Goal: Task Accomplishment & Management: Manage account settings

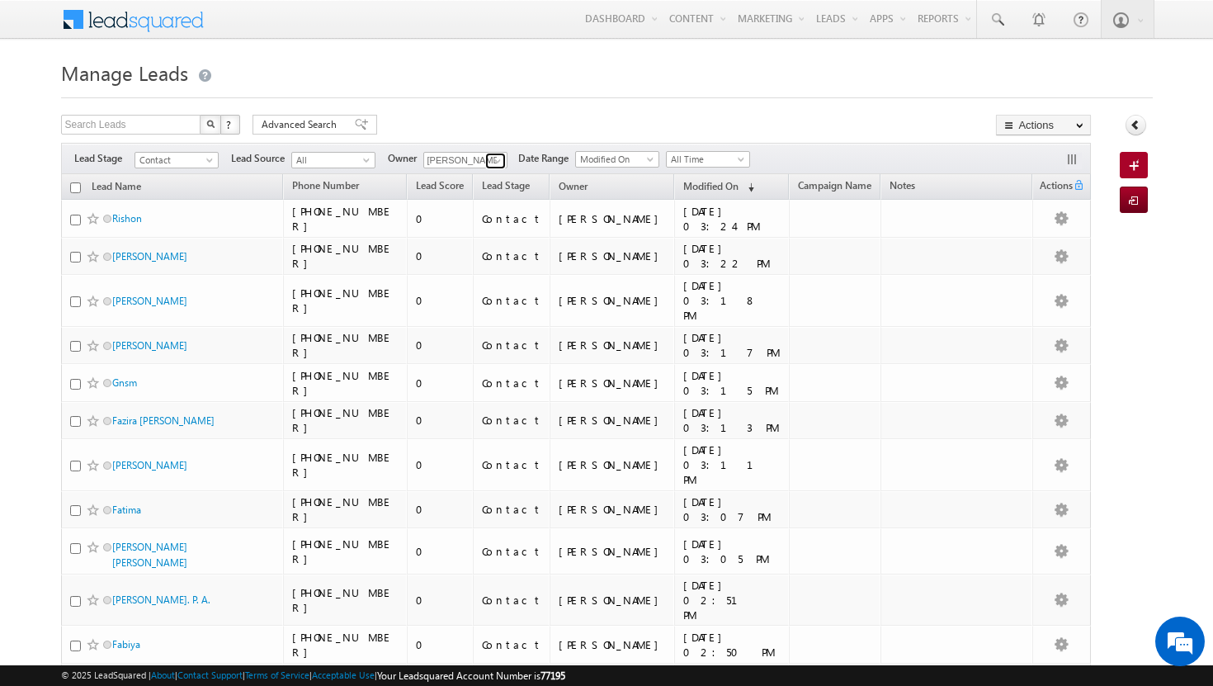
click at [503, 163] on span at bounding box center [497, 160] width 13 height 13
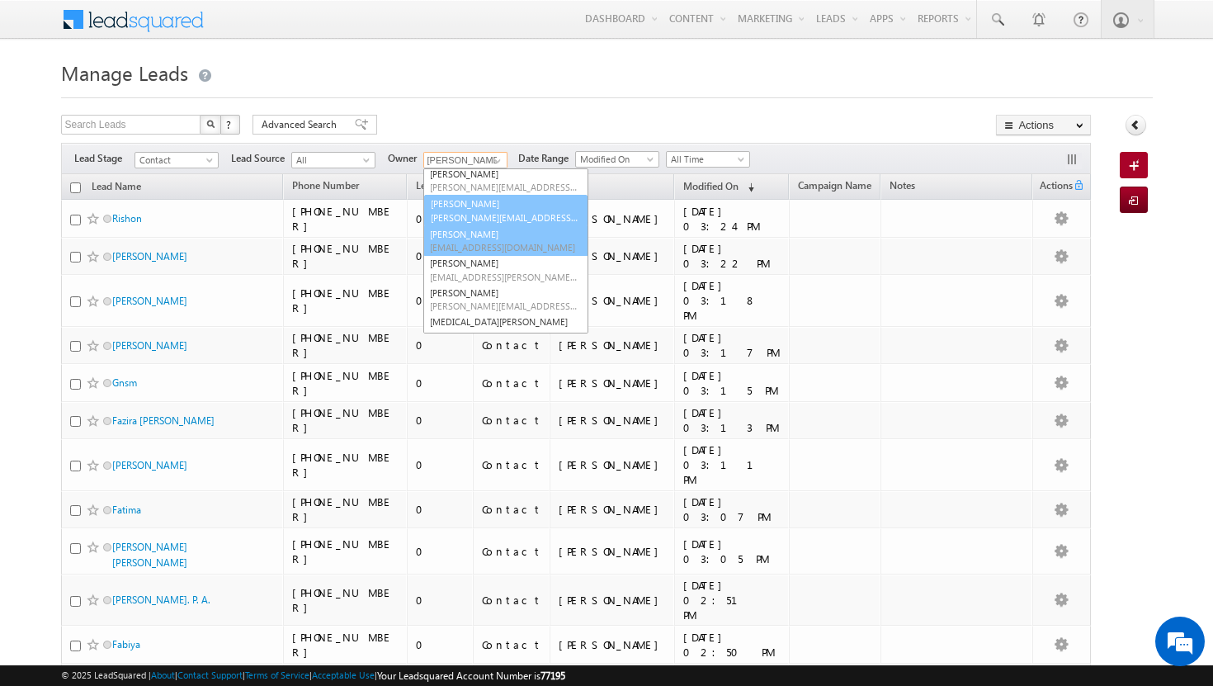
scroll to position [97, 0]
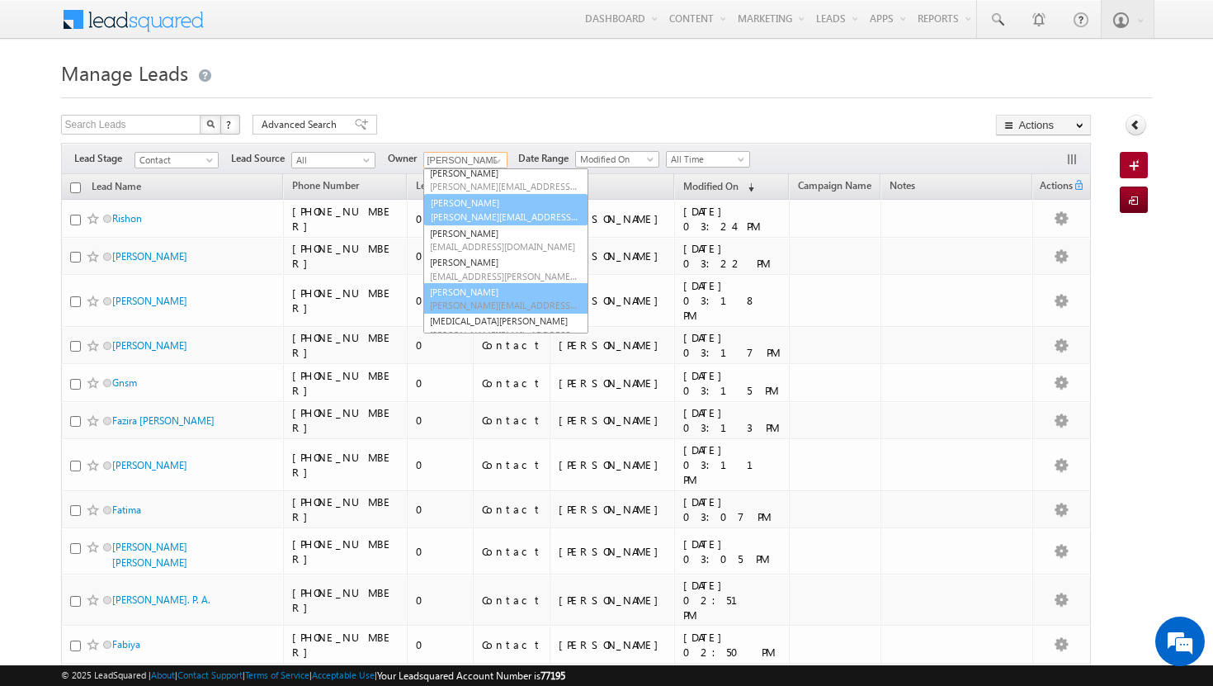
click at [482, 296] on link "[PERSON_NAME] [PERSON_NAME][EMAIL_ADDRESS][PERSON_NAME][DOMAIN_NAME]" at bounding box center [505, 298] width 165 height 31
type input "[PERSON_NAME]"
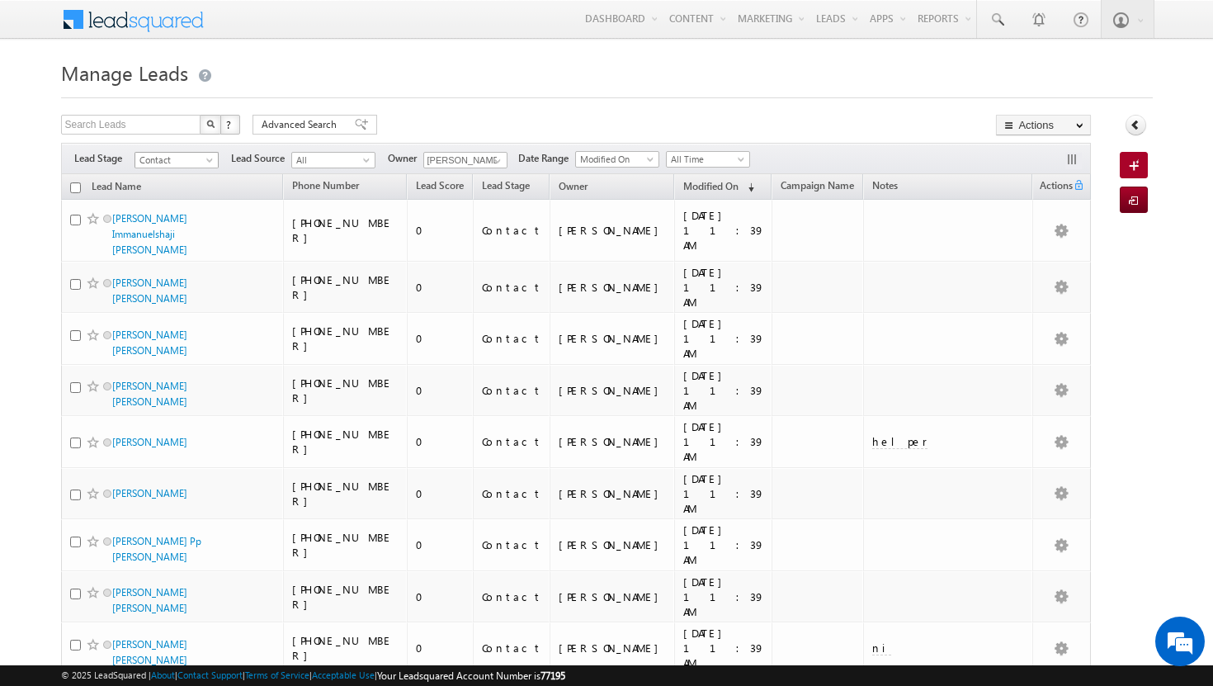
click at [210, 163] on span at bounding box center [211, 163] width 13 height 13
click at [196, 208] on link "Prospect" at bounding box center [176, 210] width 83 height 15
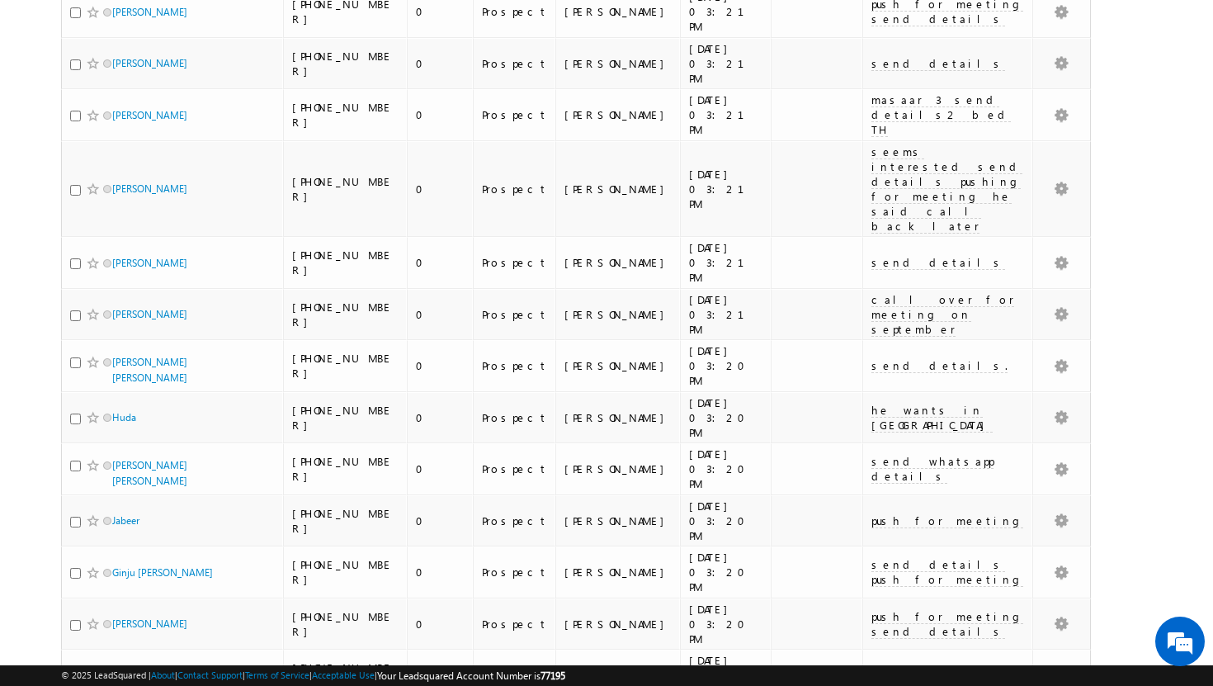
scroll to position [1600, 0]
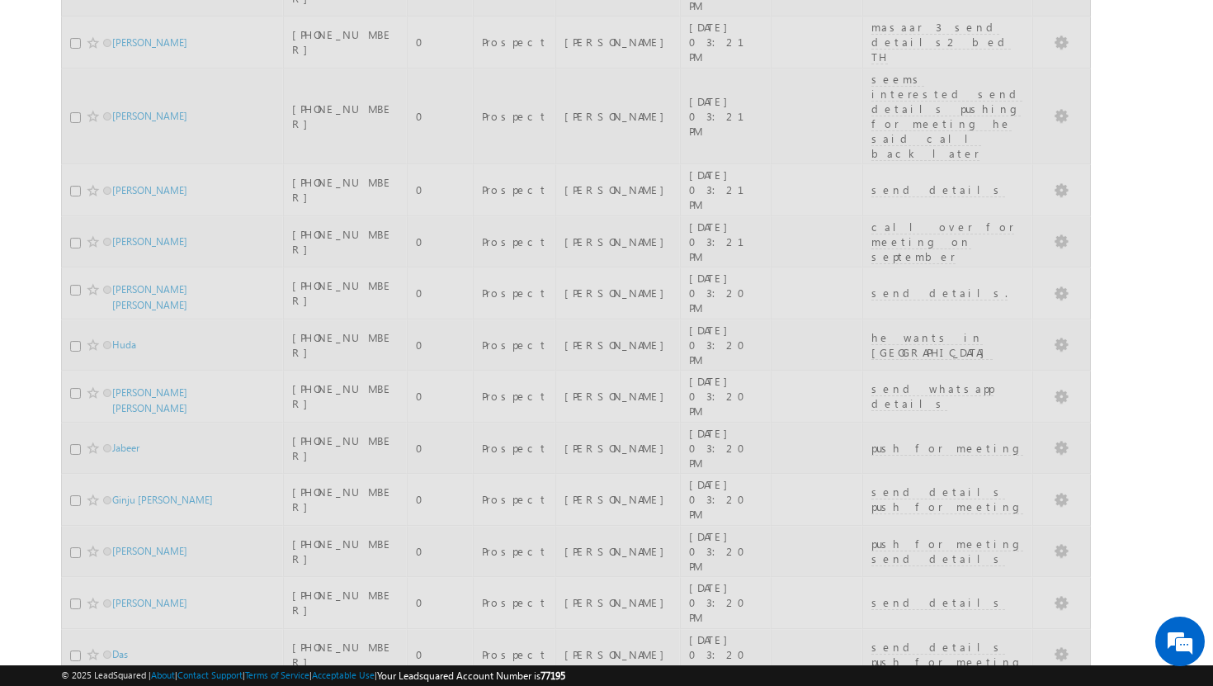
scroll to position [0, 0]
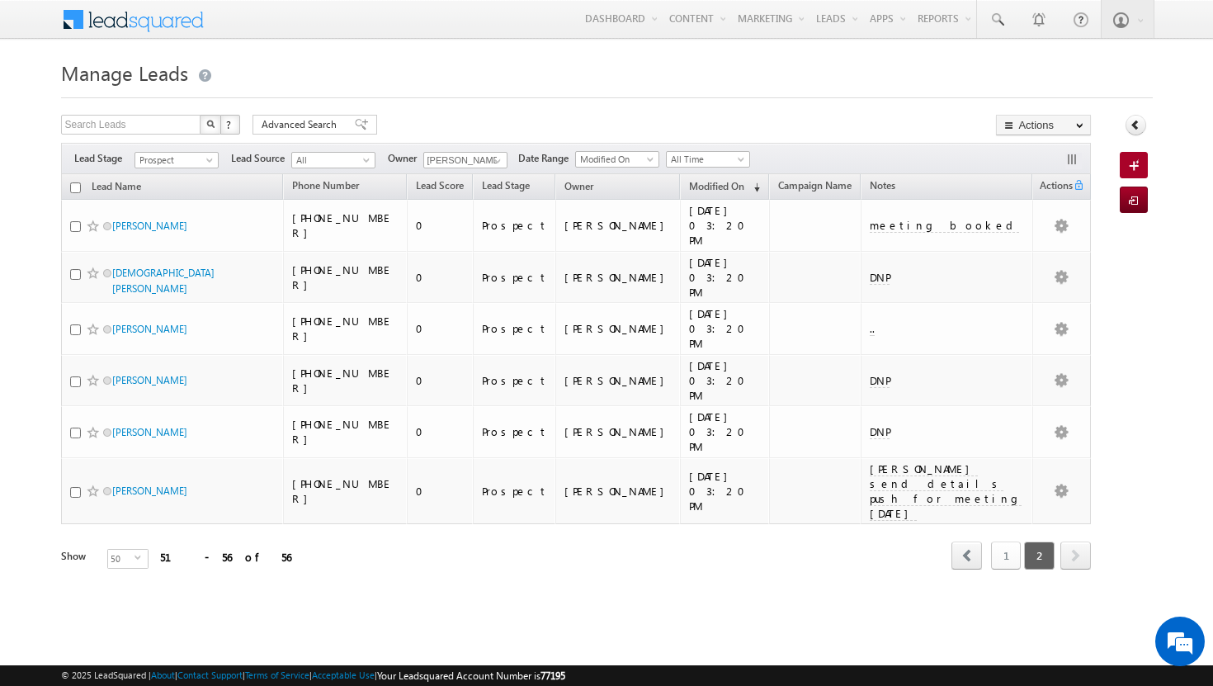
click at [1008, 542] on link "1" at bounding box center [1006, 556] width 30 height 28
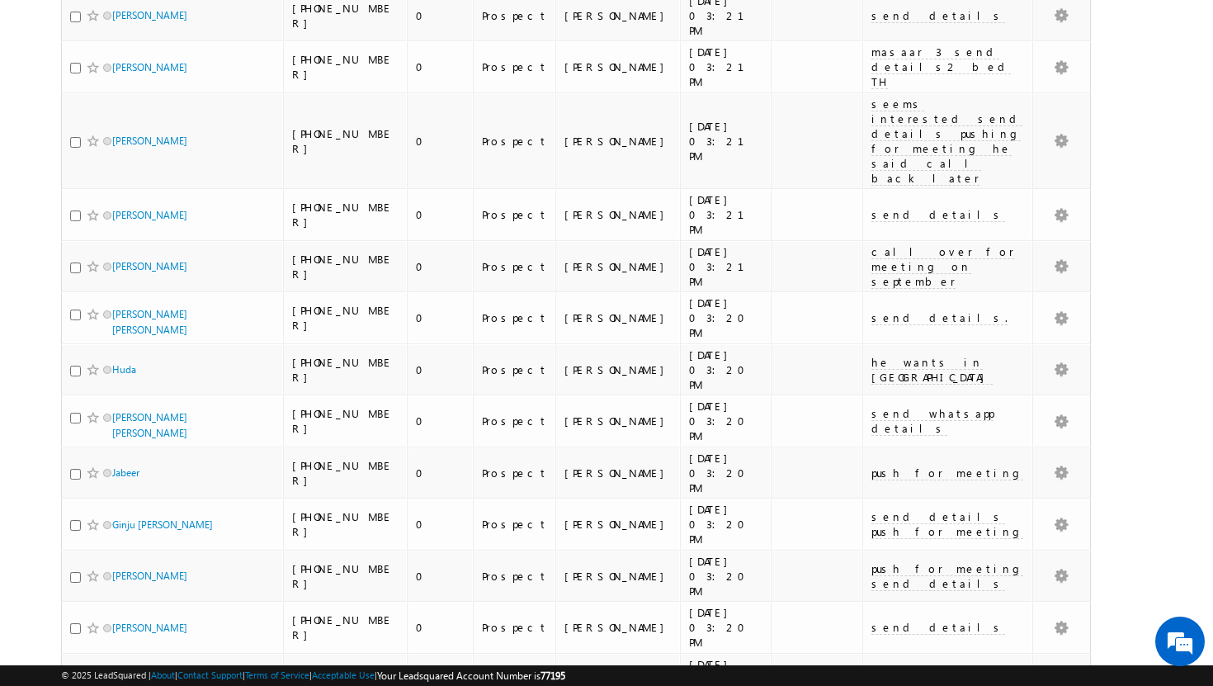
scroll to position [1600, 0]
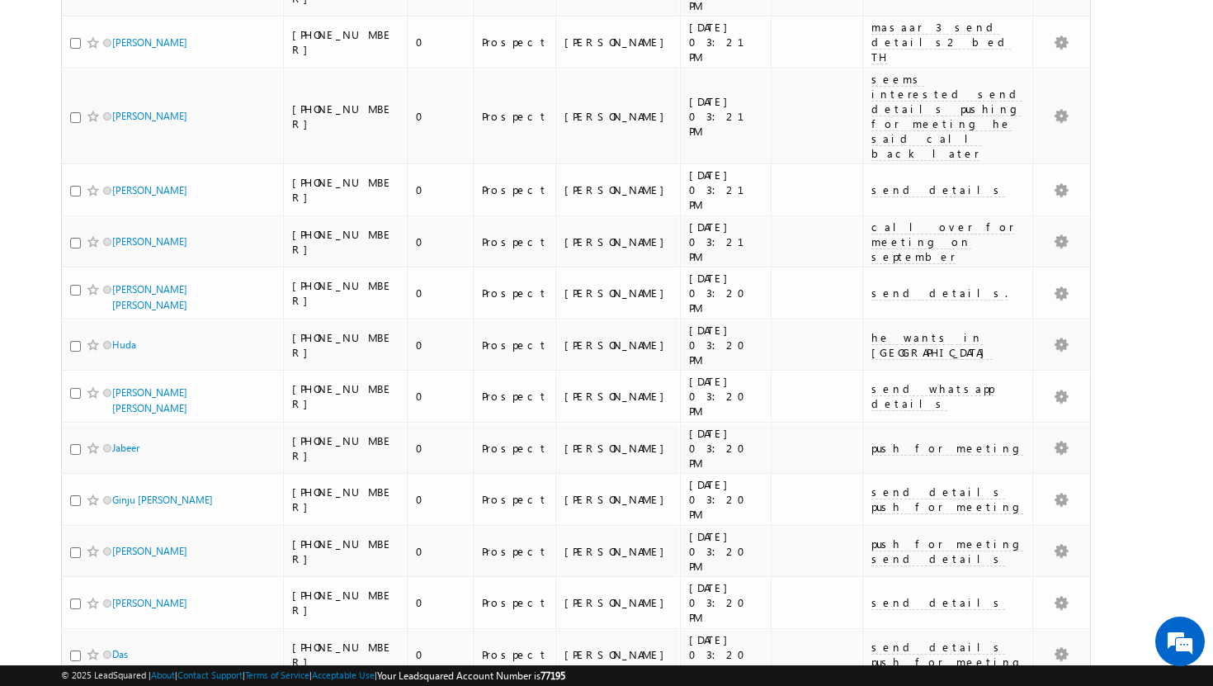
click at [113, 625] on li "25" at bounding box center [117, 623] width 40 height 17
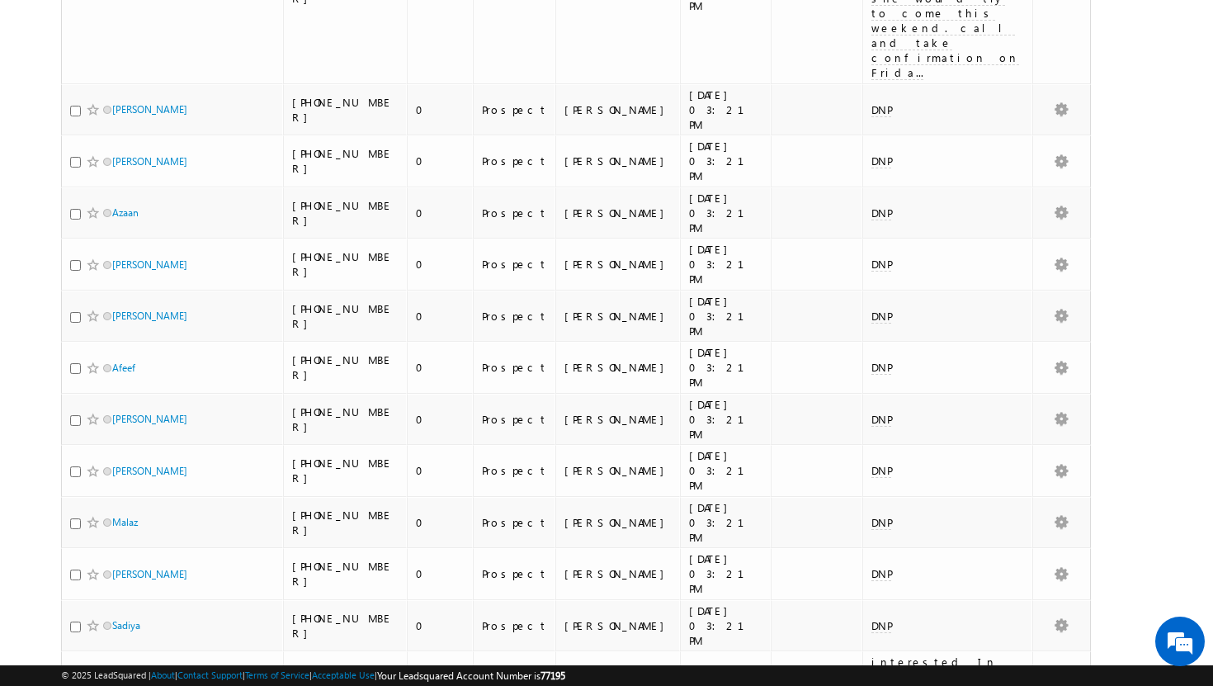
scroll to position [0, 0]
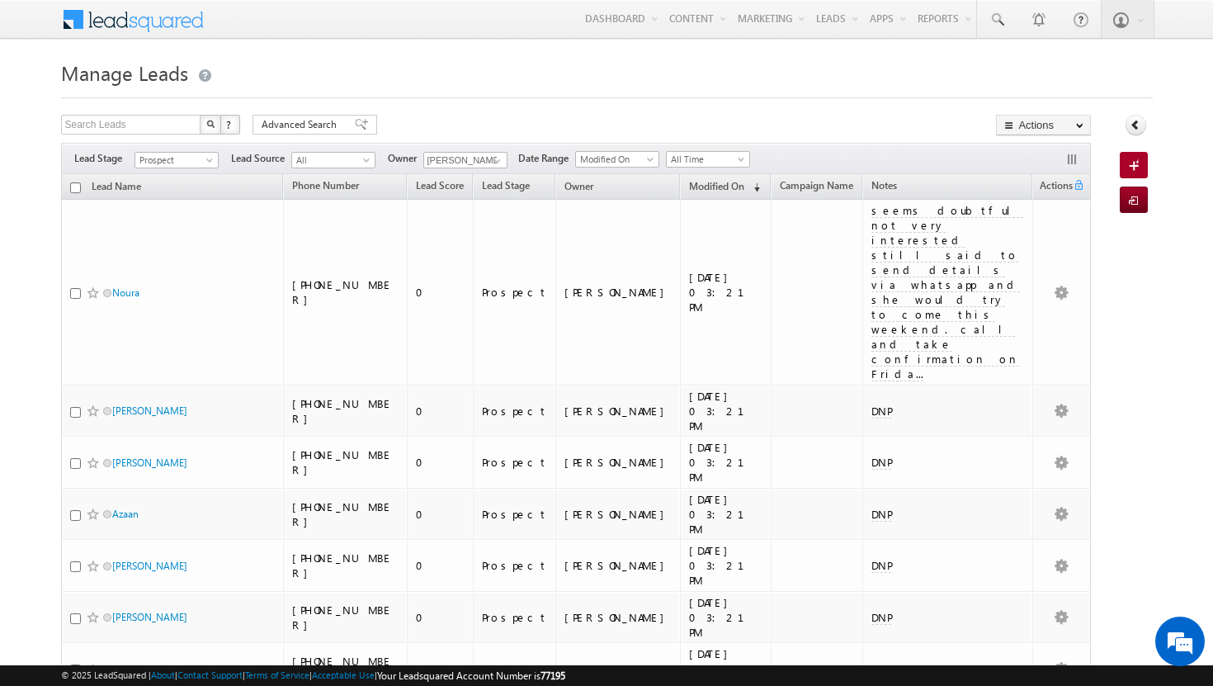
click at [77, 191] on input "checkbox" at bounding box center [75, 187] width 11 height 11
checkbox input "true"
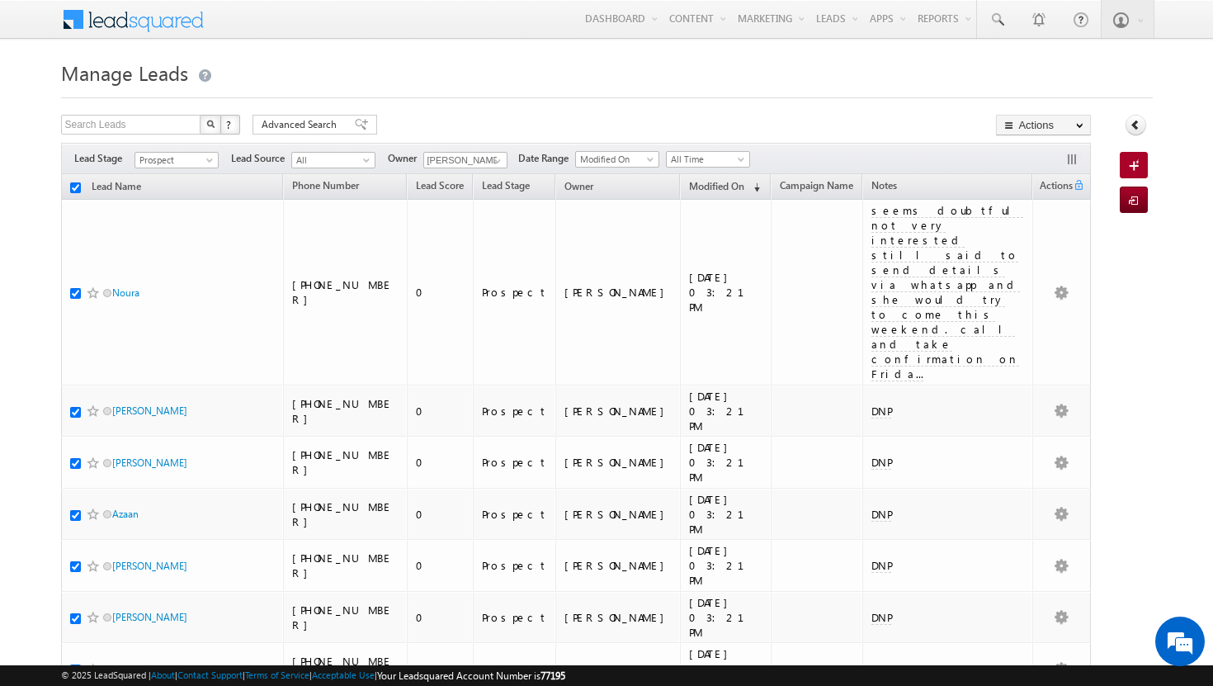
checkbox input "true"
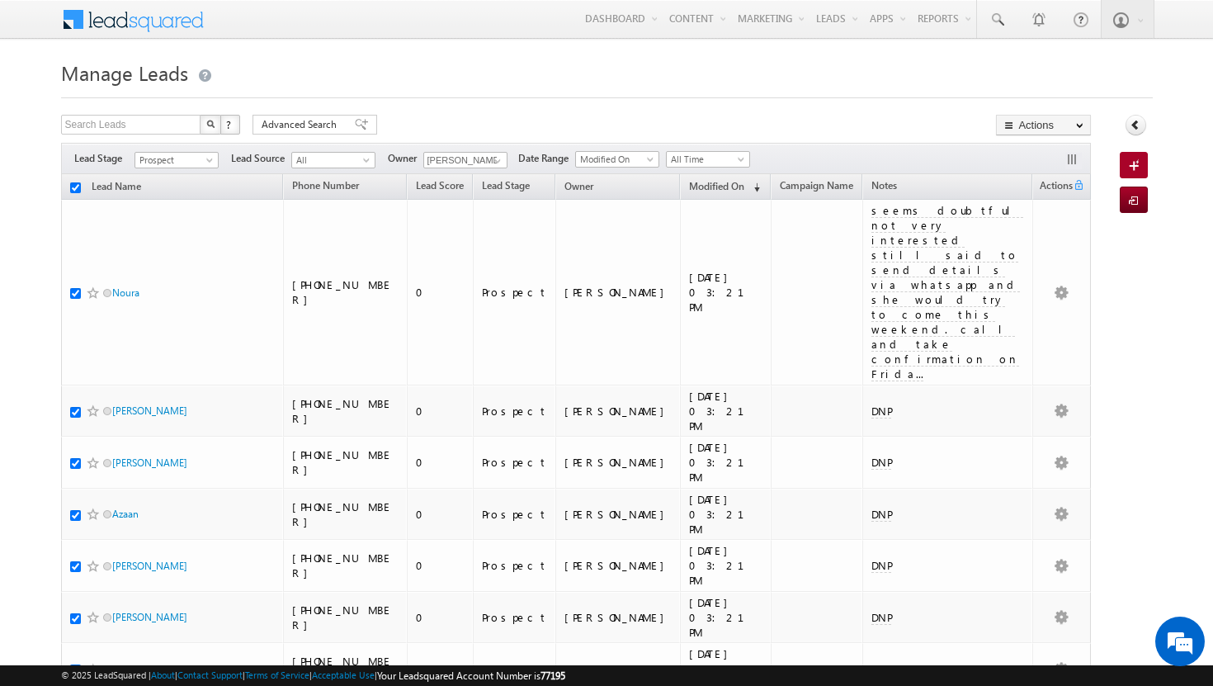
checkbox input "true"
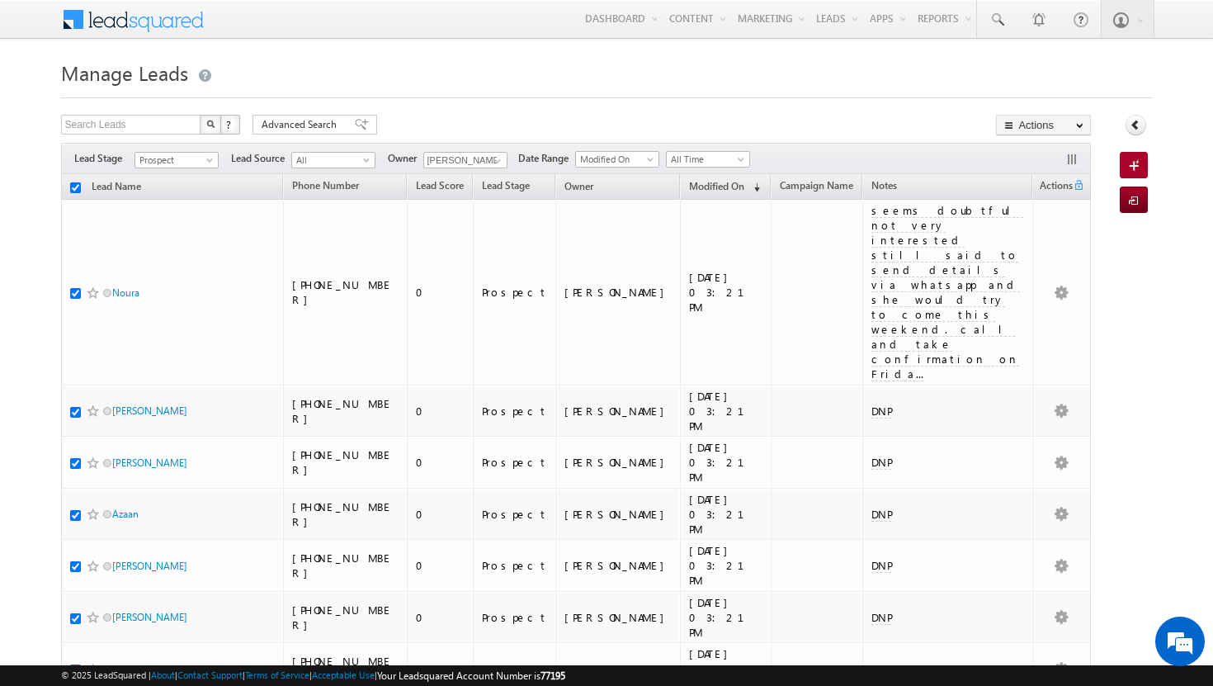
checkbox input "true"
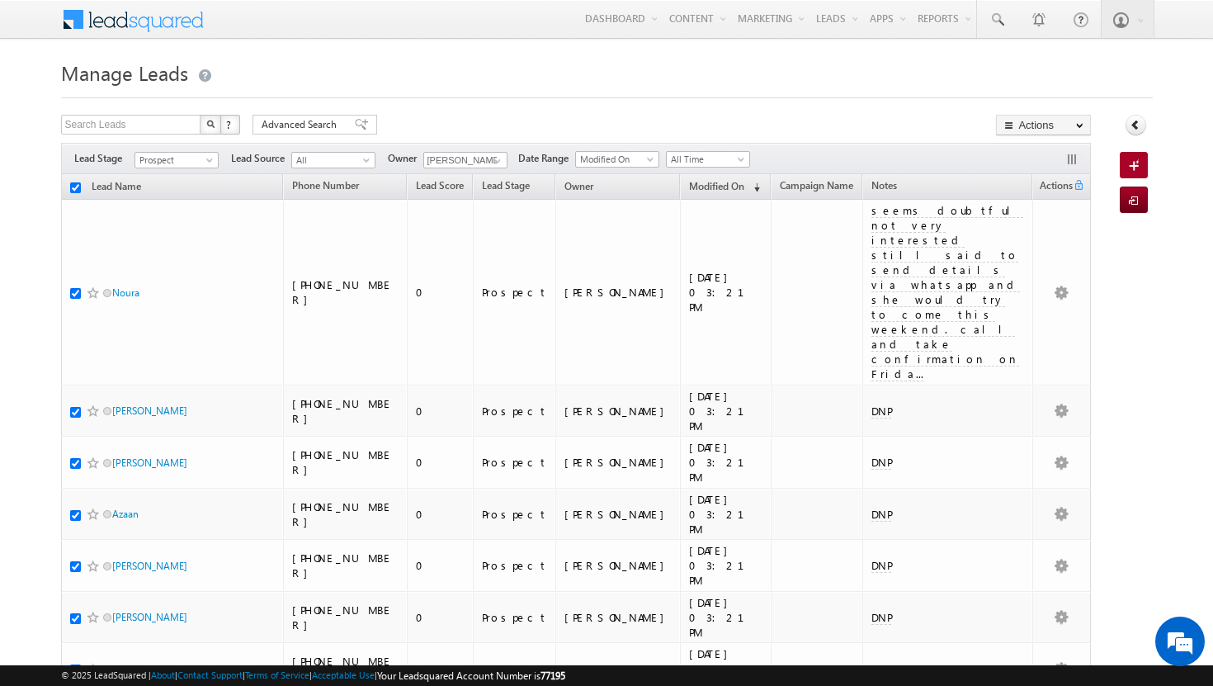
checkbox input "true"
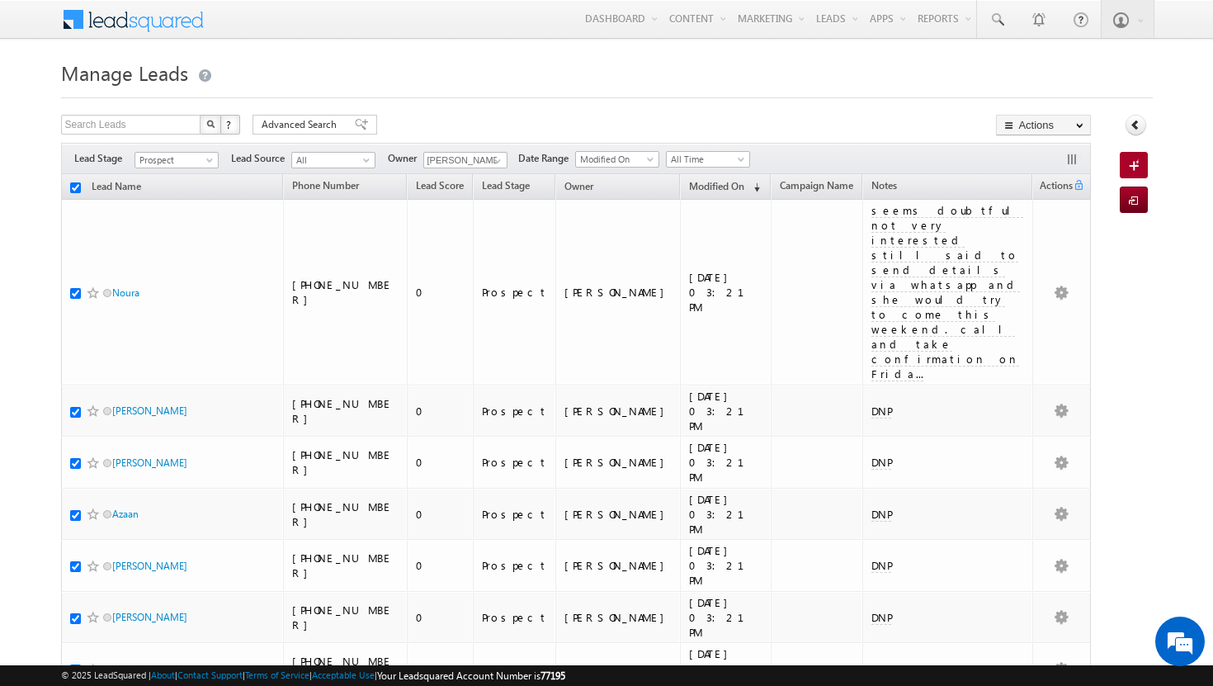
checkbox input "true"
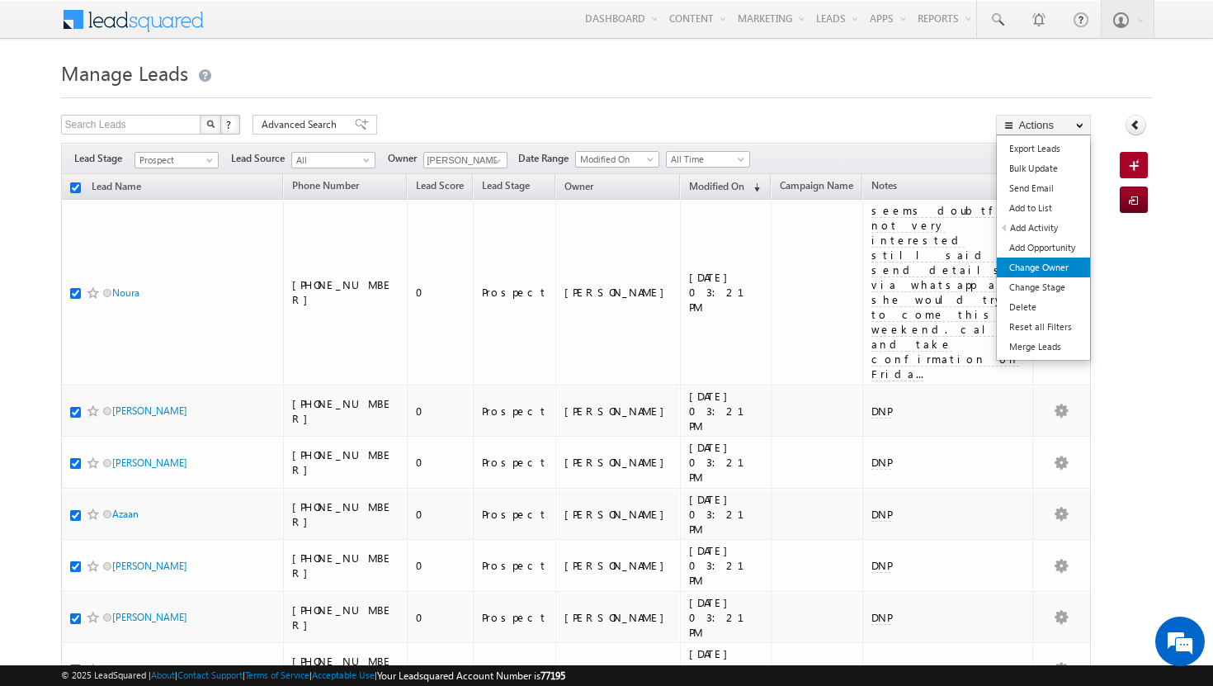
click at [1062, 268] on link "Change Owner" at bounding box center [1043, 268] width 93 height 20
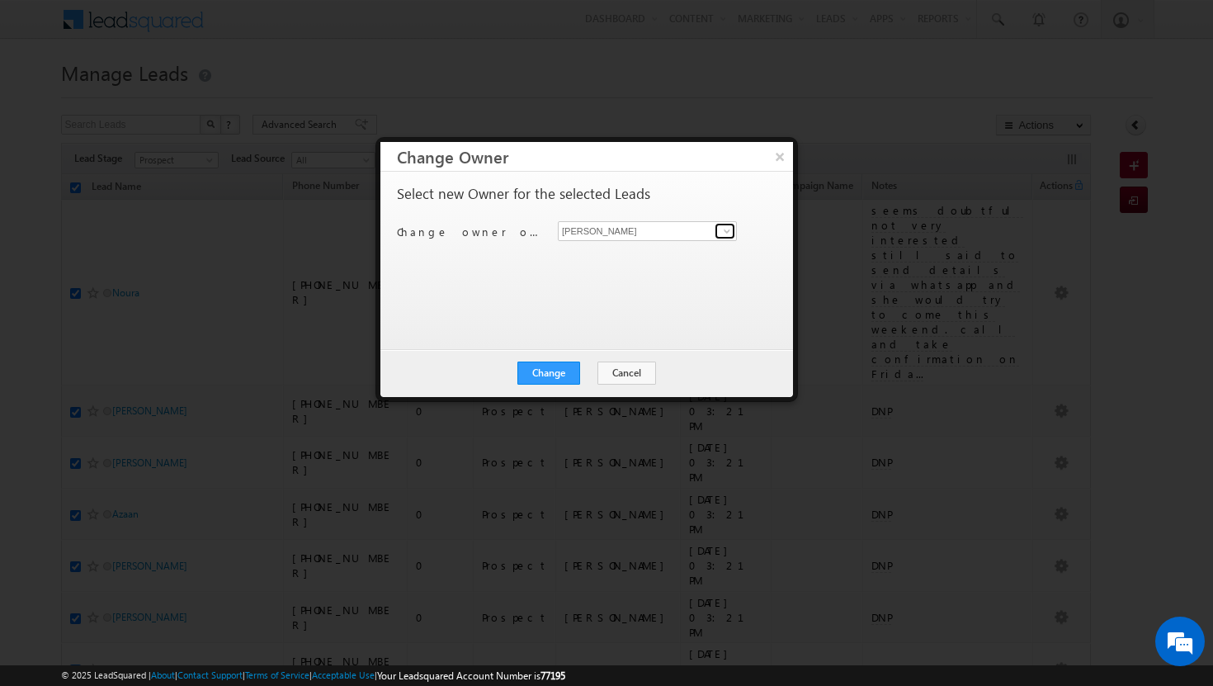
click at [724, 229] on span at bounding box center [727, 231] width 13 height 13
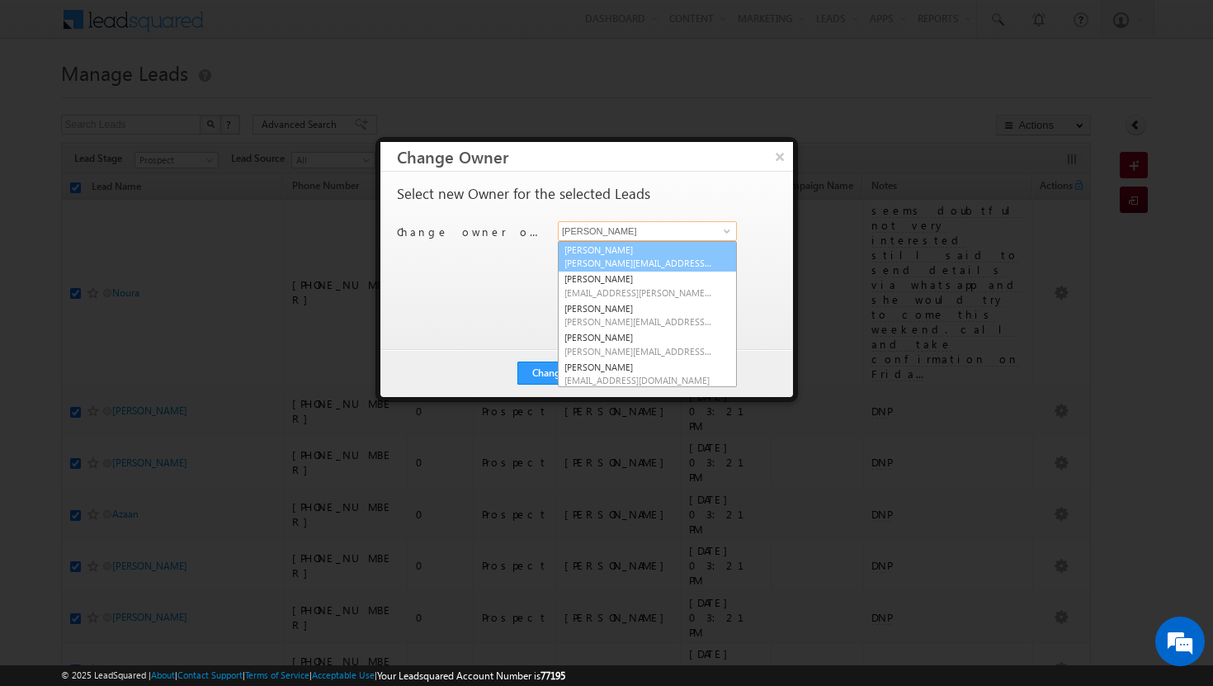
click at [685, 246] on link "[PERSON_NAME][DEMOGRAPHIC_DATA] [PERSON_NAME][EMAIL_ADDRESS][DOMAIN_NAME]" at bounding box center [647, 256] width 179 height 31
type input "[PERSON_NAME]"
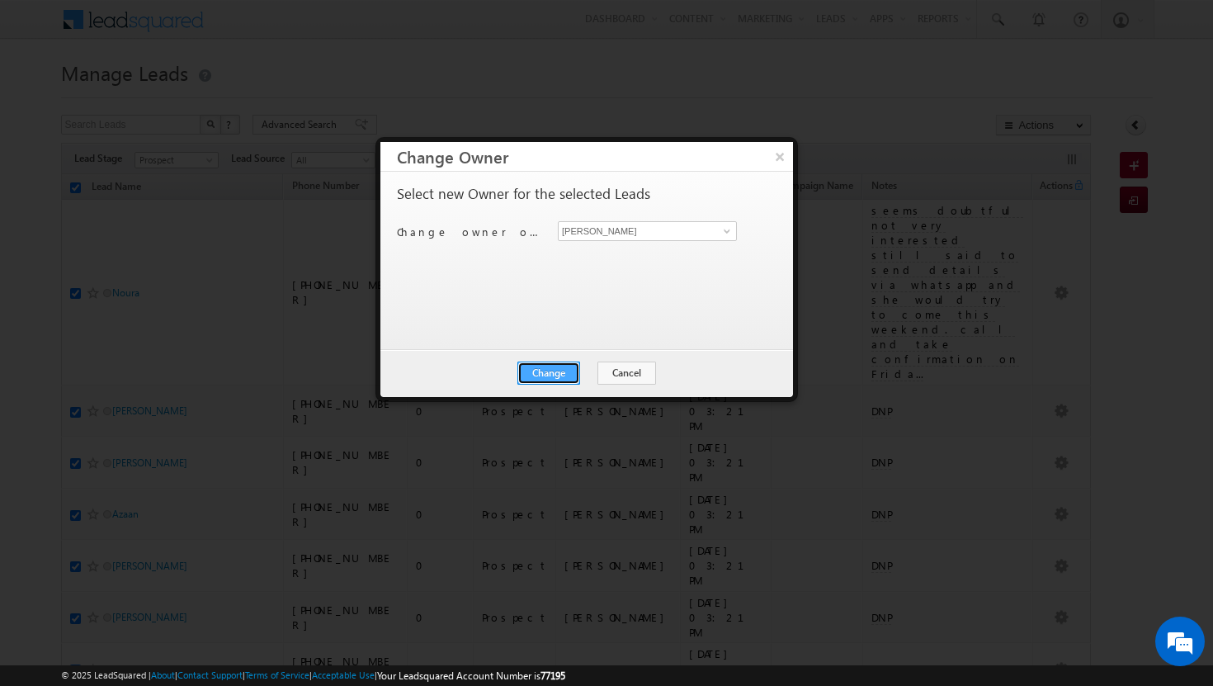
click at [563, 374] on button "Change" at bounding box center [549, 373] width 63 height 23
click at [584, 376] on button "Close" at bounding box center [589, 373] width 53 height 23
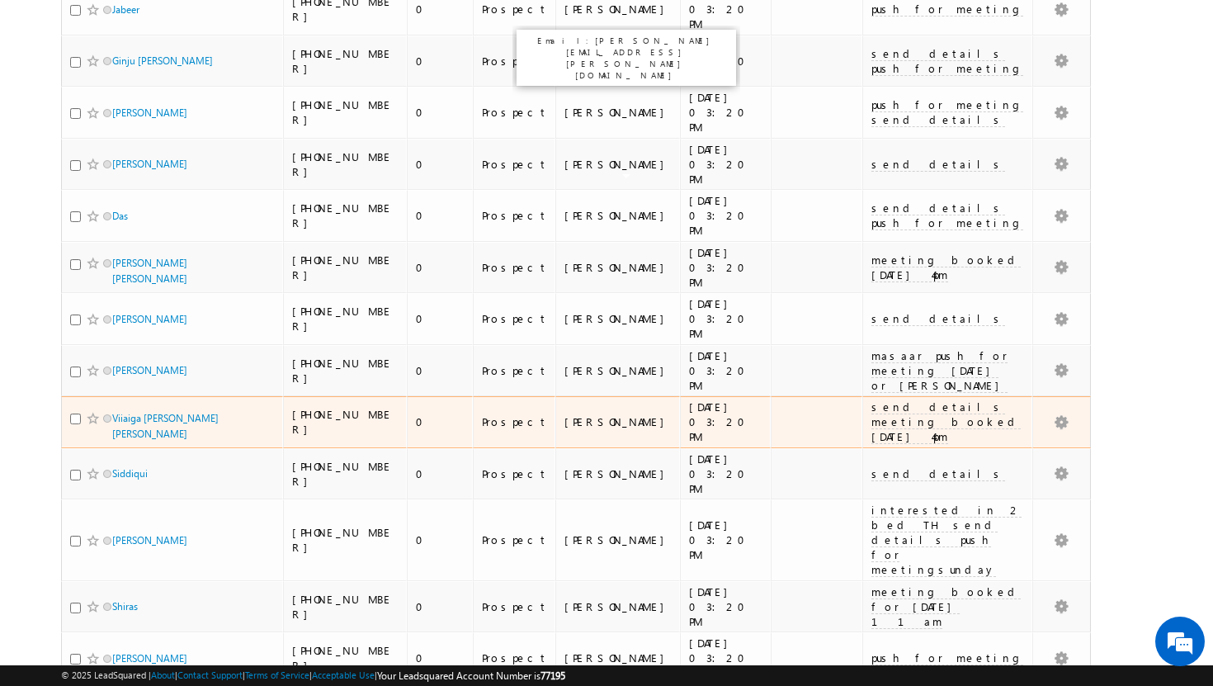
scroll to position [625, 0]
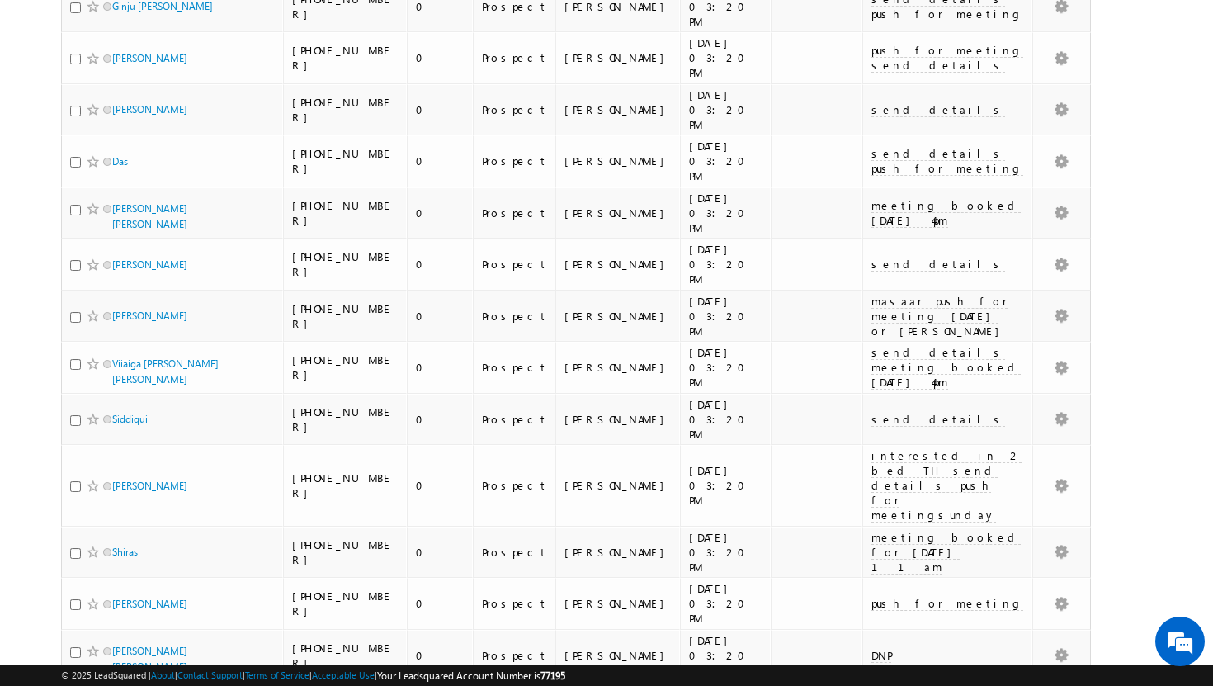
click at [121, 611] on li "15" at bounding box center [117, 607] width 40 height 17
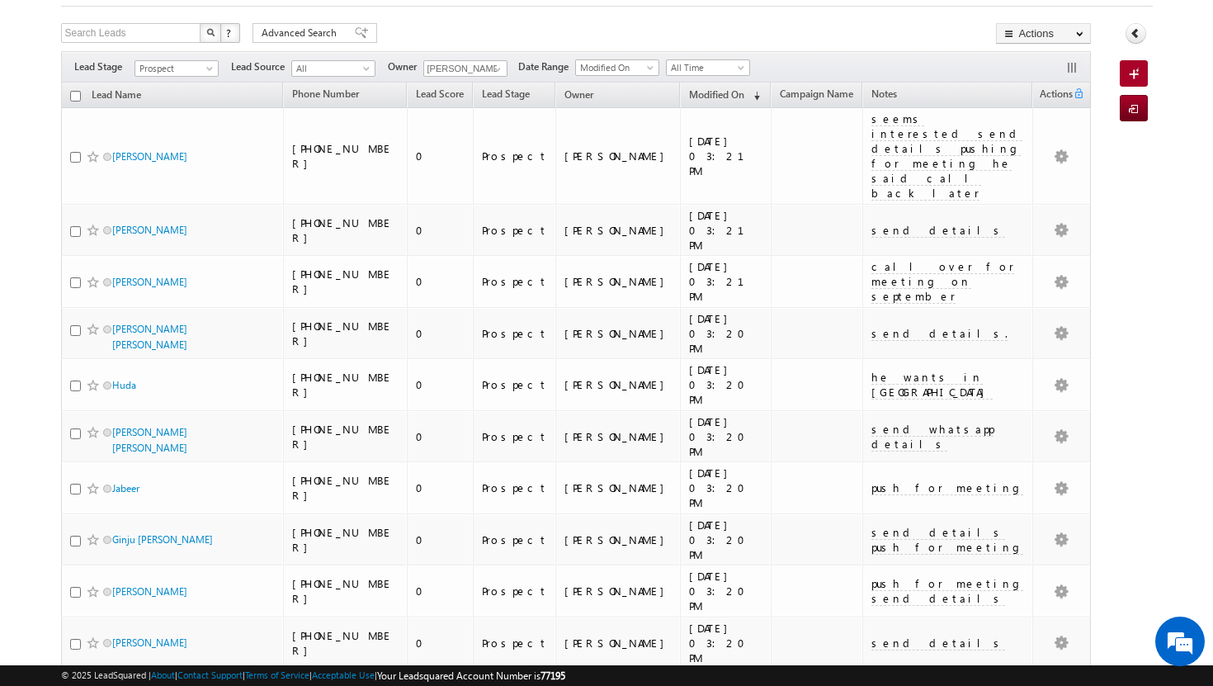
scroll to position [0, 0]
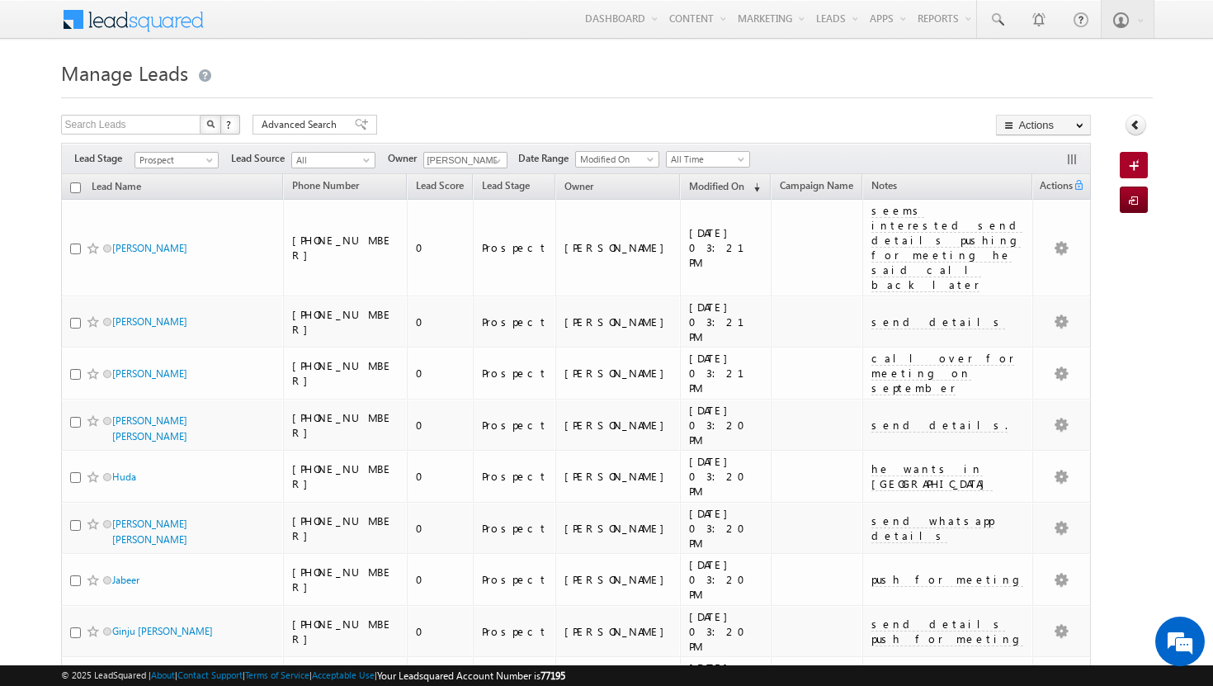
click at [77, 188] on input "checkbox" at bounding box center [75, 187] width 11 height 11
checkbox input "true"
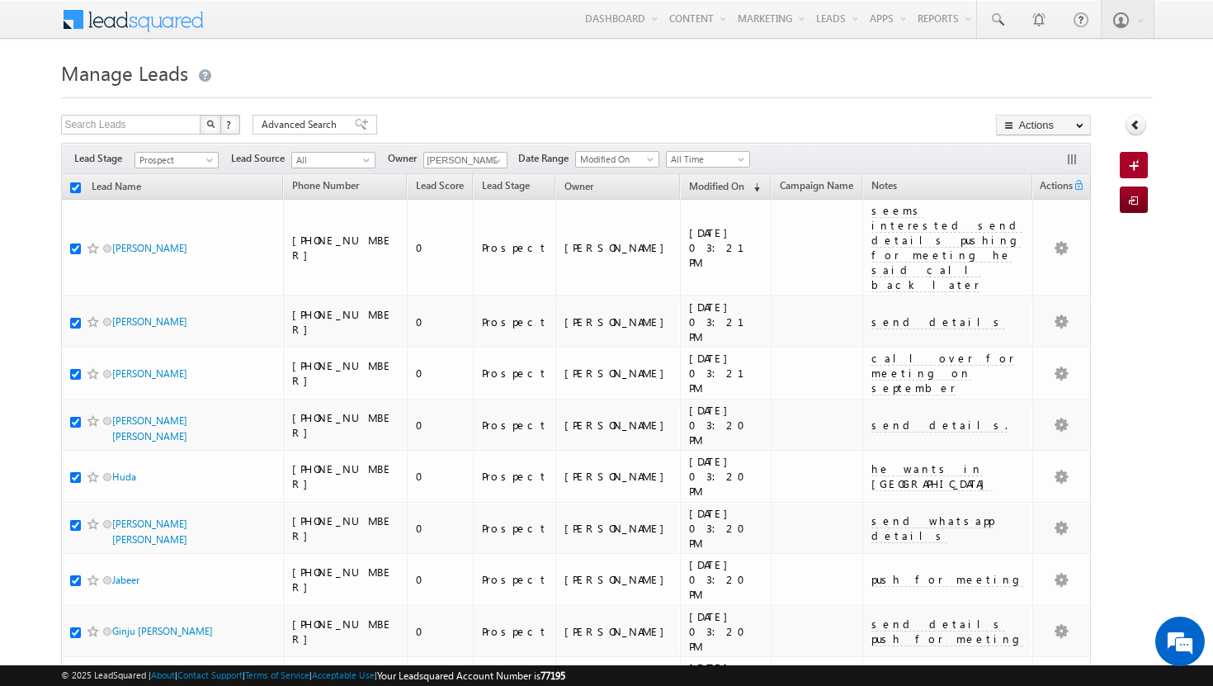
checkbox input "true"
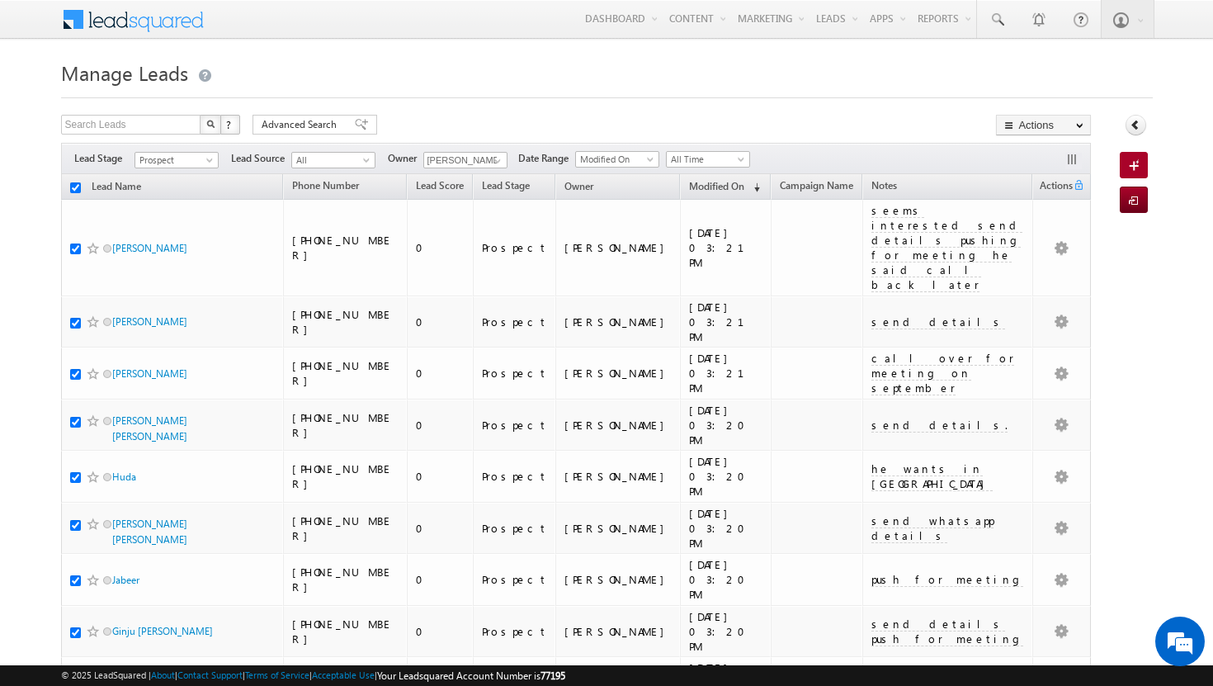
checkbox input "true"
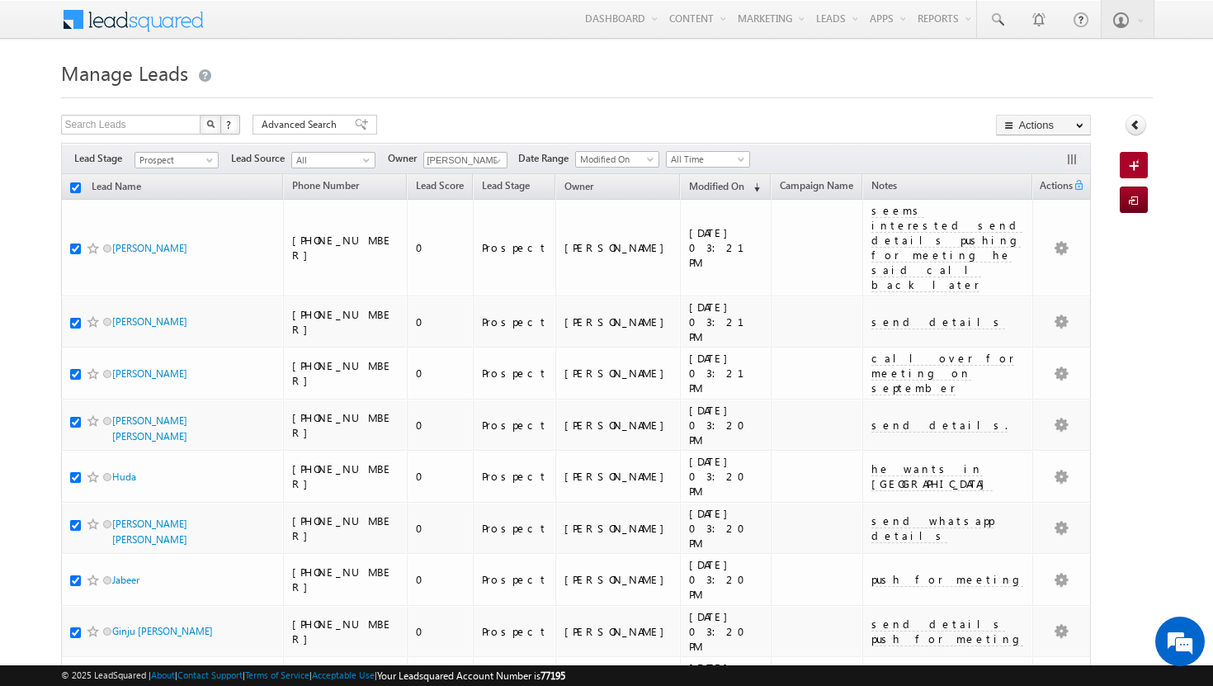
checkbox input "true"
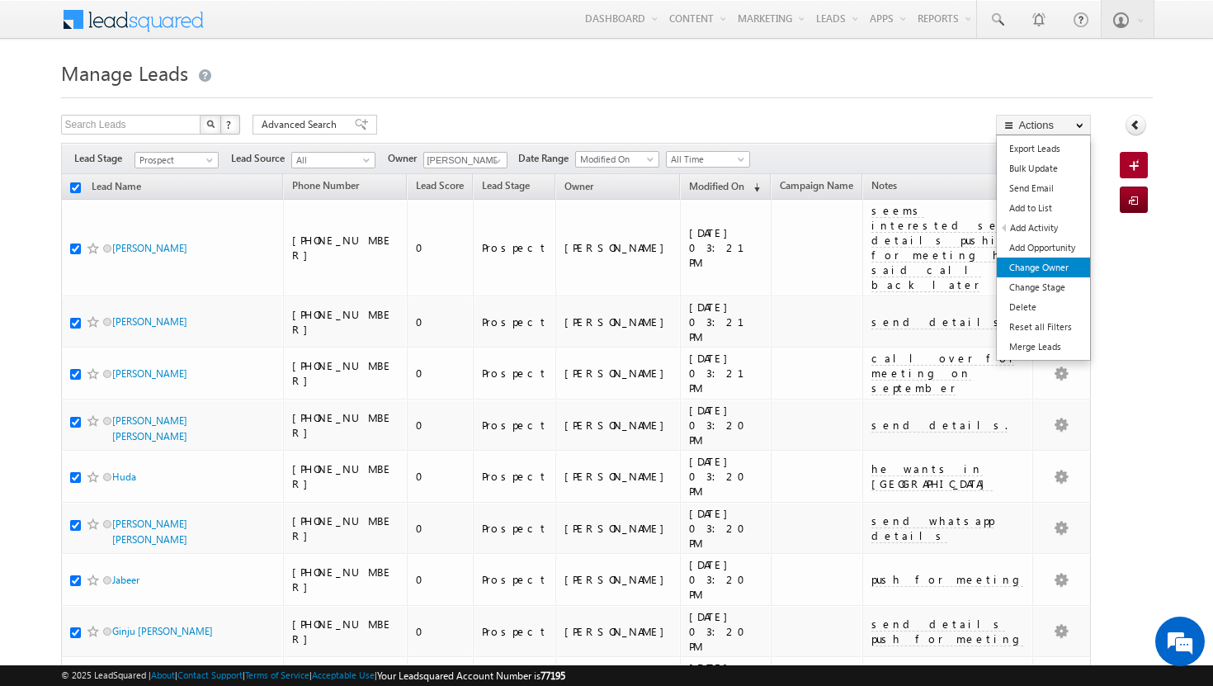
click at [1052, 273] on link "Change Owner" at bounding box center [1043, 268] width 93 height 20
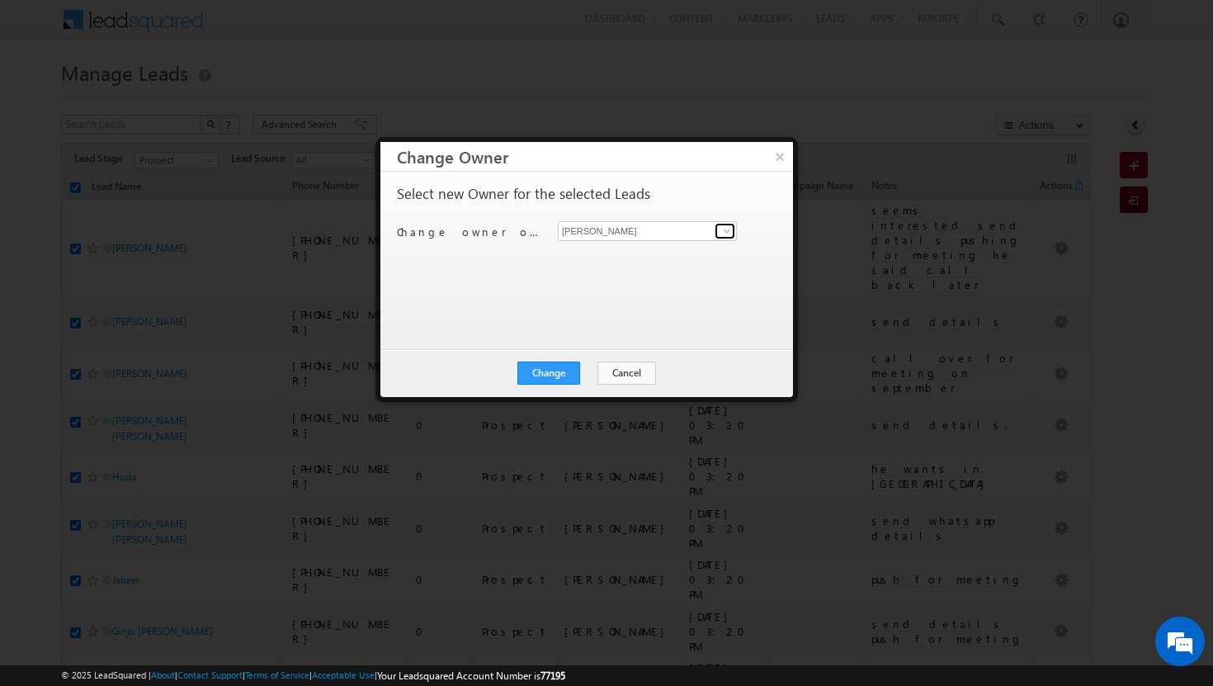
click at [727, 229] on span at bounding box center [727, 231] width 13 height 13
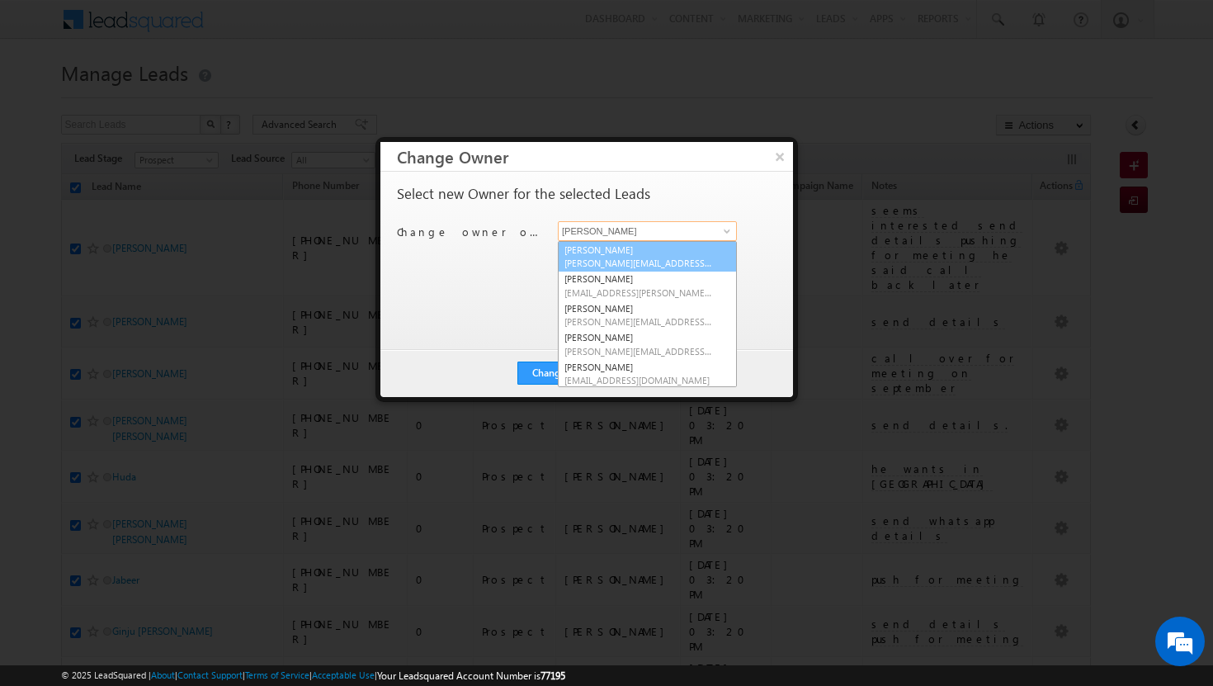
click at [703, 255] on link "[PERSON_NAME][DEMOGRAPHIC_DATA] [PERSON_NAME][EMAIL_ADDRESS][DOMAIN_NAME]" at bounding box center [647, 256] width 179 height 31
type input "[PERSON_NAME]"
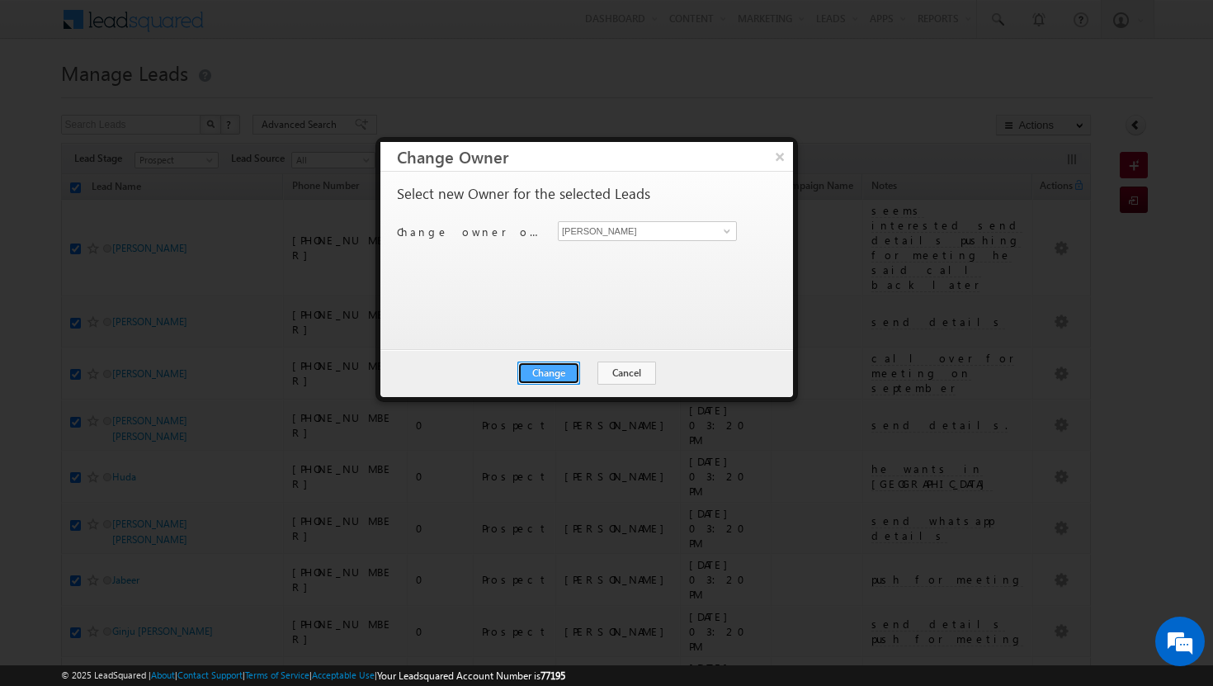
click at [565, 371] on button "Change" at bounding box center [549, 373] width 63 height 23
click at [586, 375] on button "Close" at bounding box center [589, 373] width 53 height 23
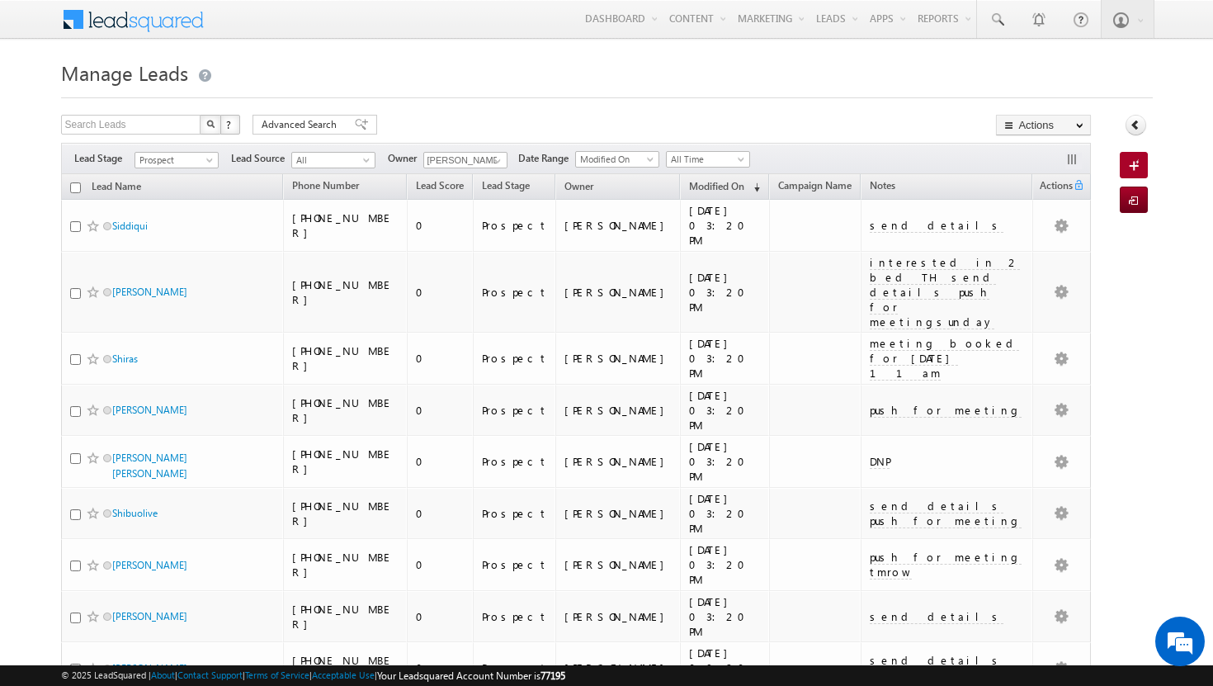
click at [75, 187] on input "checkbox" at bounding box center [75, 187] width 11 height 11
checkbox input "true"
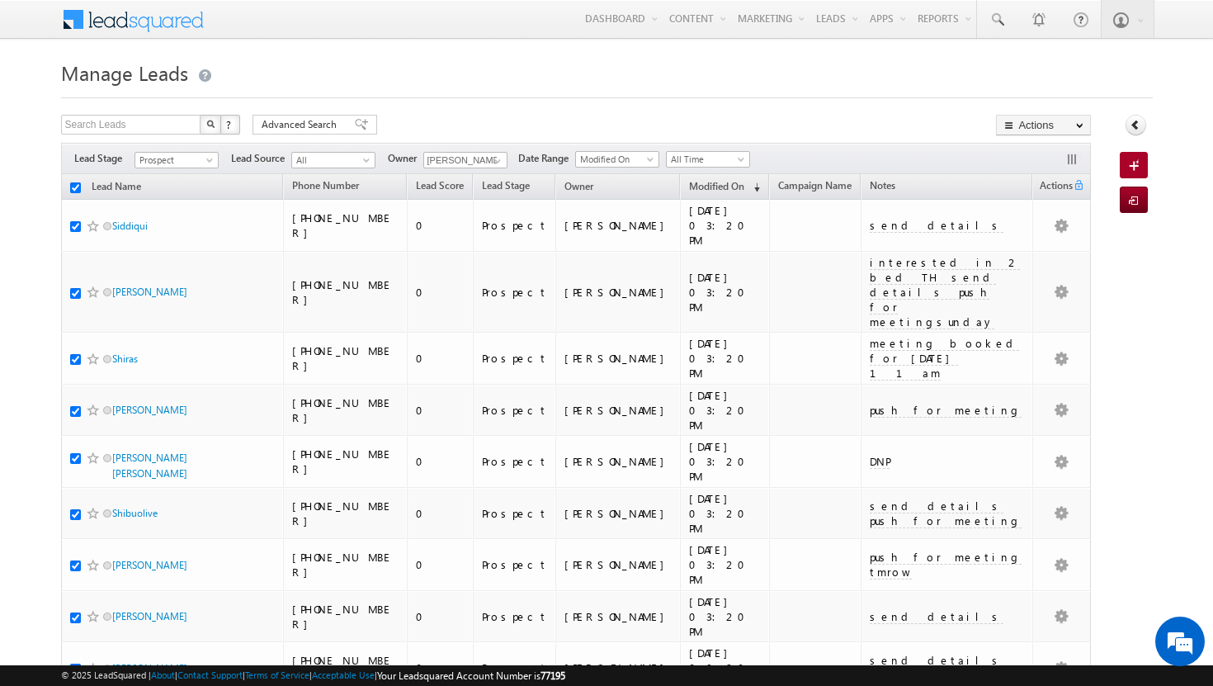
checkbox input "true"
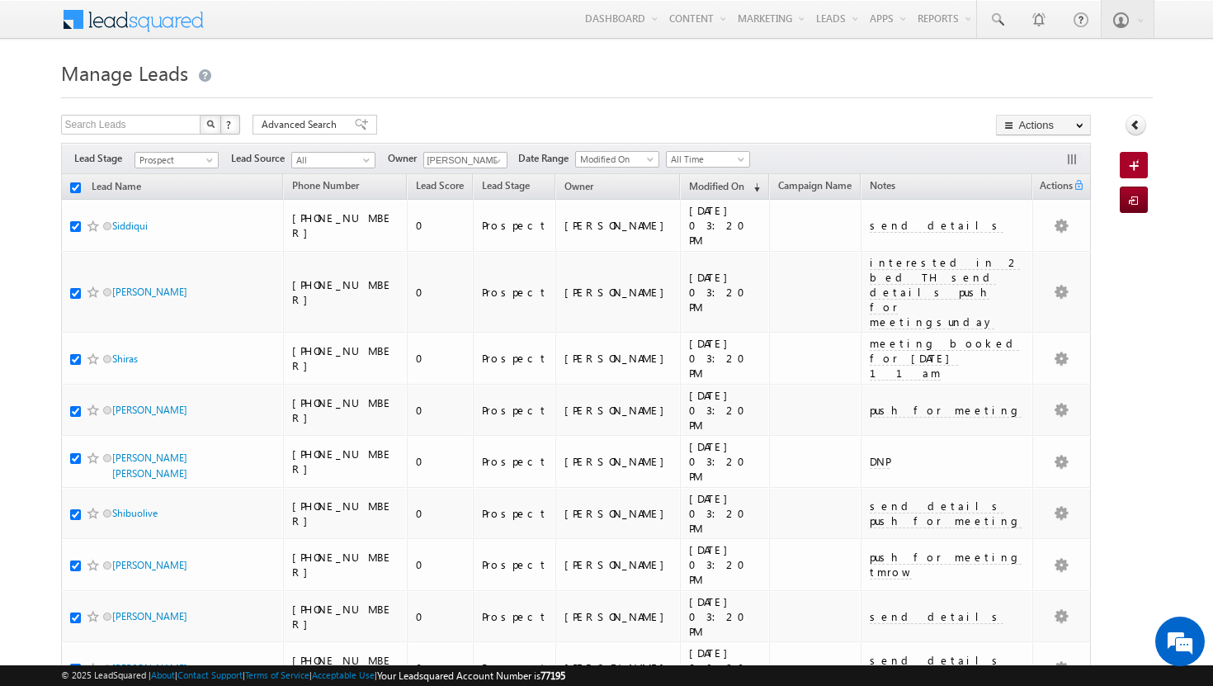
checkbox input "true"
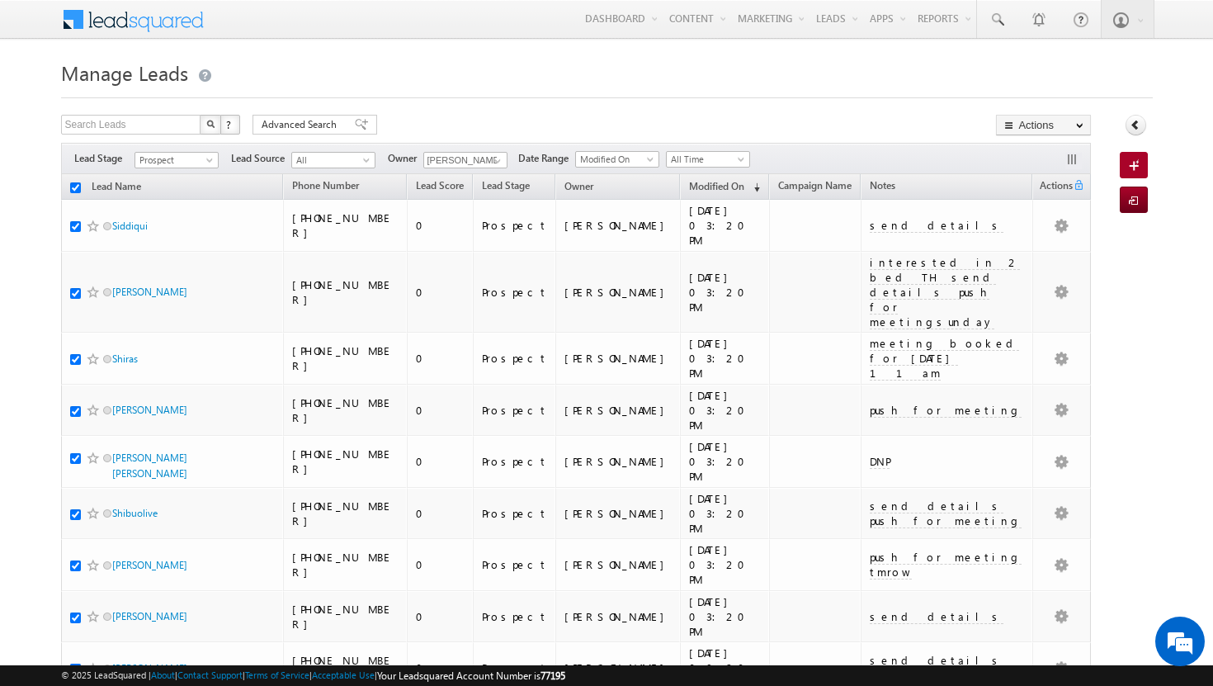
checkbox input "true"
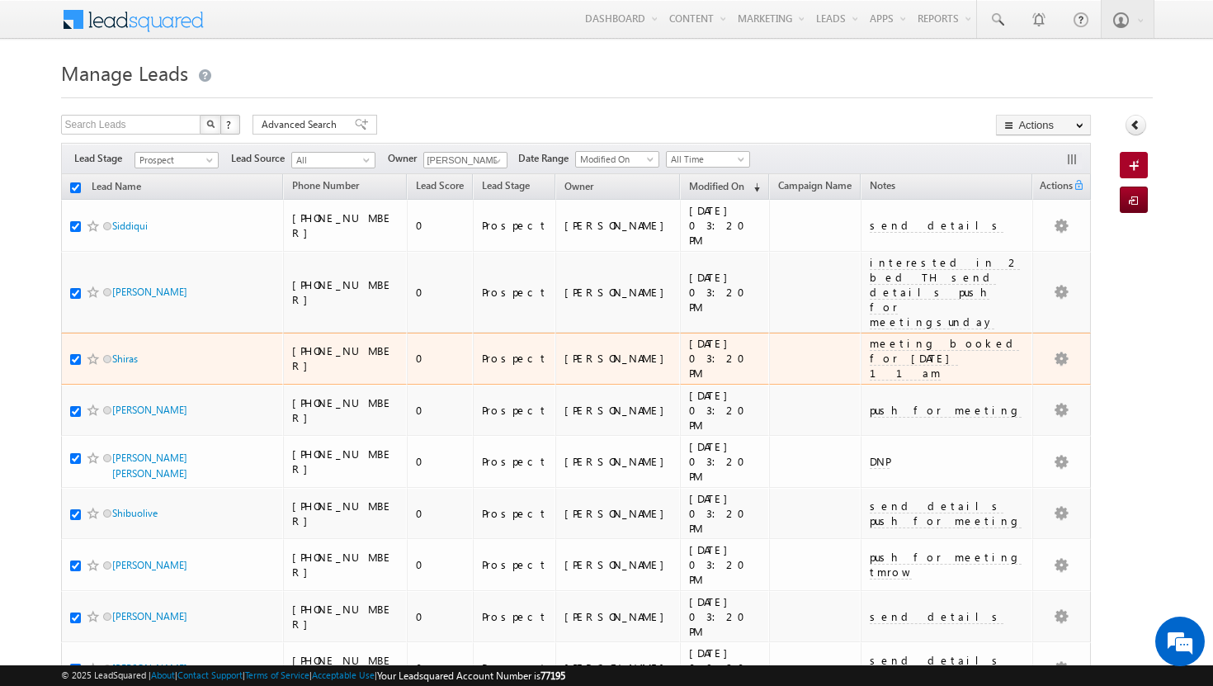
scroll to position [223, 0]
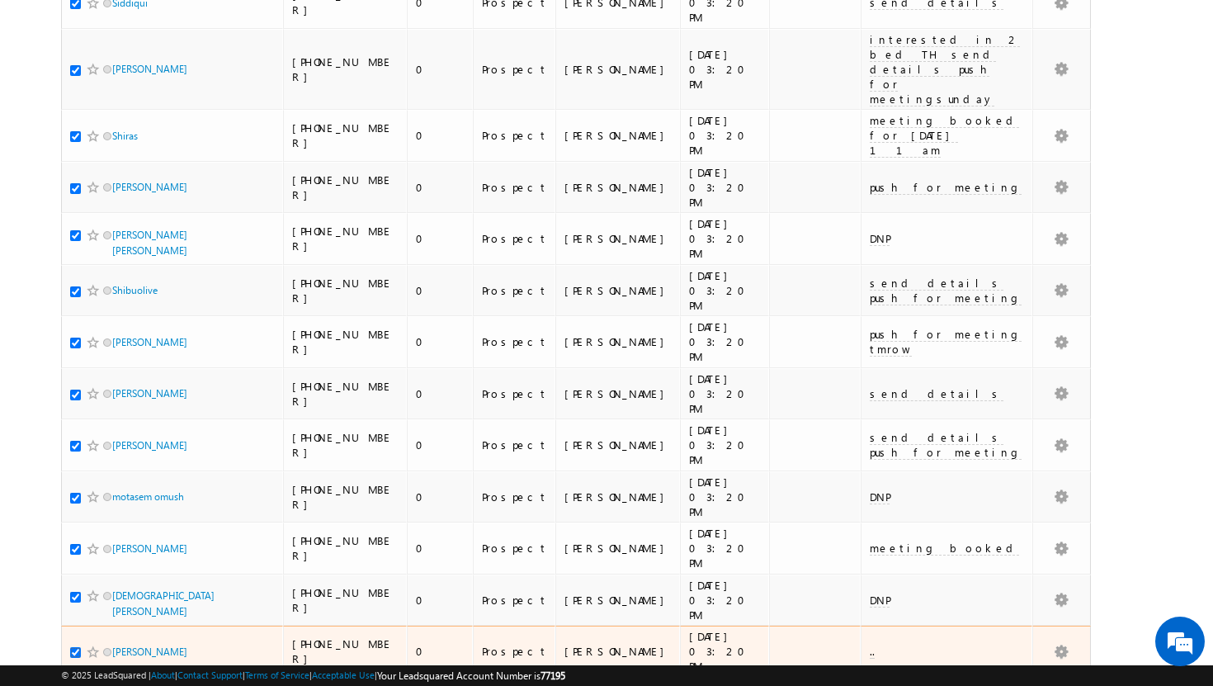
click at [76, 647] on input "checkbox" at bounding box center [75, 652] width 11 height 11
checkbox input "false"
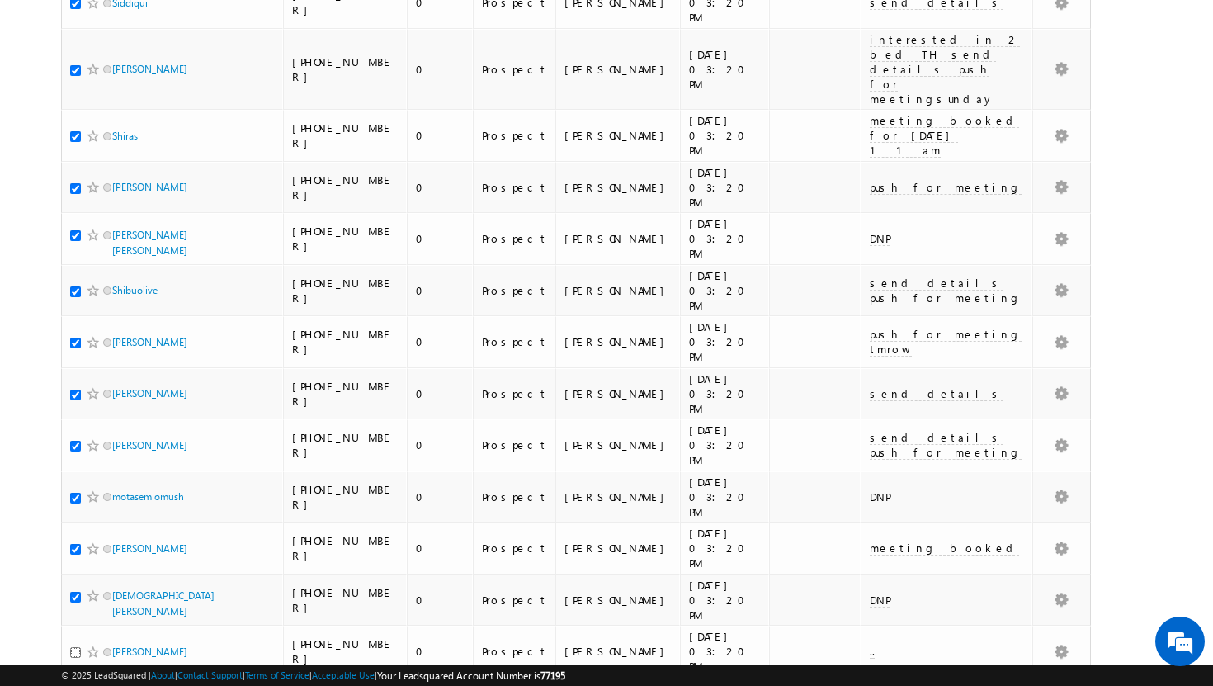
scroll to position [0, 0]
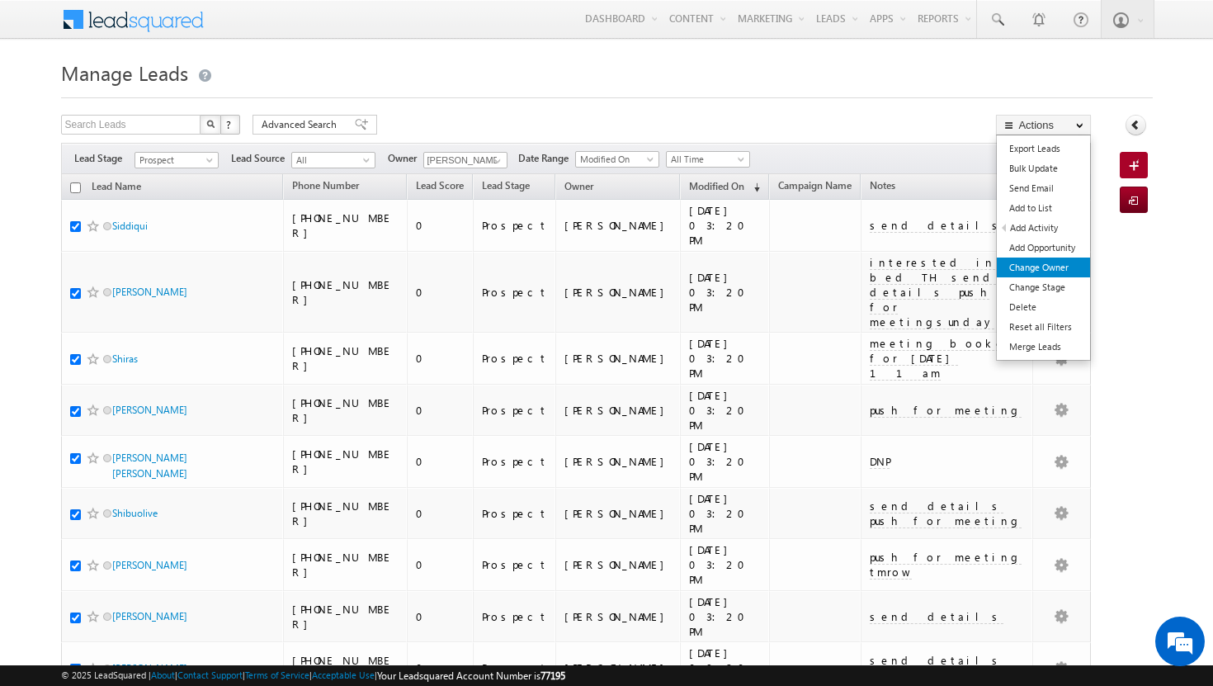
click at [1043, 265] on link "Change Owner" at bounding box center [1043, 268] width 93 height 20
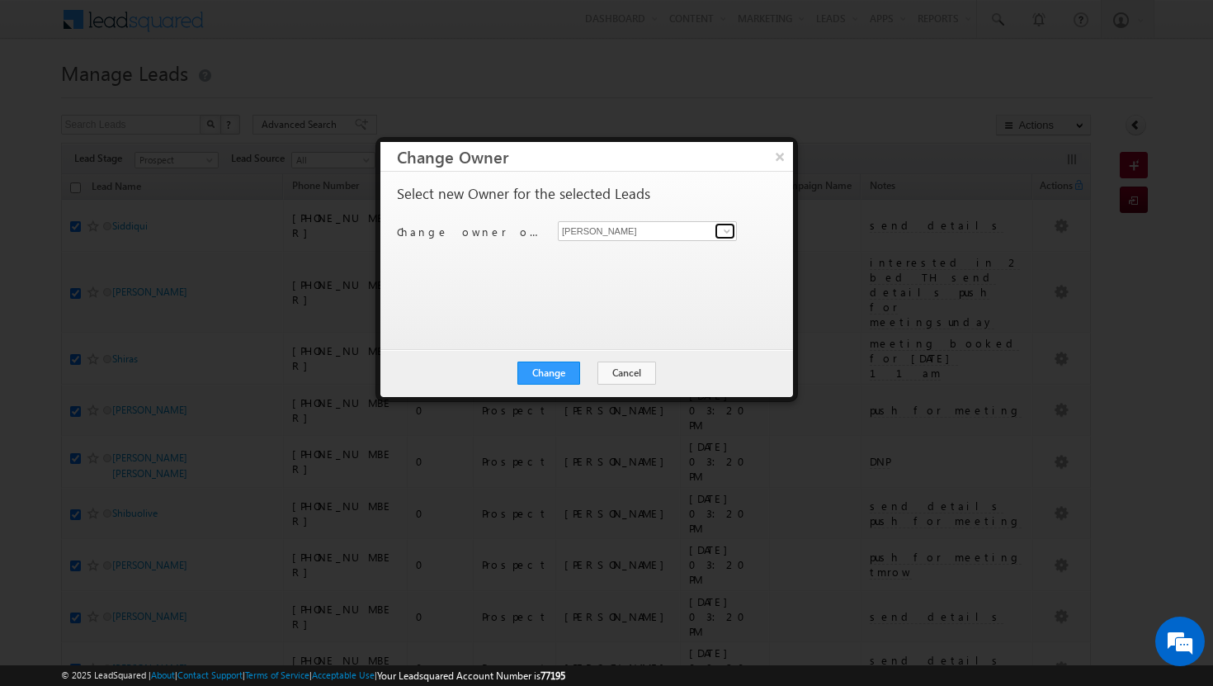
click at [731, 232] on span at bounding box center [727, 231] width 13 height 13
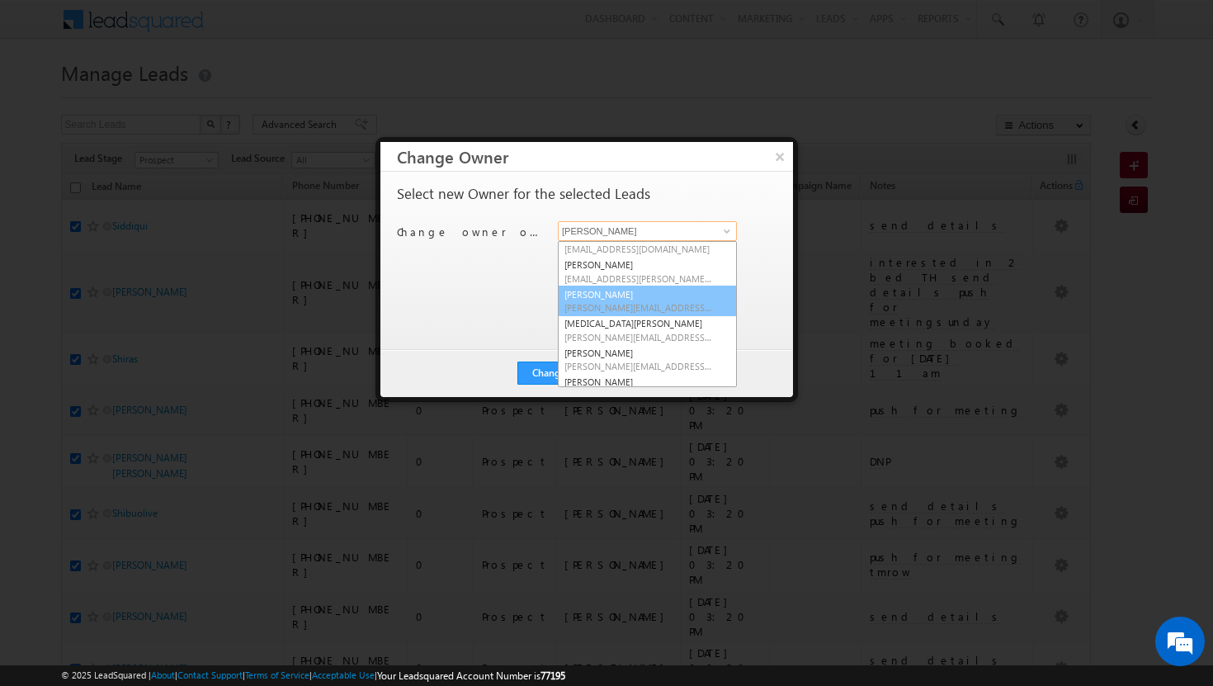
scroll to position [149, 0]
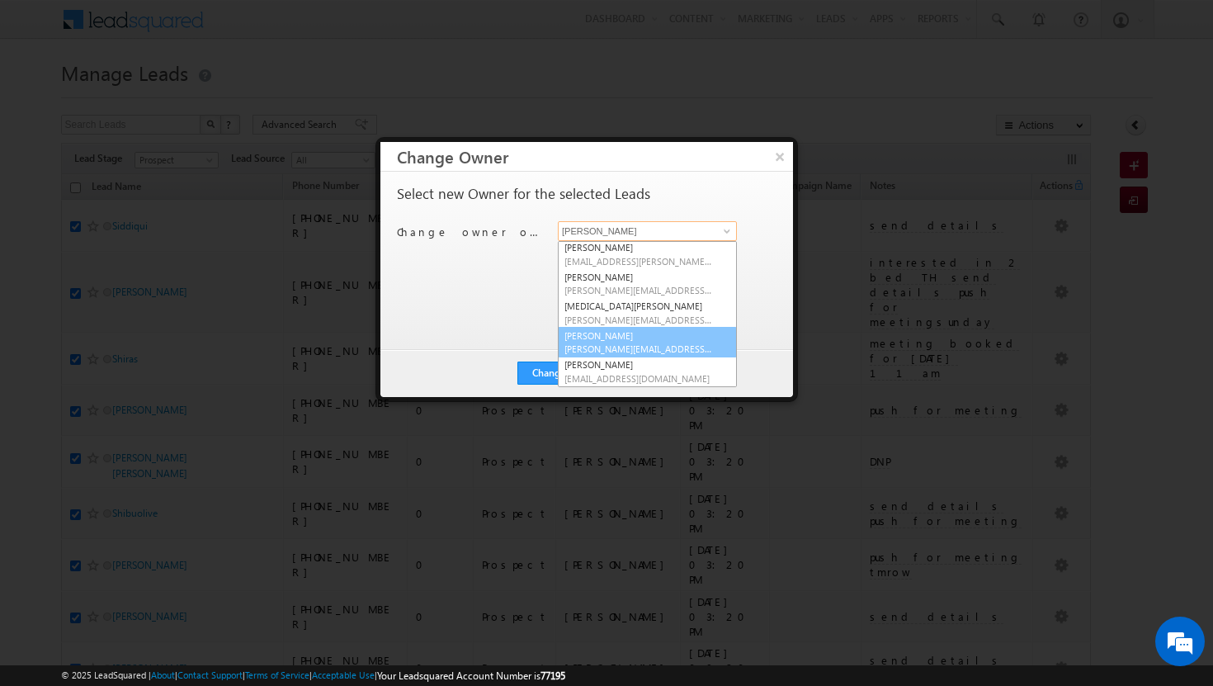
click at [659, 351] on span "[PERSON_NAME][EMAIL_ADDRESS][DOMAIN_NAME]" at bounding box center [639, 349] width 149 height 12
type input "[PERSON_NAME]"
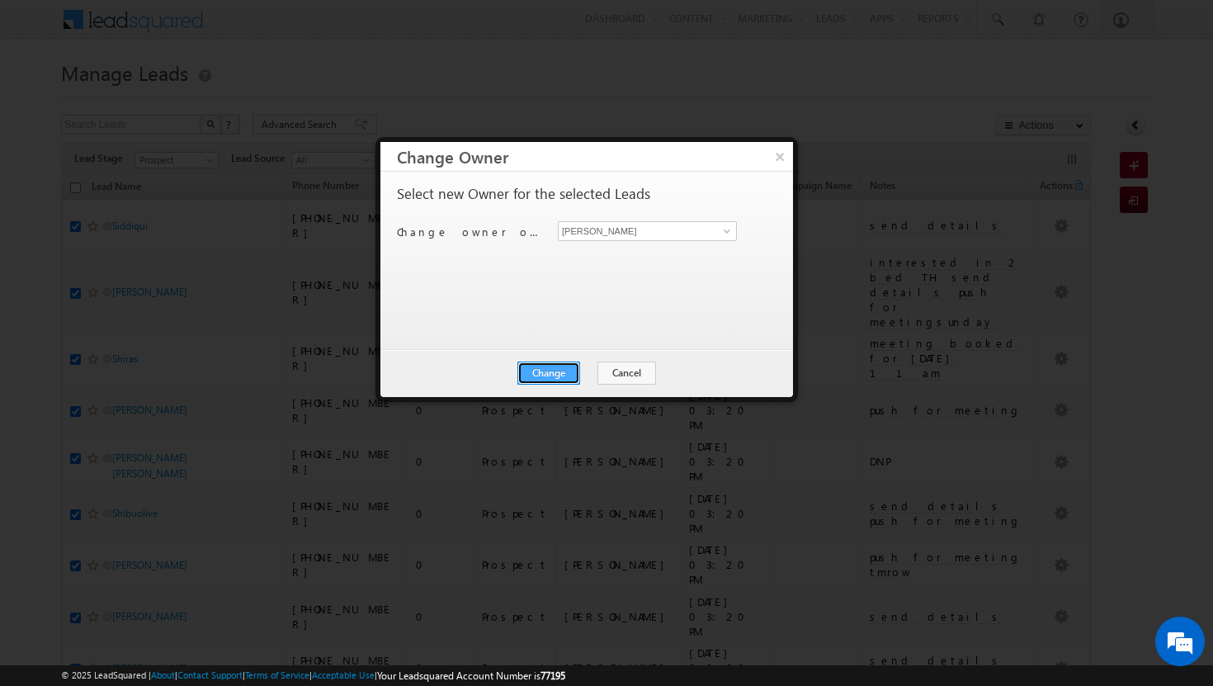
click at [561, 372] on button "Change" at bounding box center [549, 373] width 63 height 23
click at [589, 368] on button "Close" at bounding box center [589, 373] width 53 height 23
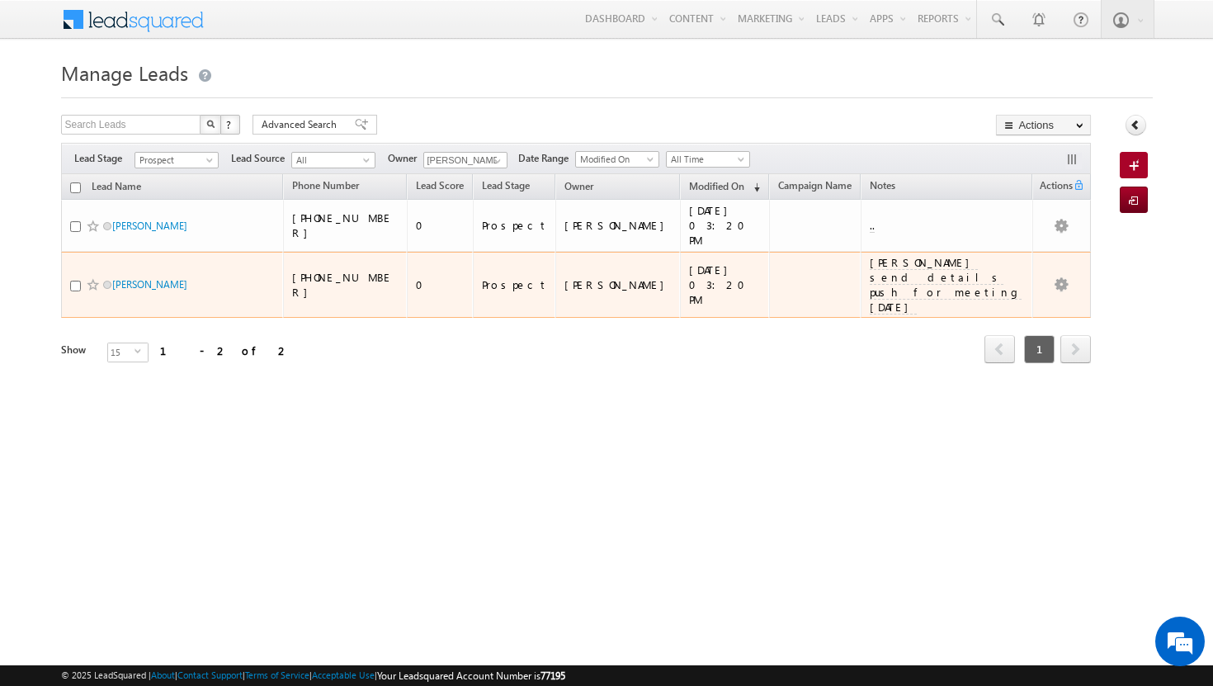
click at [75, 277] on div at bounding box center [95, 285] width 50 height 17
click at [74, 281] on input "checkbox" at bounding box center [75, 286] width 11 height 11
checkbox input "true"
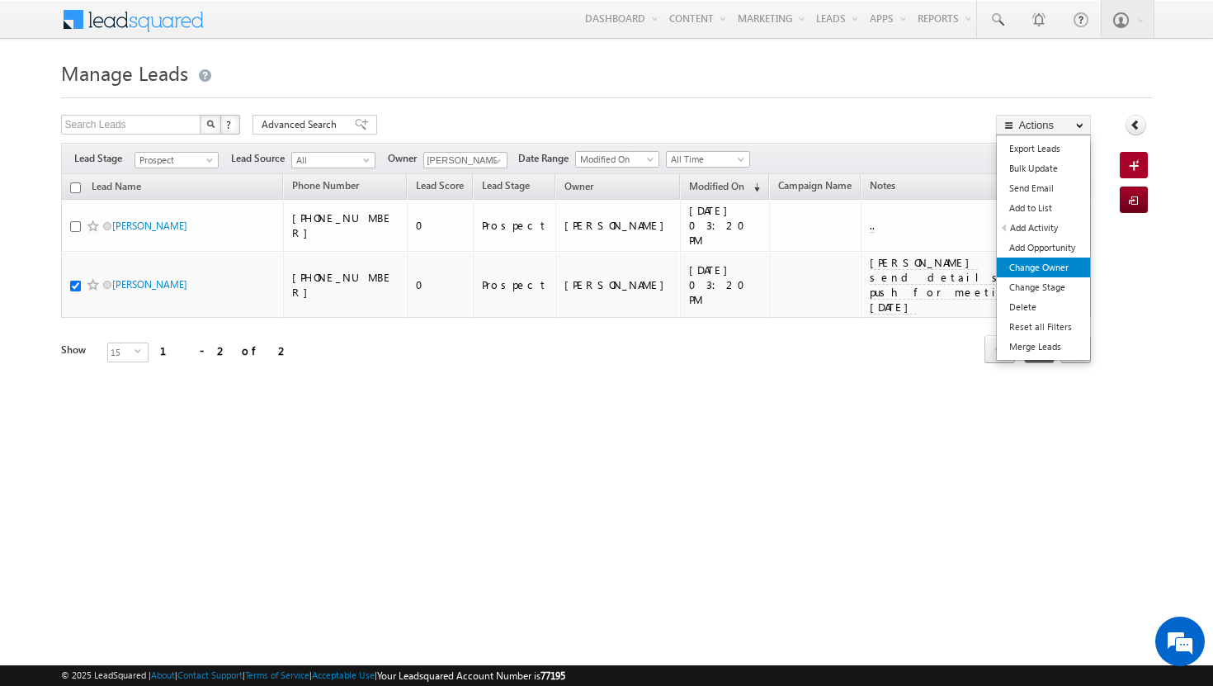
click at [1055, 264] on link "Change Owner" at bounding box center [1043, 268] width 93 height 20
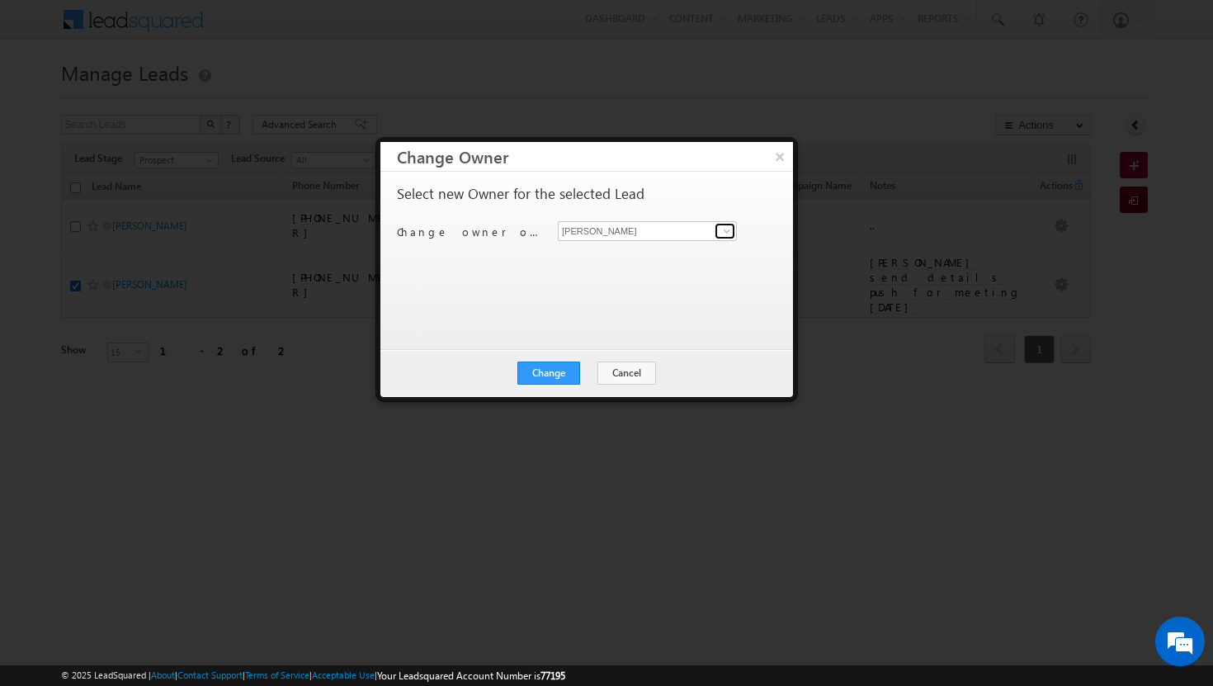
click at [721, 230] on span at bounding box center [727, 231] width 13 height 13
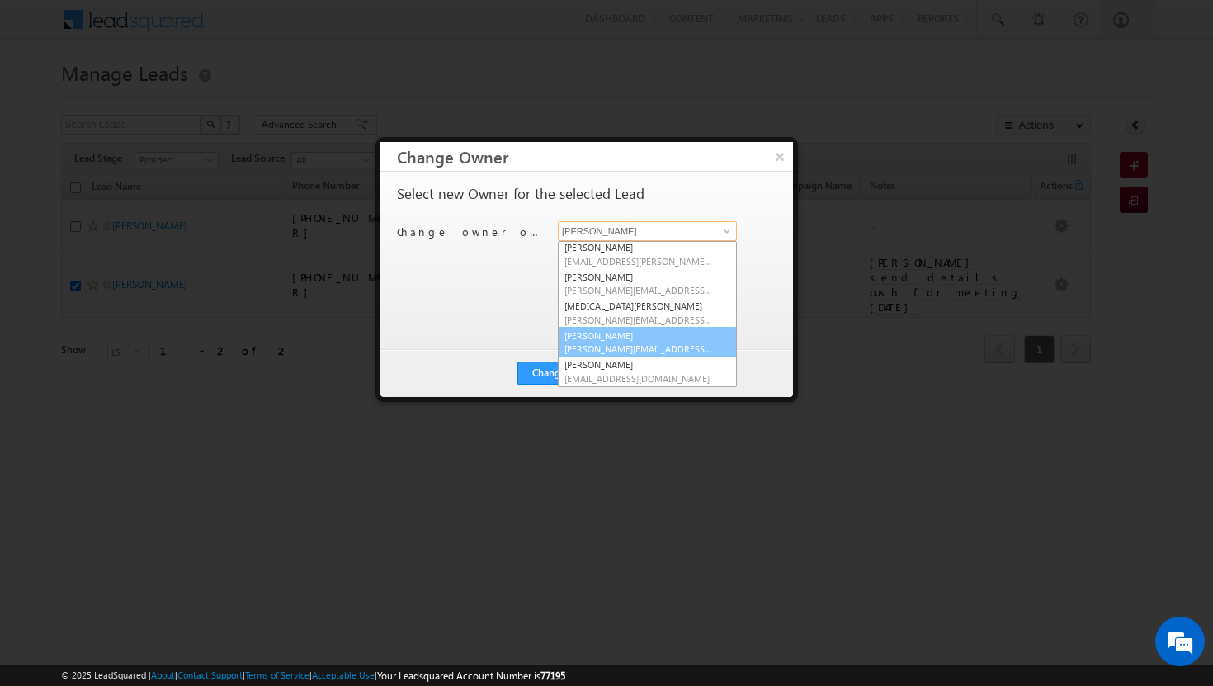
click at [633, 335] on link "[PERSON_NAME] [PERSON_NAME][EMAIL_ADDRESS][DOMAIN_NAME]" at bounding box center [647, 342] width 179 height 31
type input "[PERSON_NAME]"
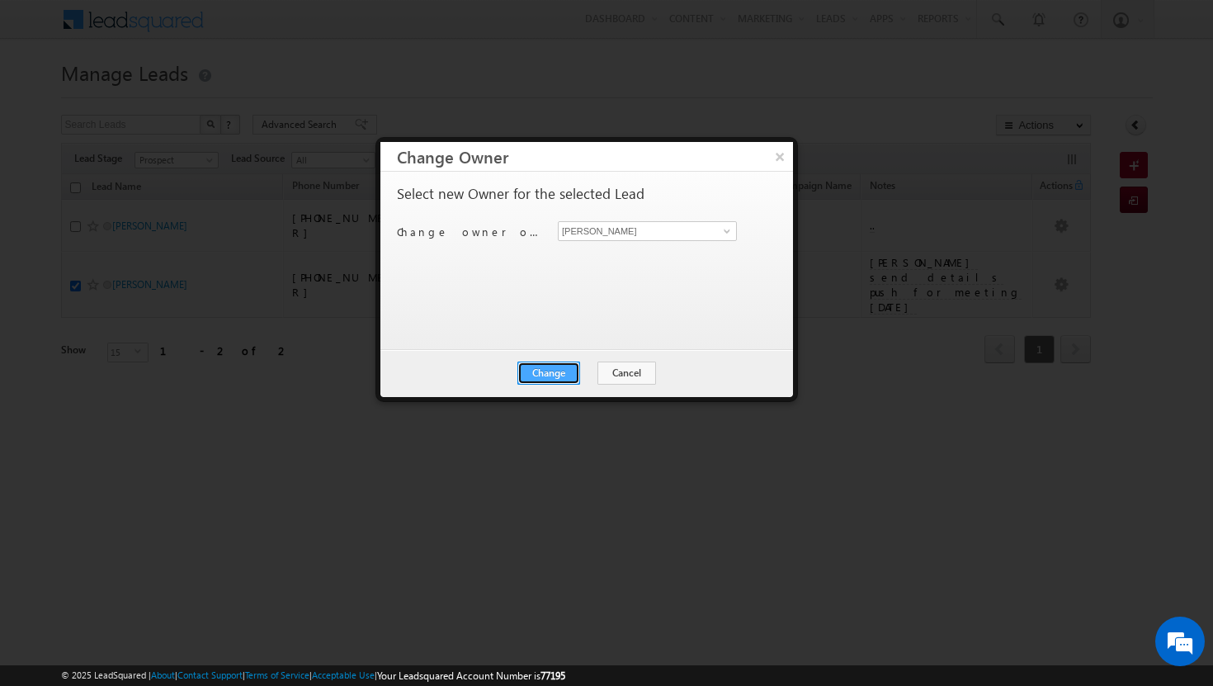
click at [567, 371] on button "Change" at bounding box center [549, 373] width 63 height 23
click at [598, 368] on button "Close" at bounding box center [589, 373] width 53 height 23
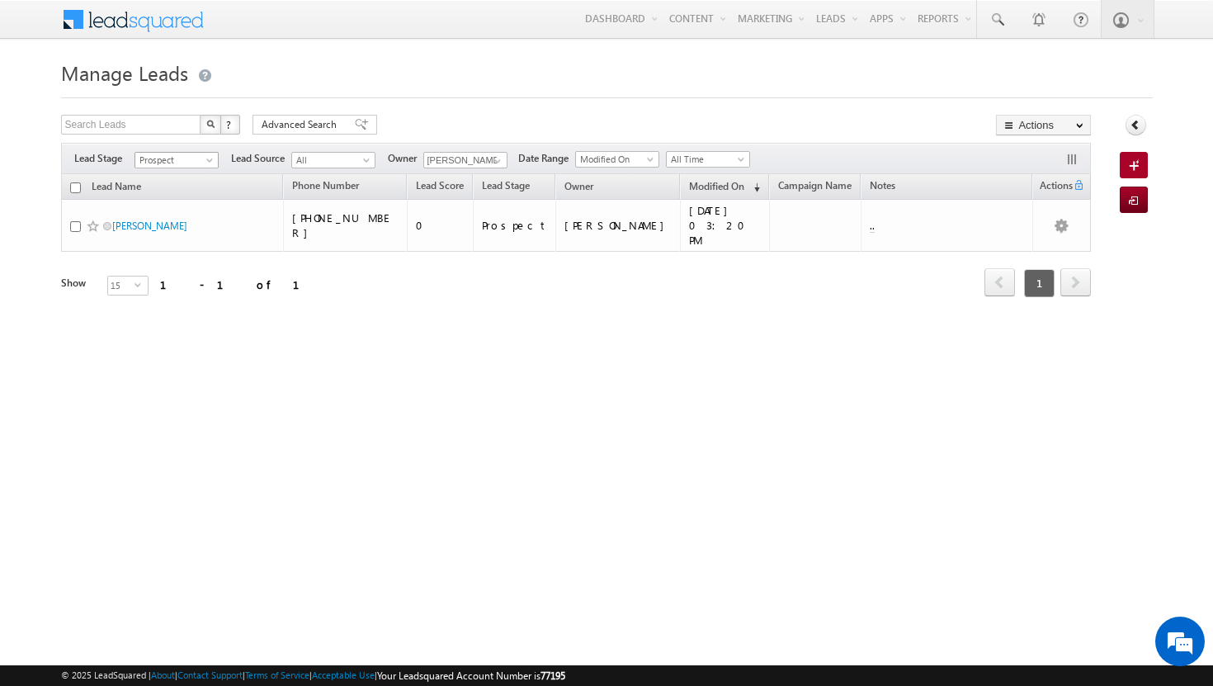
click at [210, 158] on span at bounding box center [211, 163] width 13 height 13
click at [196, 194] on link "Contact" at bounding box center [176, 194] width 83 height 15
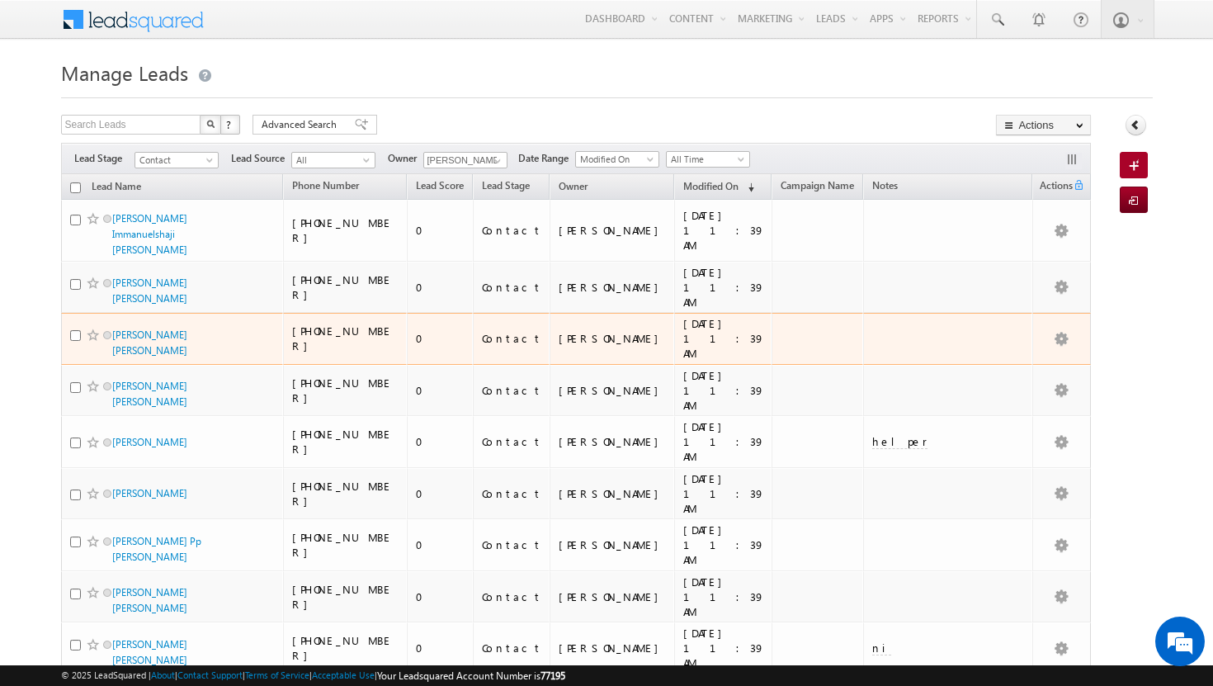
scroll to position [236, 0]
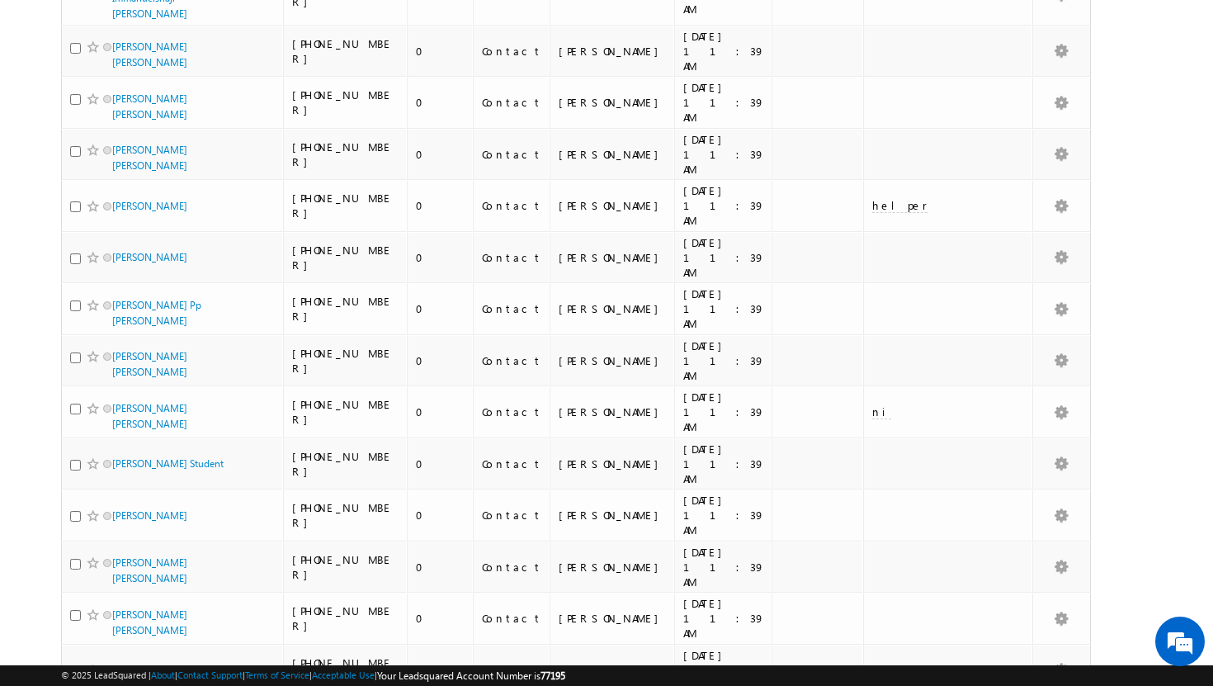
click at [117, 645] on li "50" at bounding box center [117, 640] width 40 height 17
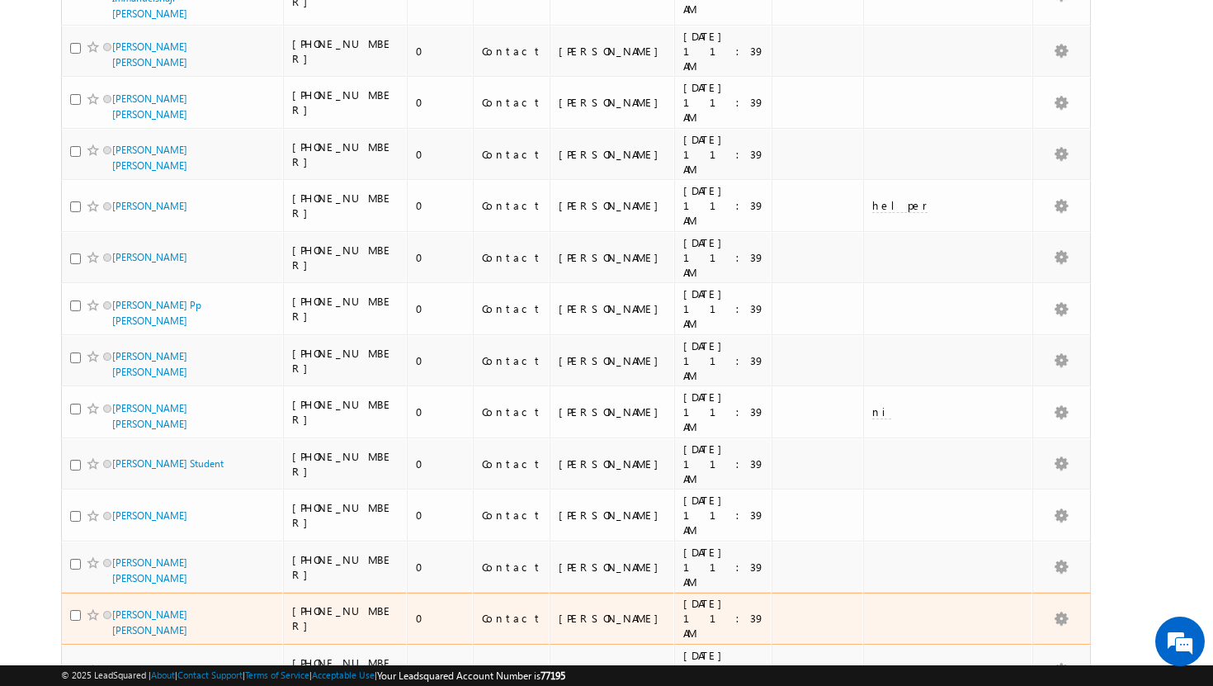
scroll to position [0, 0]
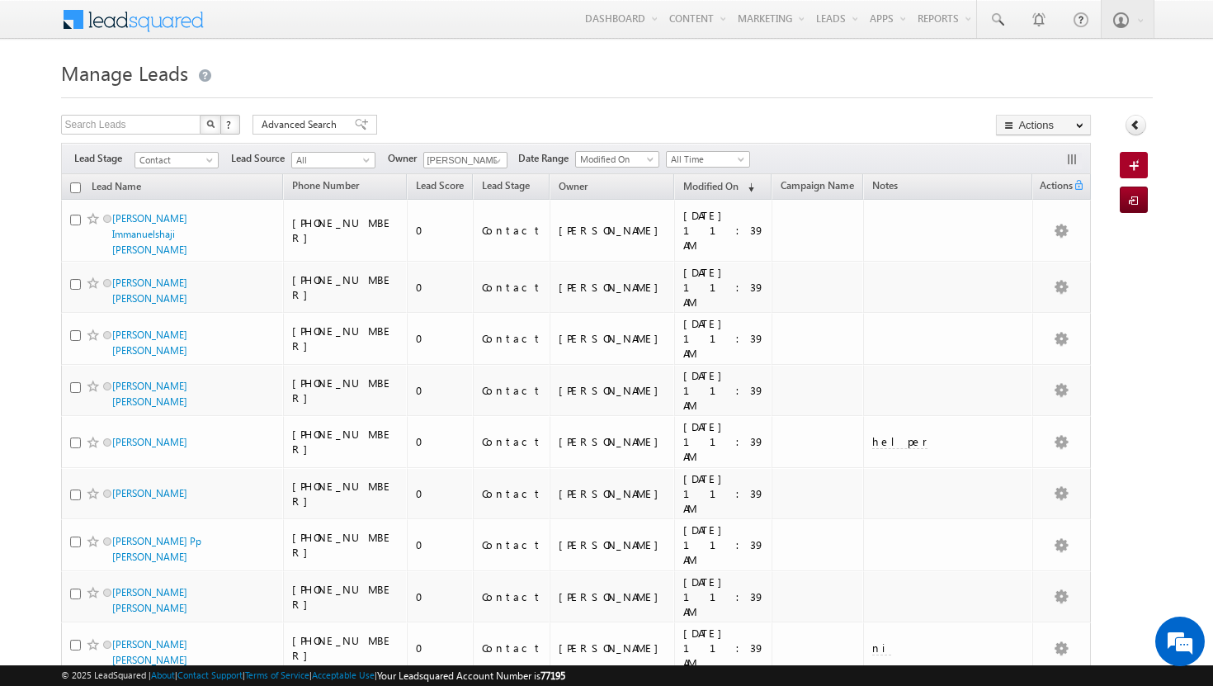
click at [77, 187] on input "checkbox" at bounding box center [75, 187] width 11 height 11
checkbox input "true"
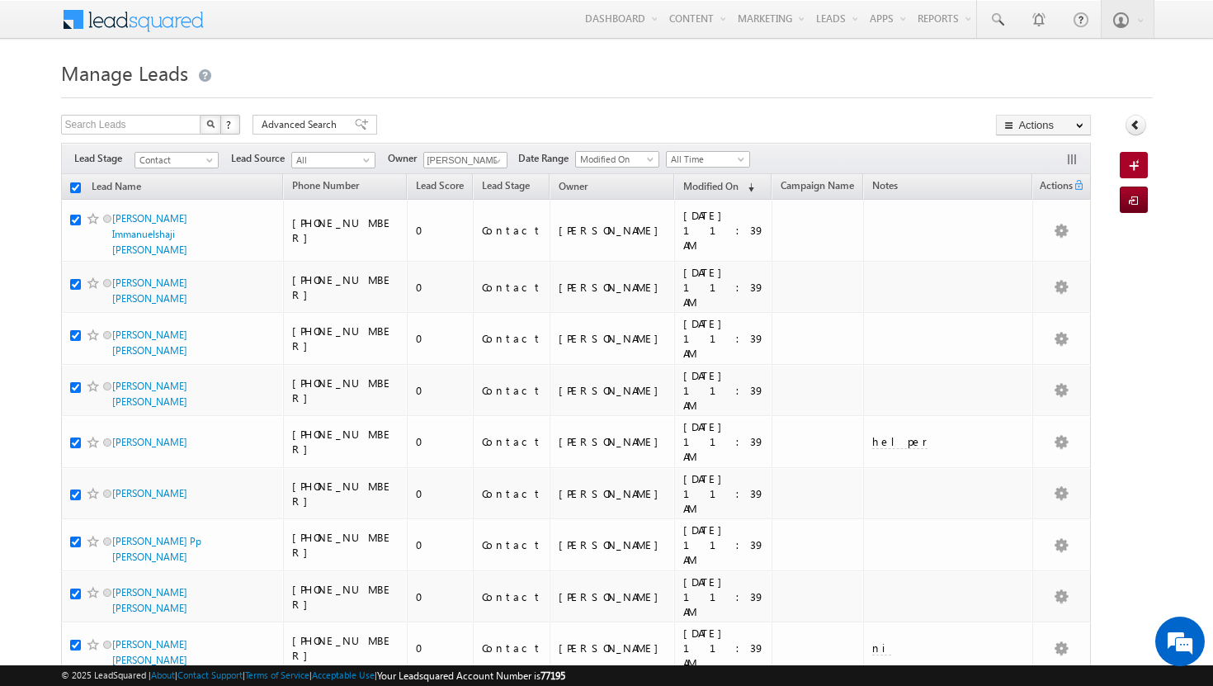
checkbox input "true"
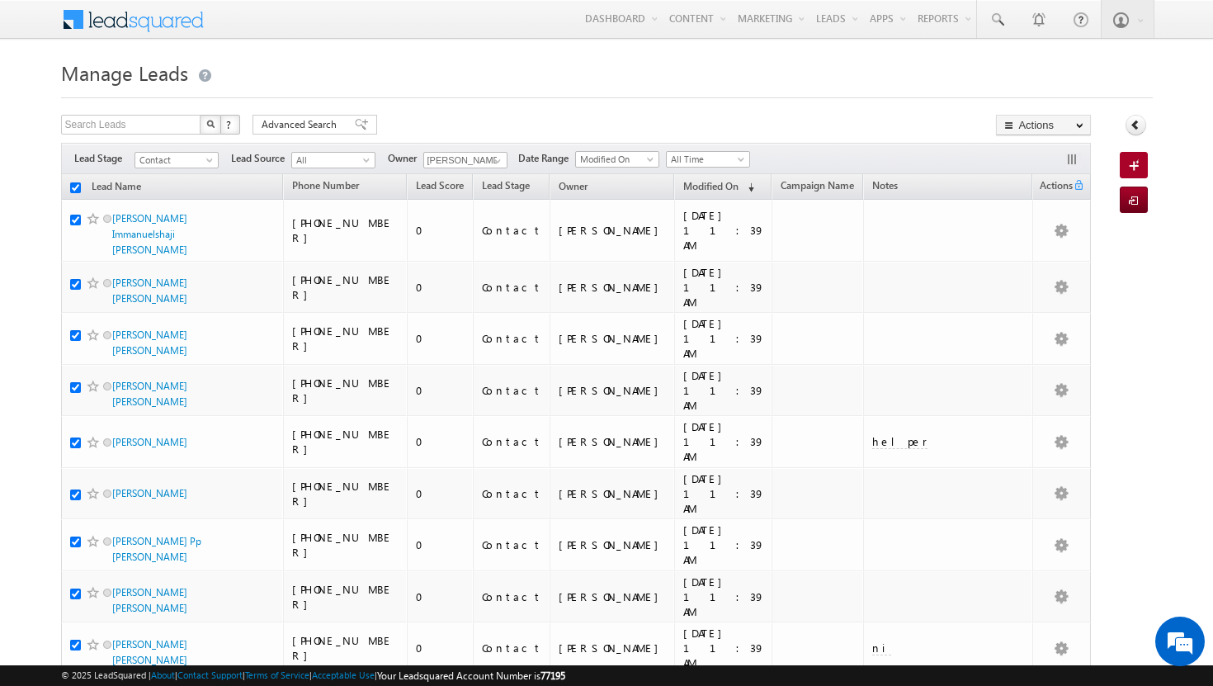
checkbox input "true"
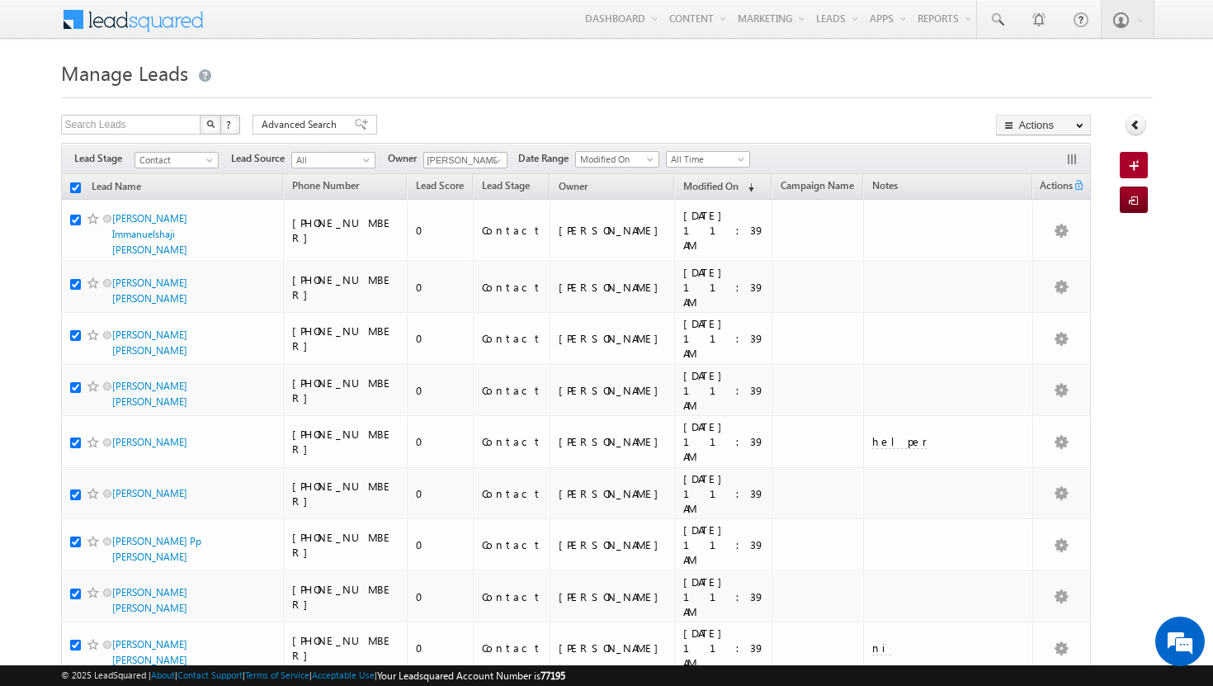
checkbox input "true"
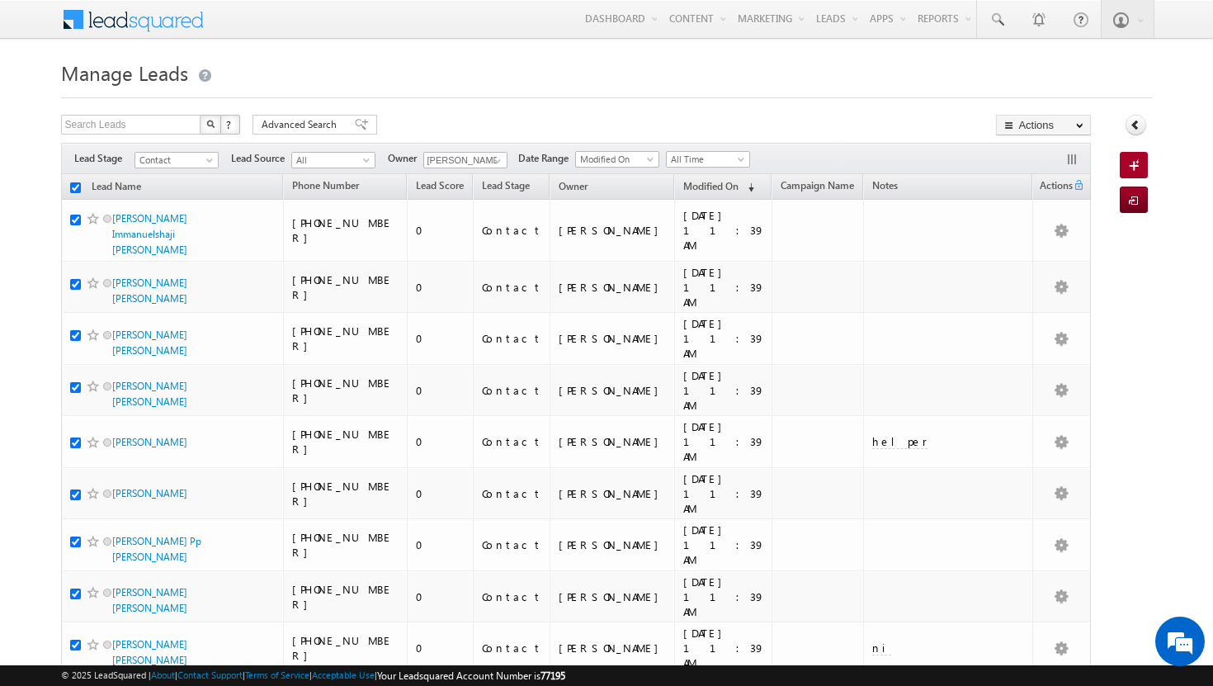
checkbox input "true"
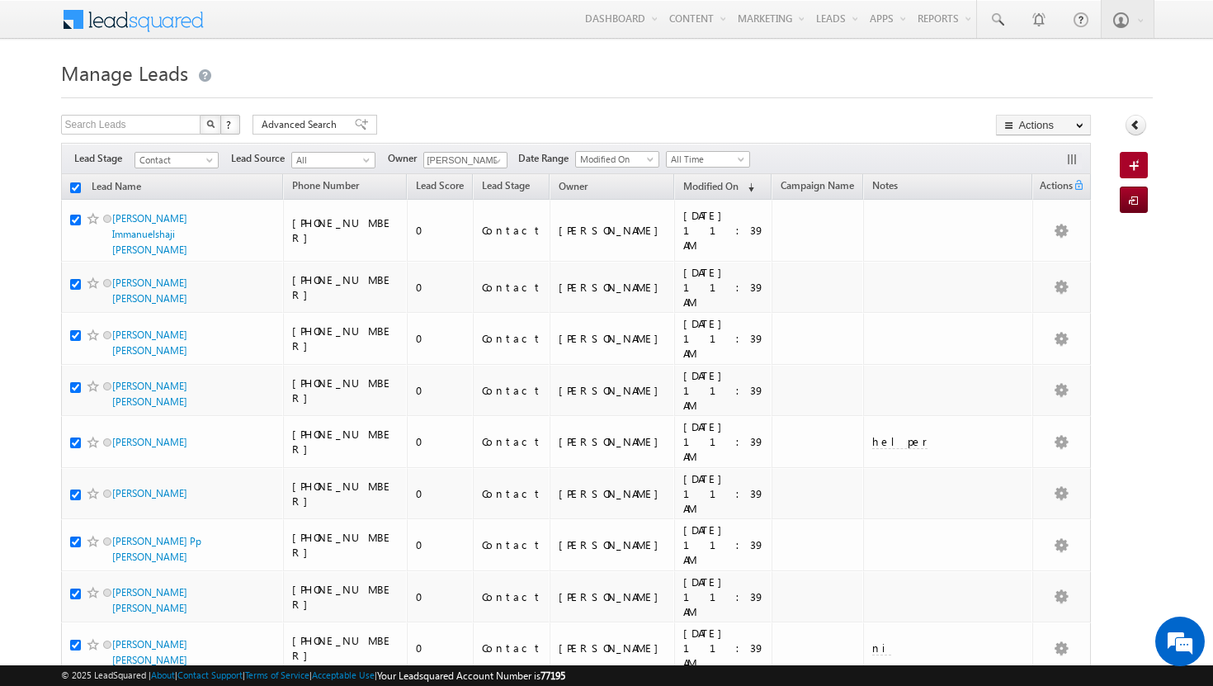
checkbox input "true"
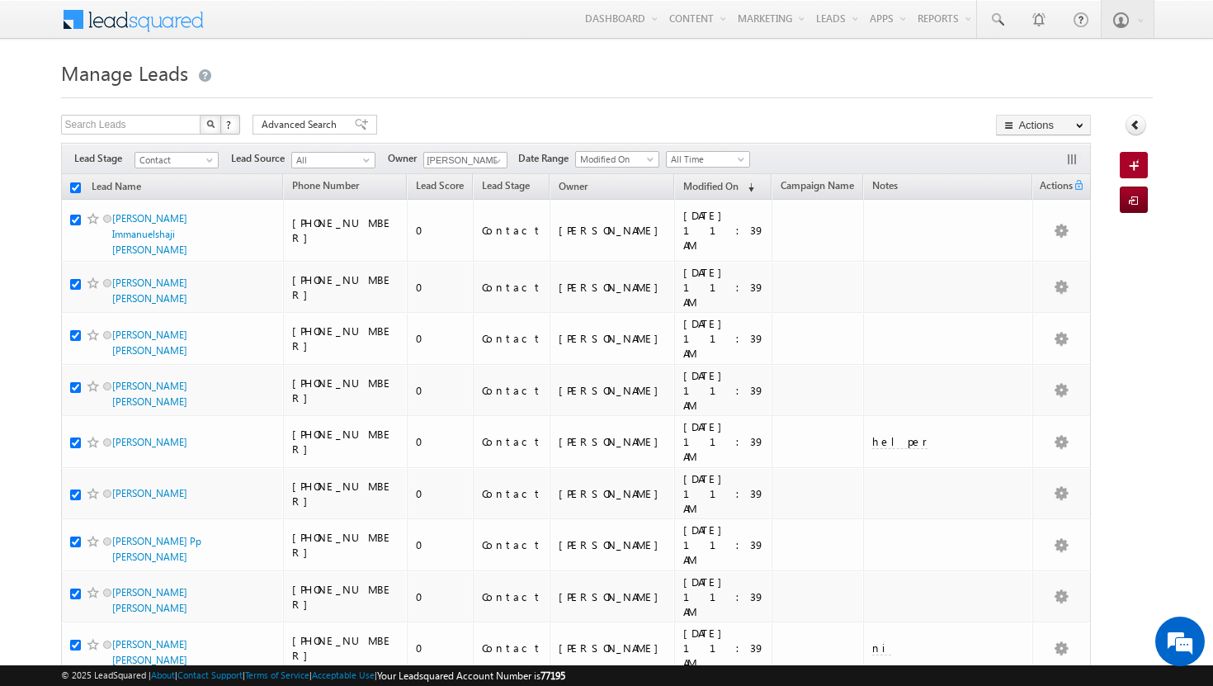
checkbox input "true"
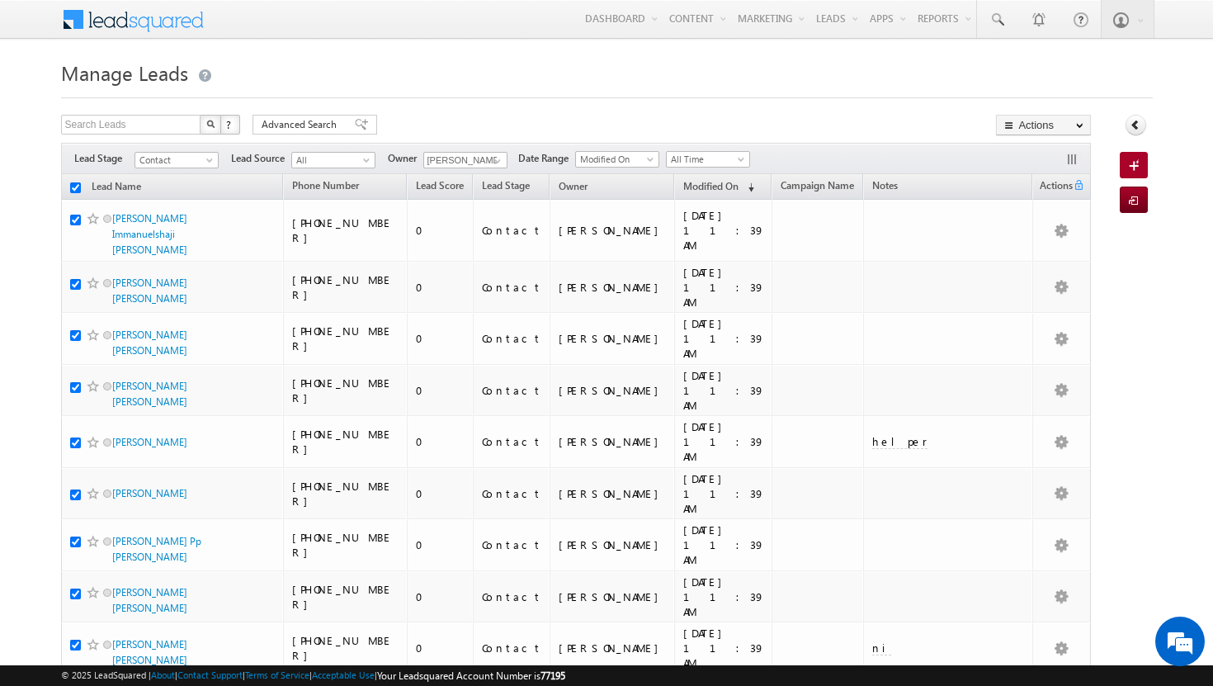
checkbox input "true"
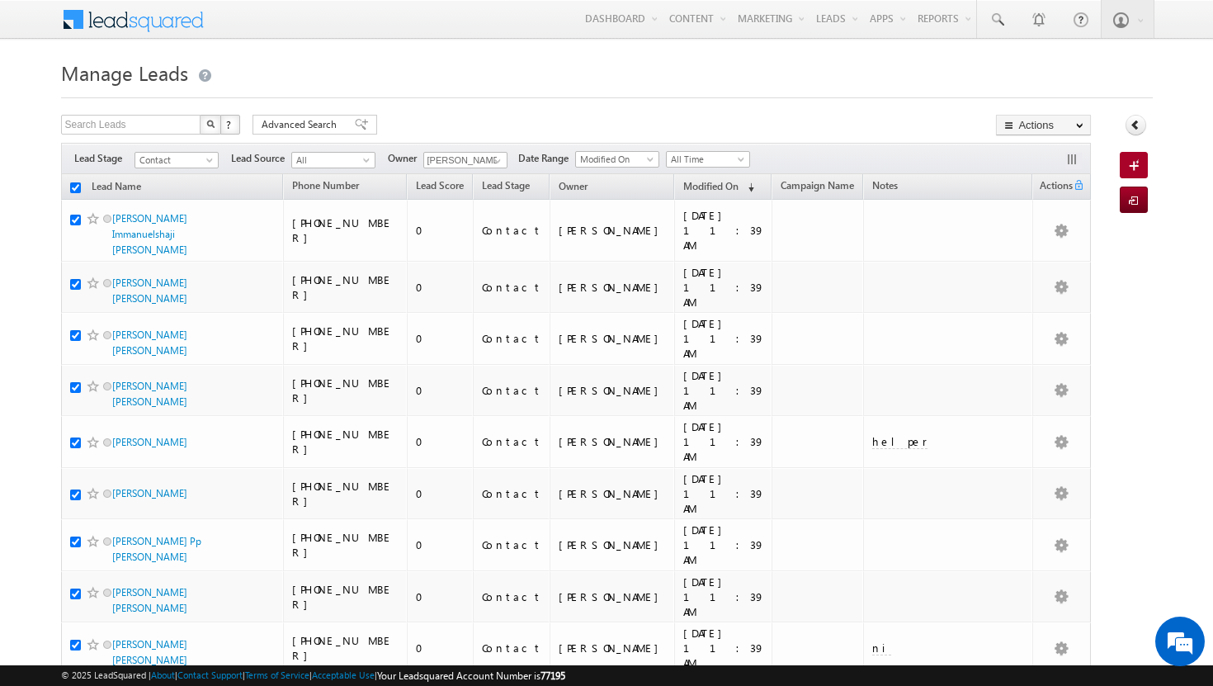
checkbox input "true"
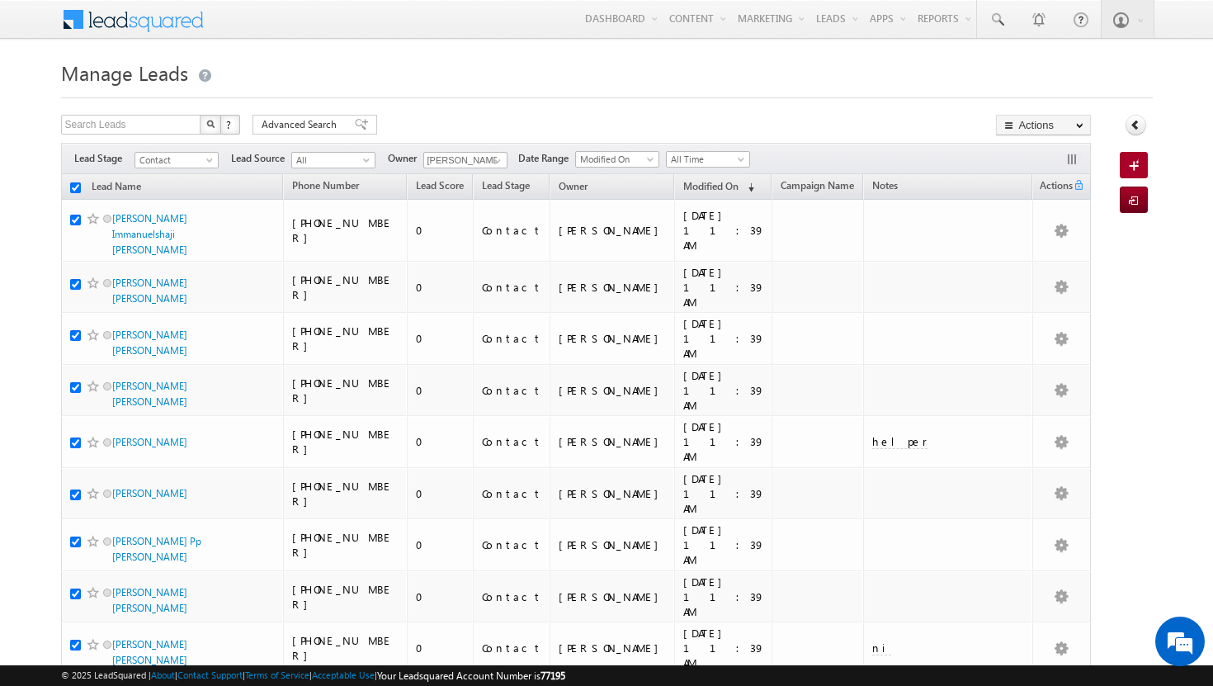
checkbox input "true"
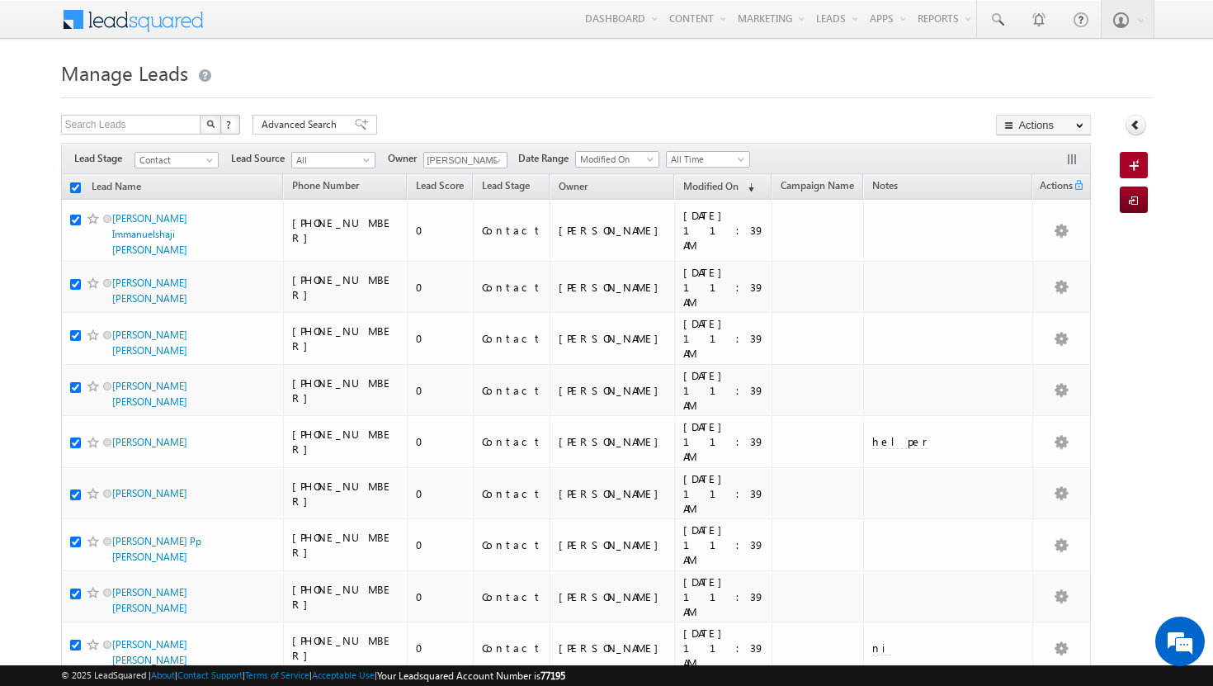
checkbox input "true"
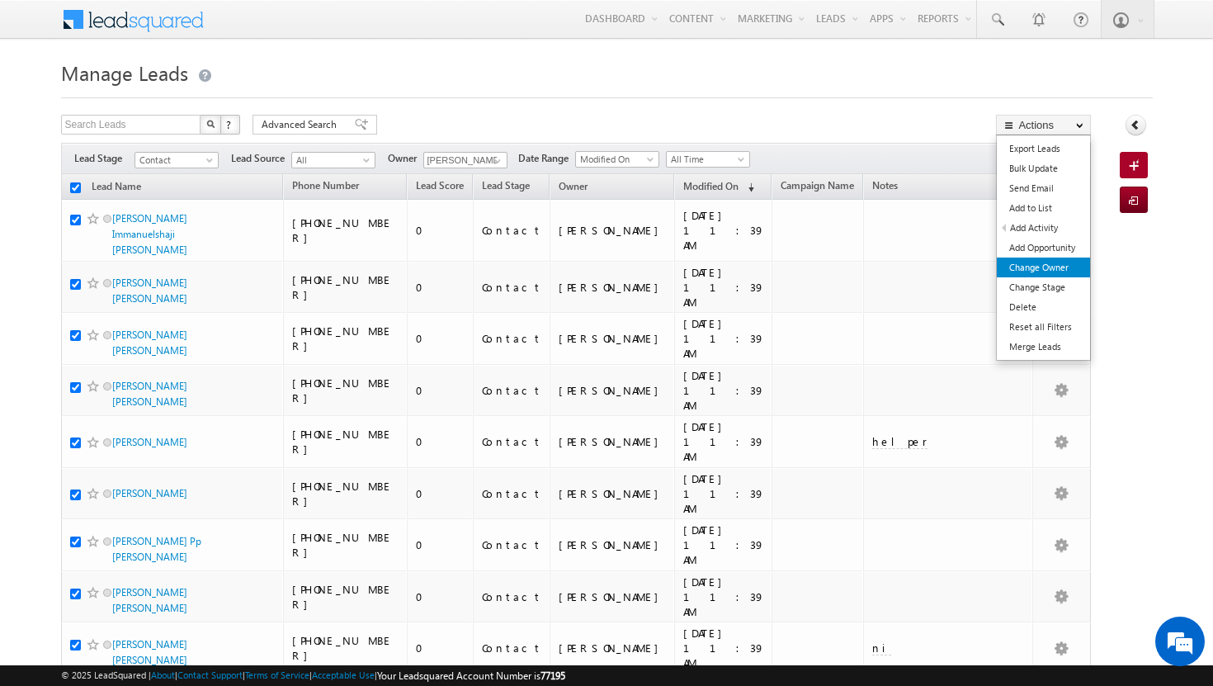
click at [1039, 265] on link "Change Owner" at bounding box center [1043, 268] width 93 height 20
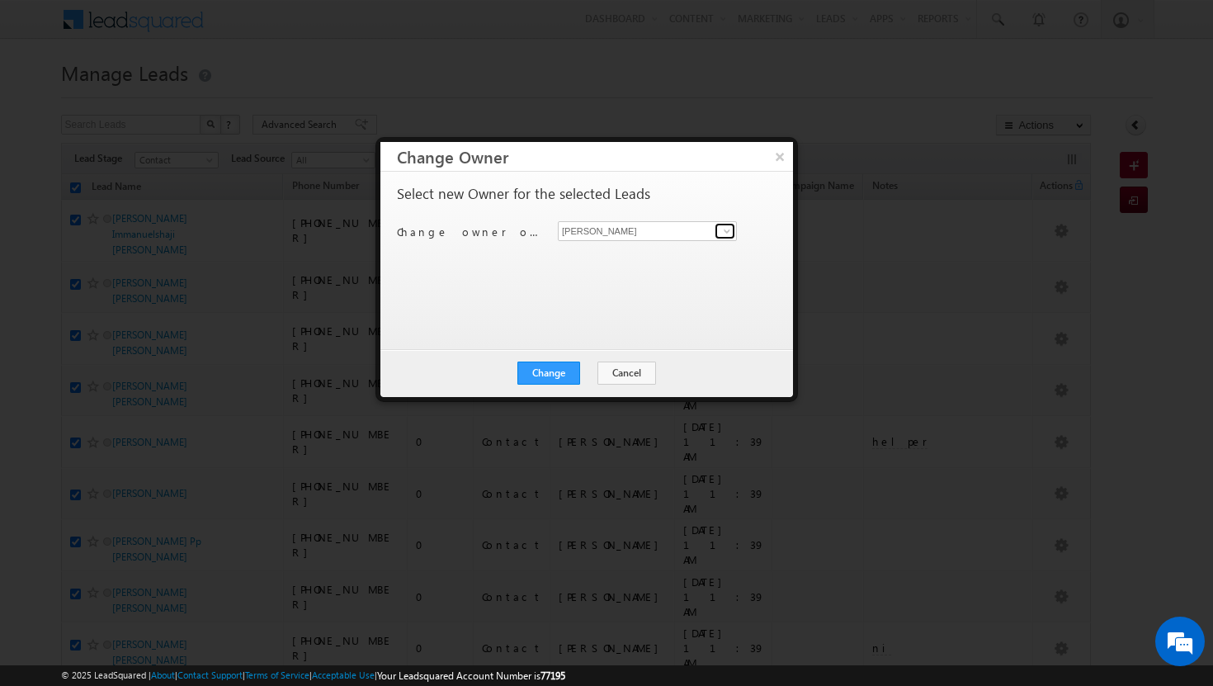
click at [728, 228] on span at bounding box center [727, 231] width 13 height 13
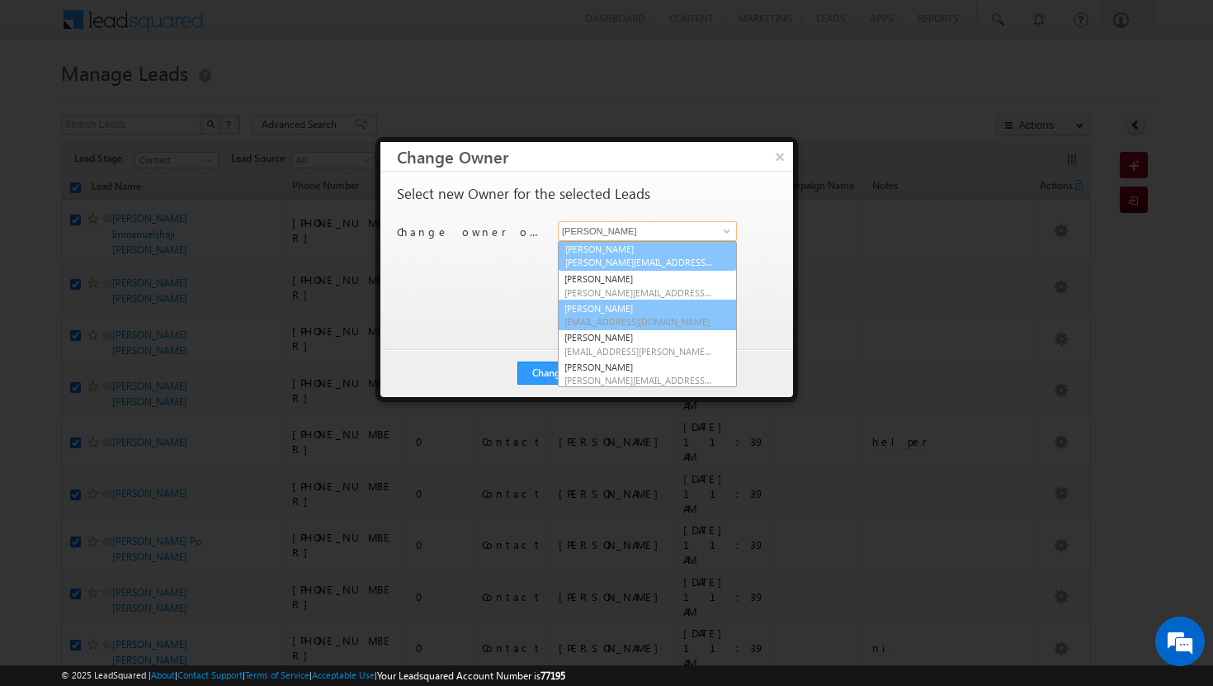
scroll to position [125, 0]
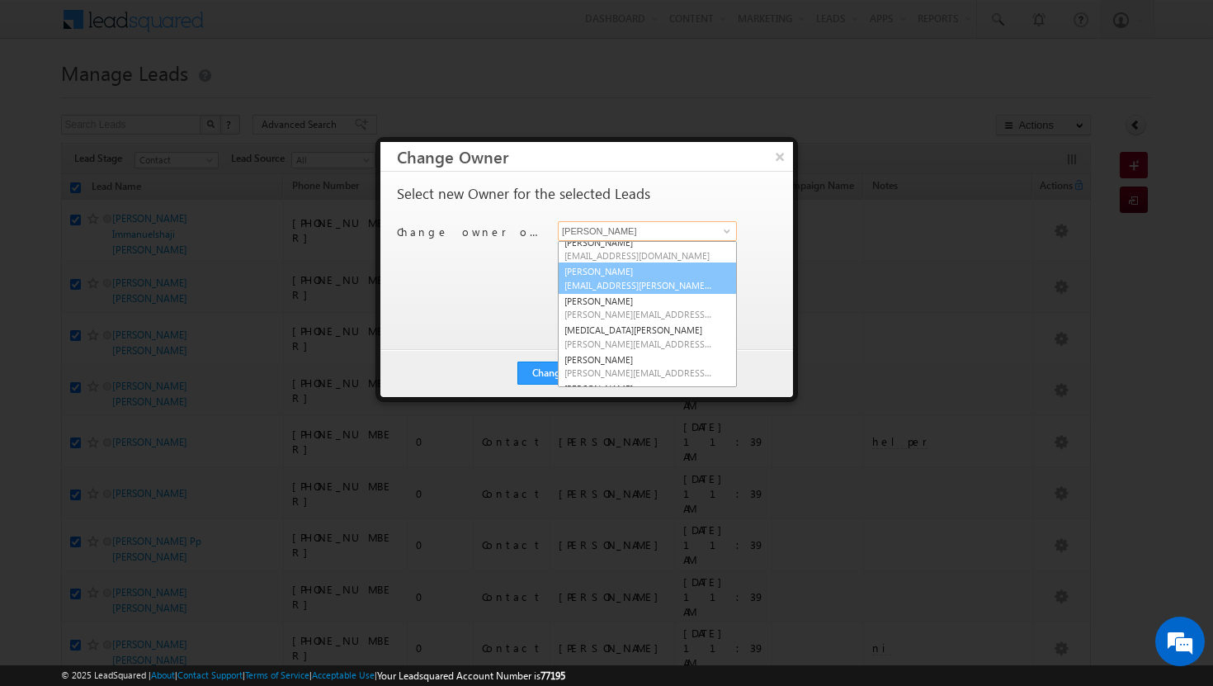
click at [624, 277] on link "[PERSON_NAME] [PERSON_NAME][EMAIL_ADDRESS][PERSON_NAME][DOMAIN_NAME]" at bounding box center [647, 278] width 179 height 31
type input "[PERSON_NAME]"
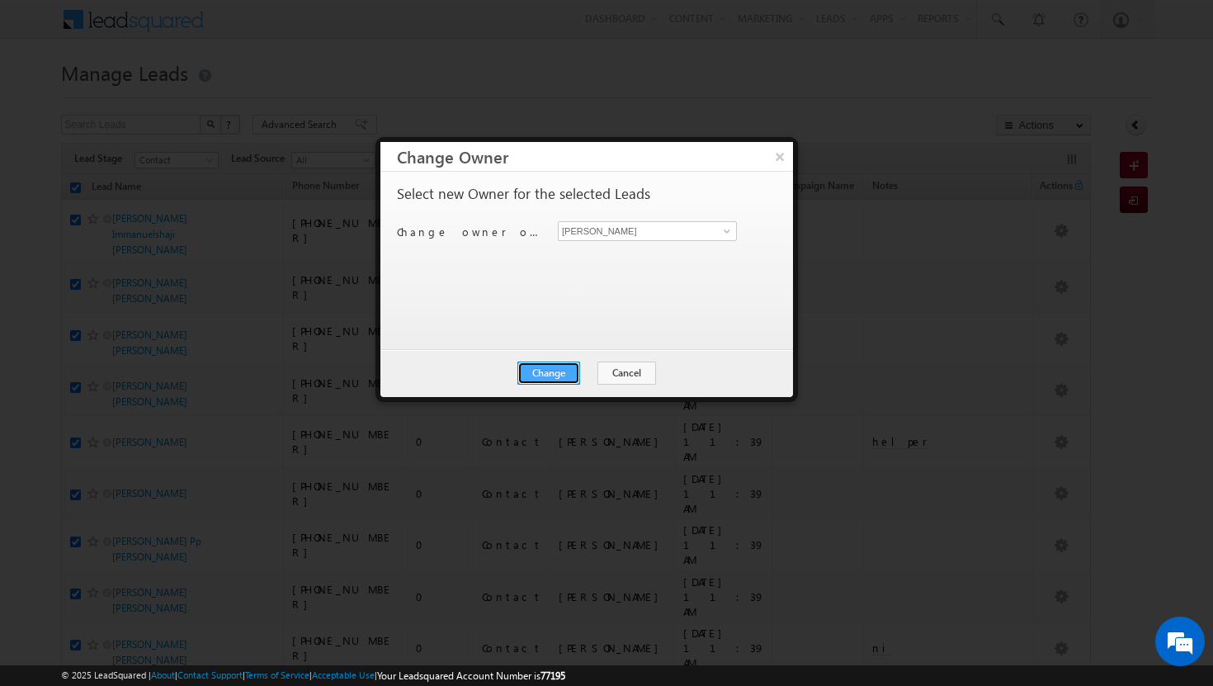
click at [562, 369] on button "Change" at bounding box center [549, 373] width 63 height 23
click at [596, 371] on button "Close" at bounding box center [589, 373] width 53 height 23
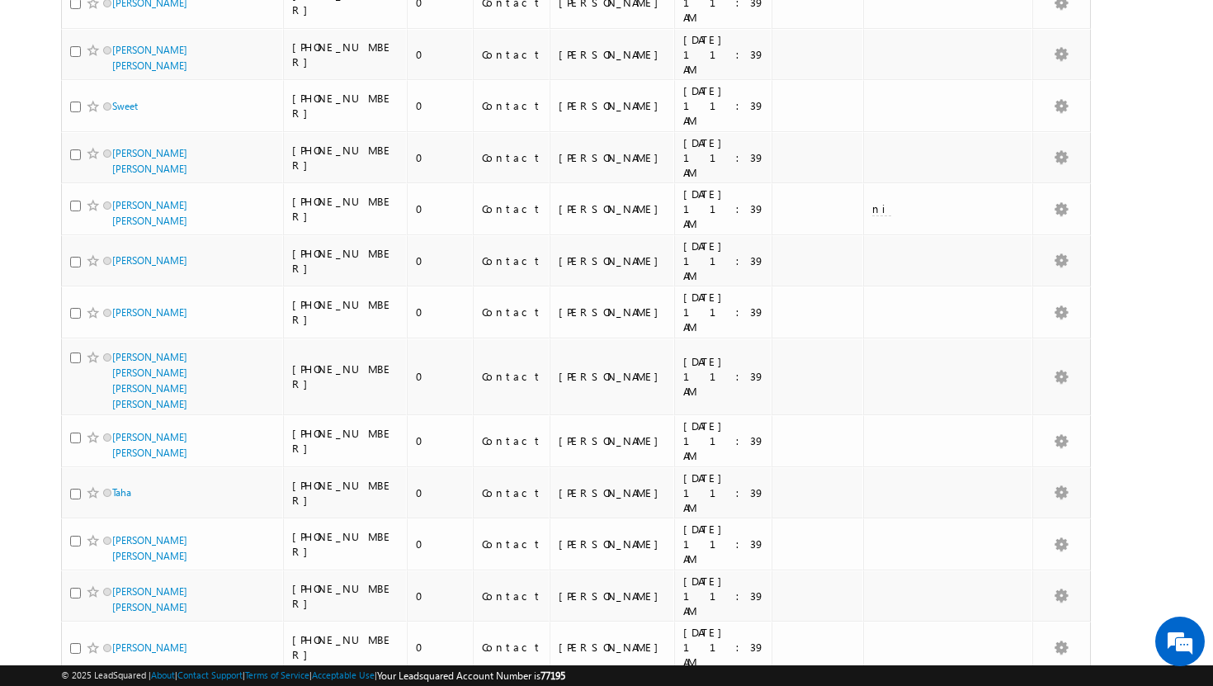
scroll to position [0, 0]
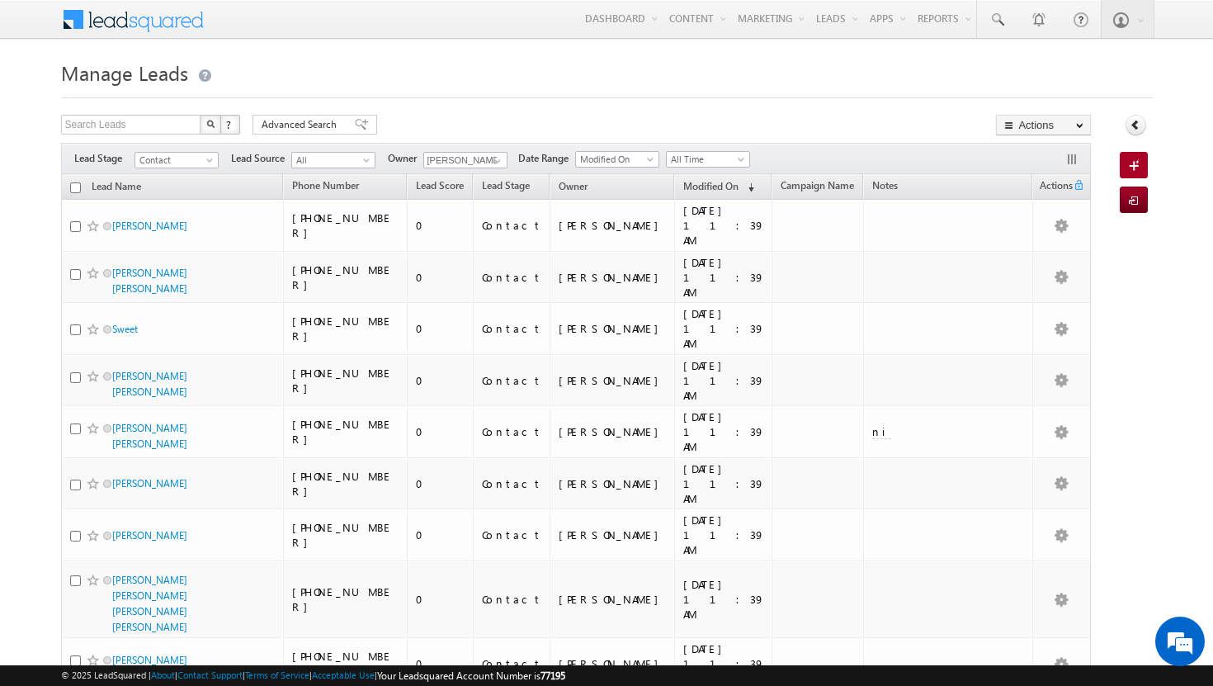
click at [78, 187] on input "checkbox" at bounding box center [75, 187] width 11 height 11
checkbox input "true"
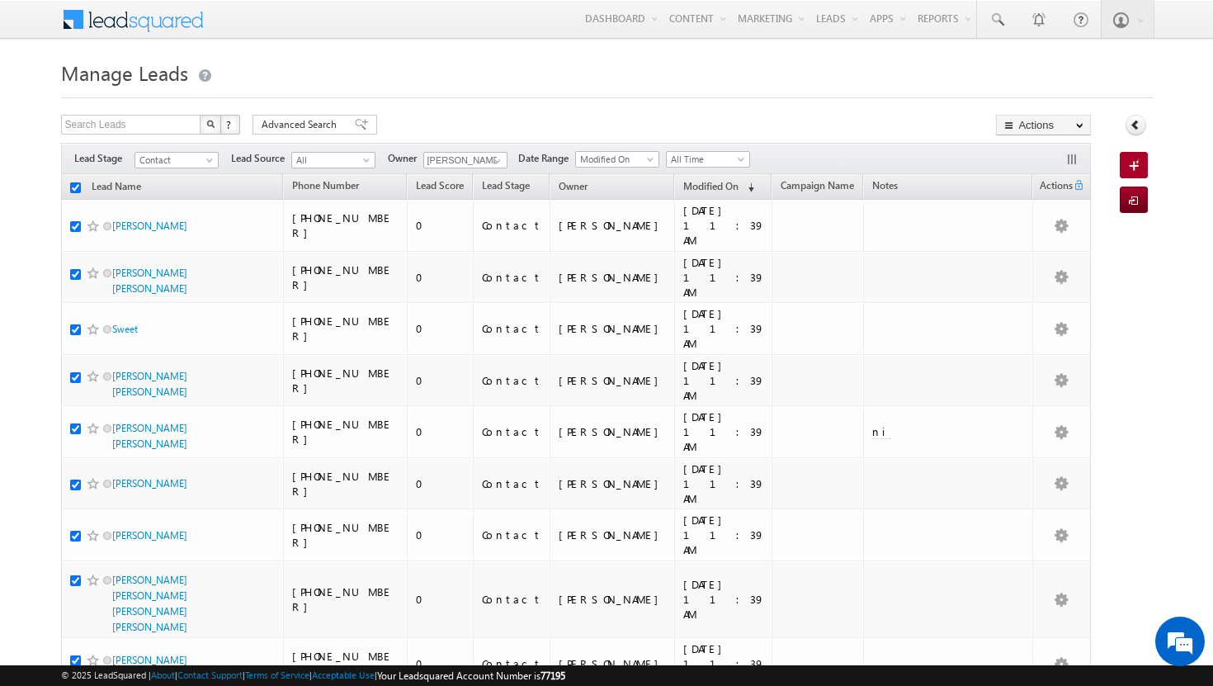
checkbox input "true"
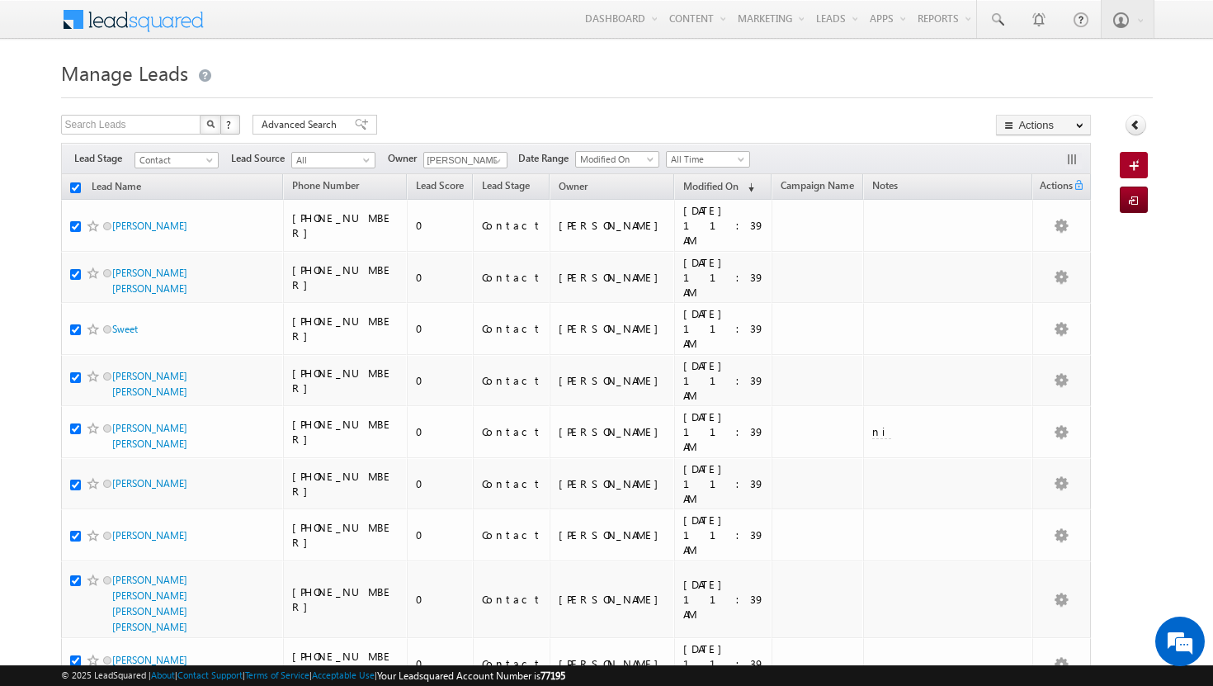
checkbox input "true"
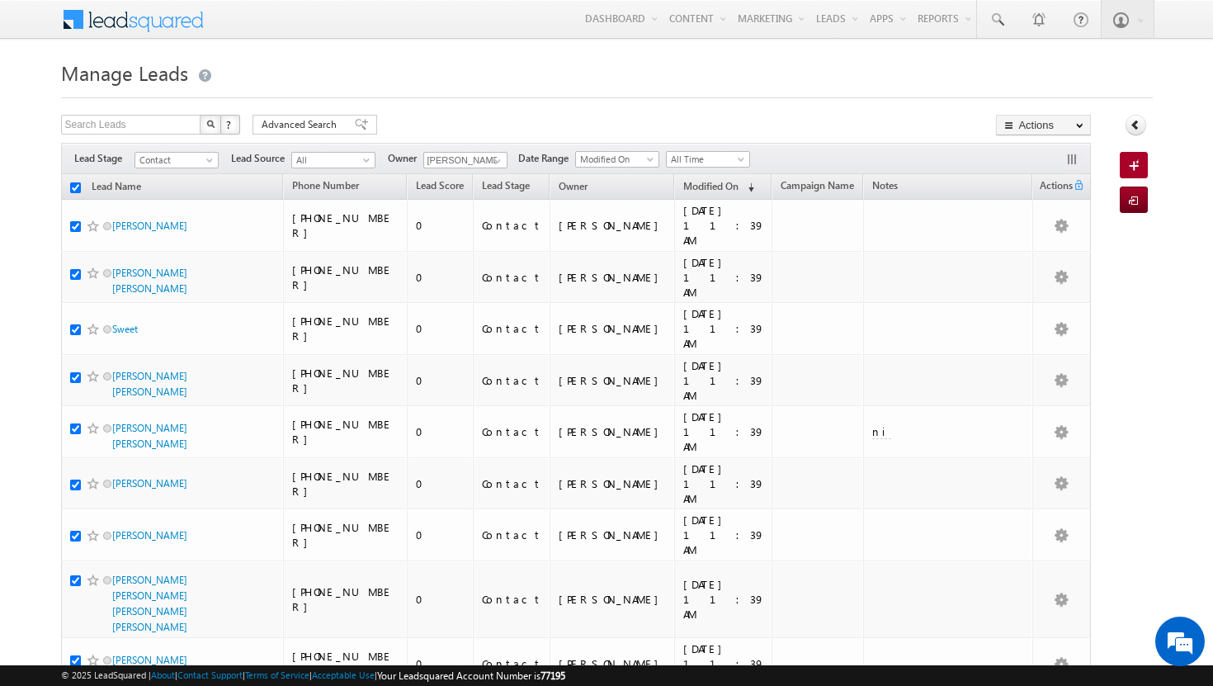
checkbox input "true"
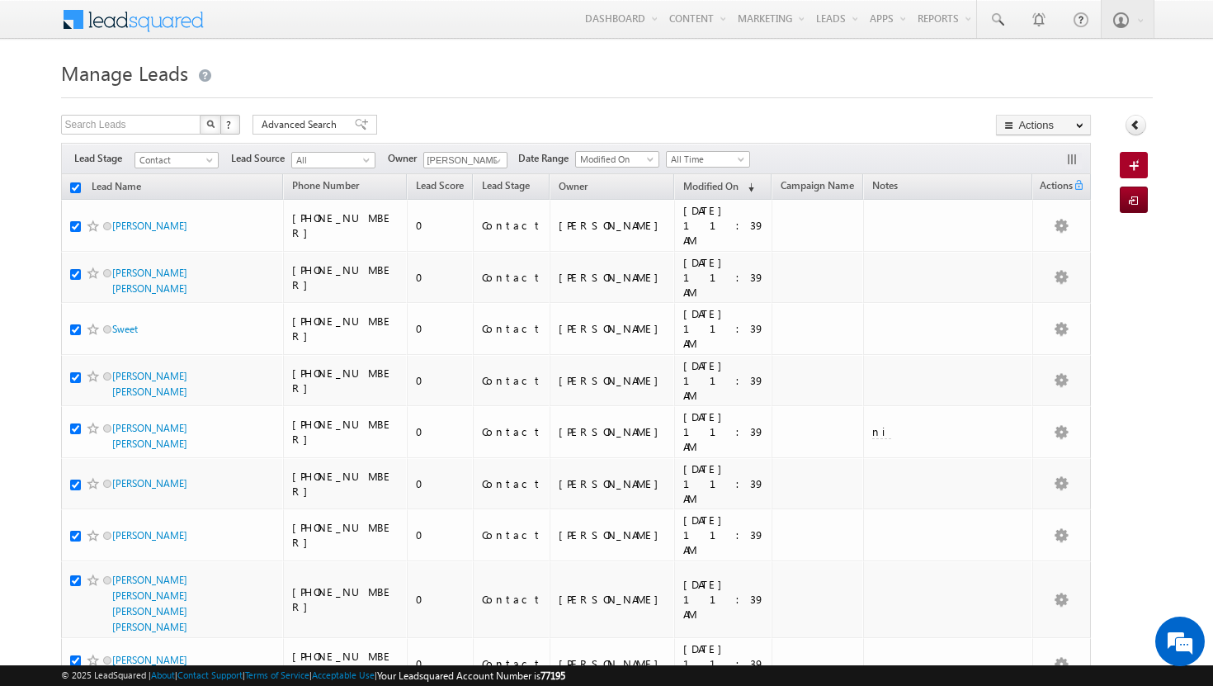
checkbox input "true"
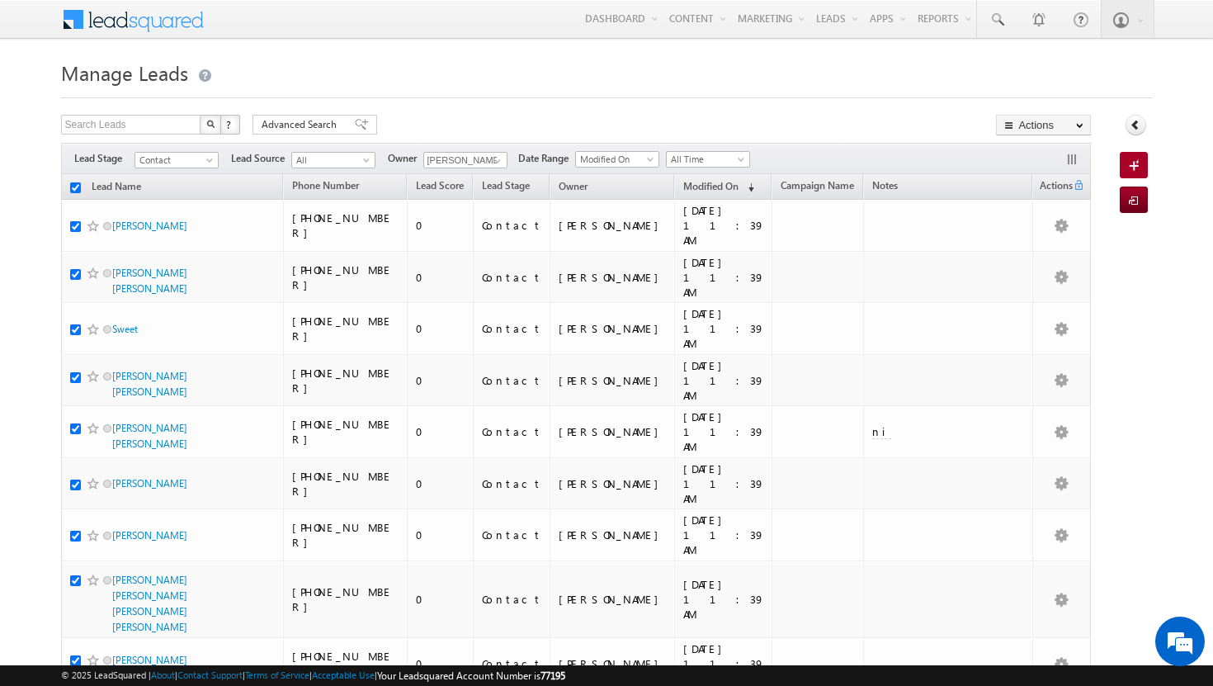
checkbox input "true"
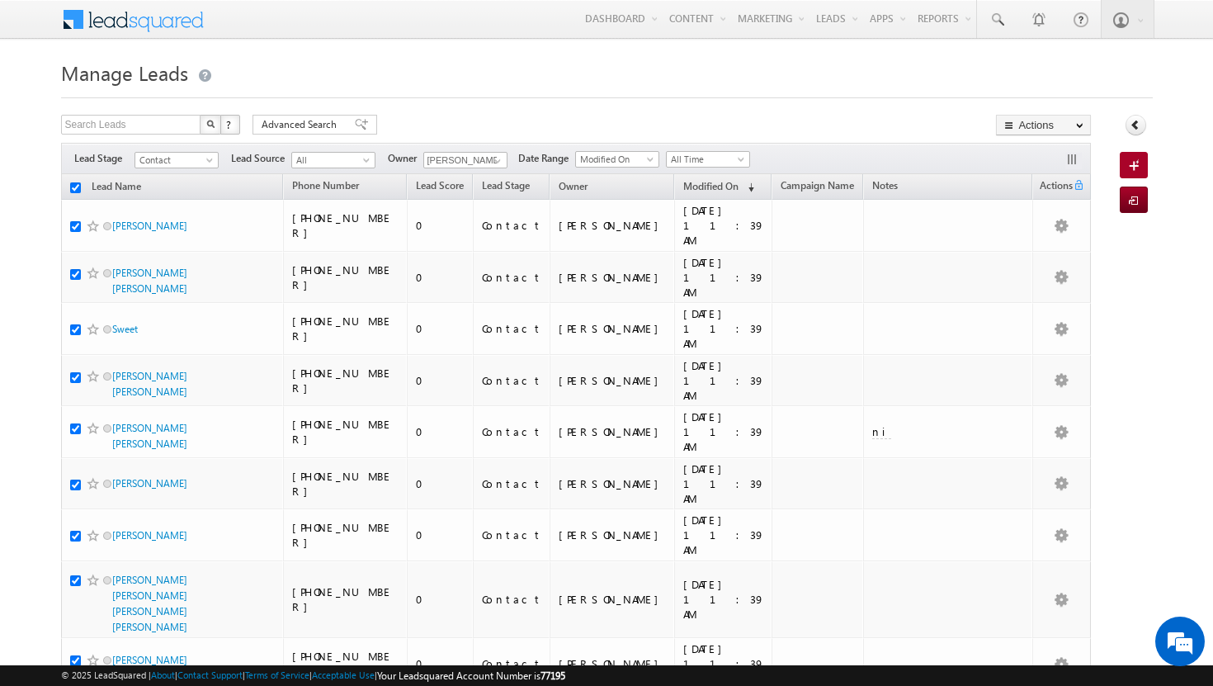
checkbox input "true"
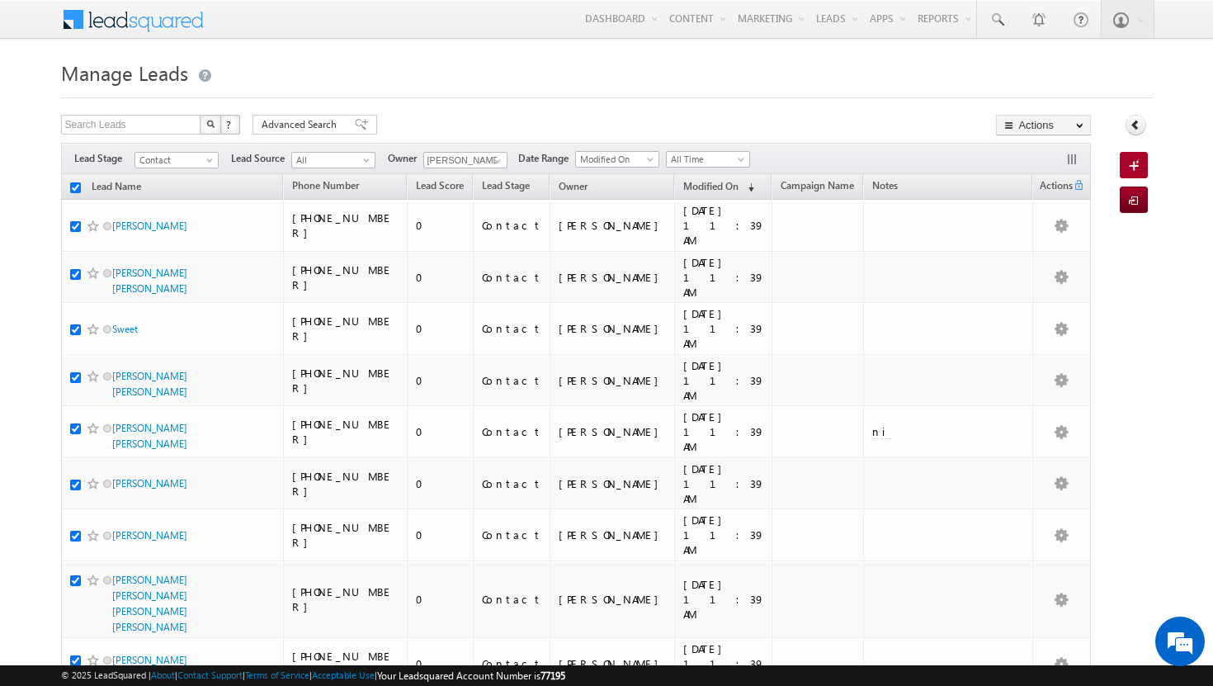
checkbox input "true"
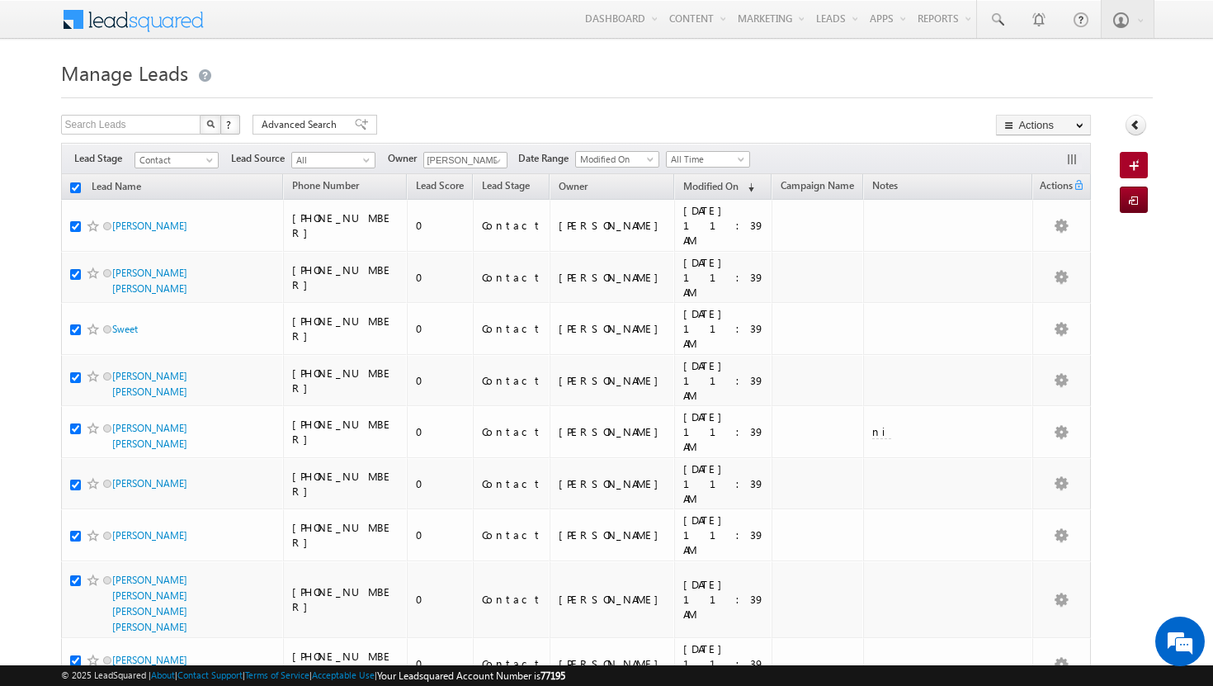
checkbox input "true"
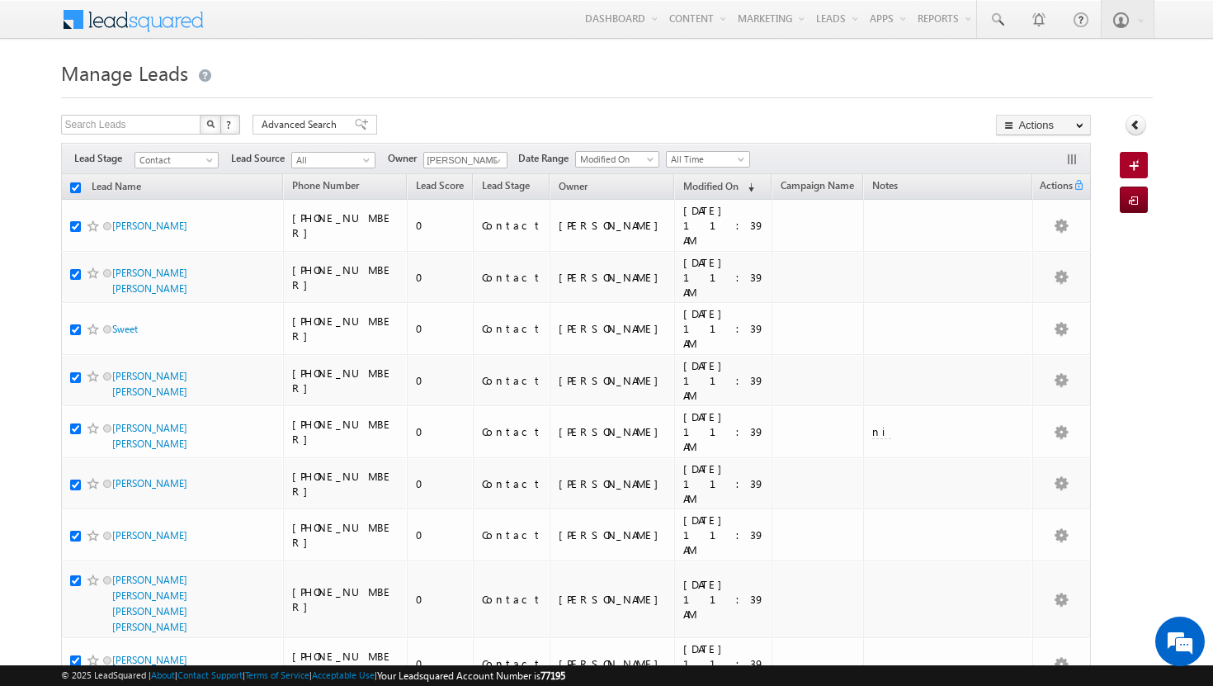
checkbox input "true"
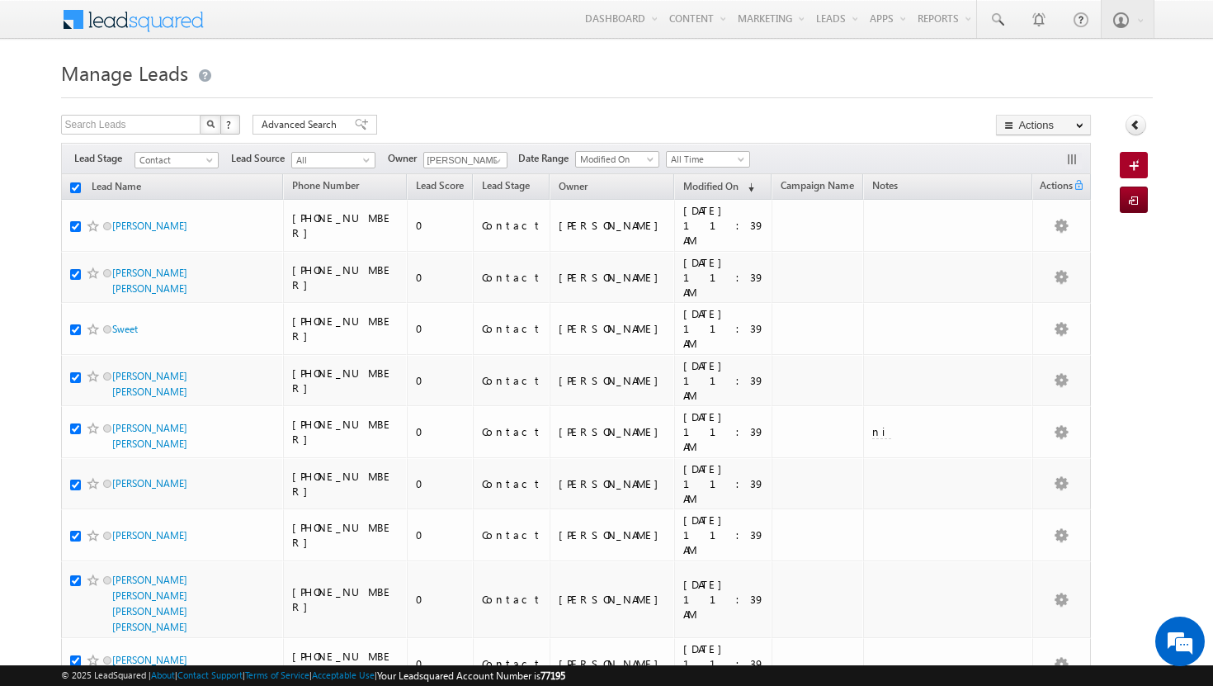
checkbox input "true"
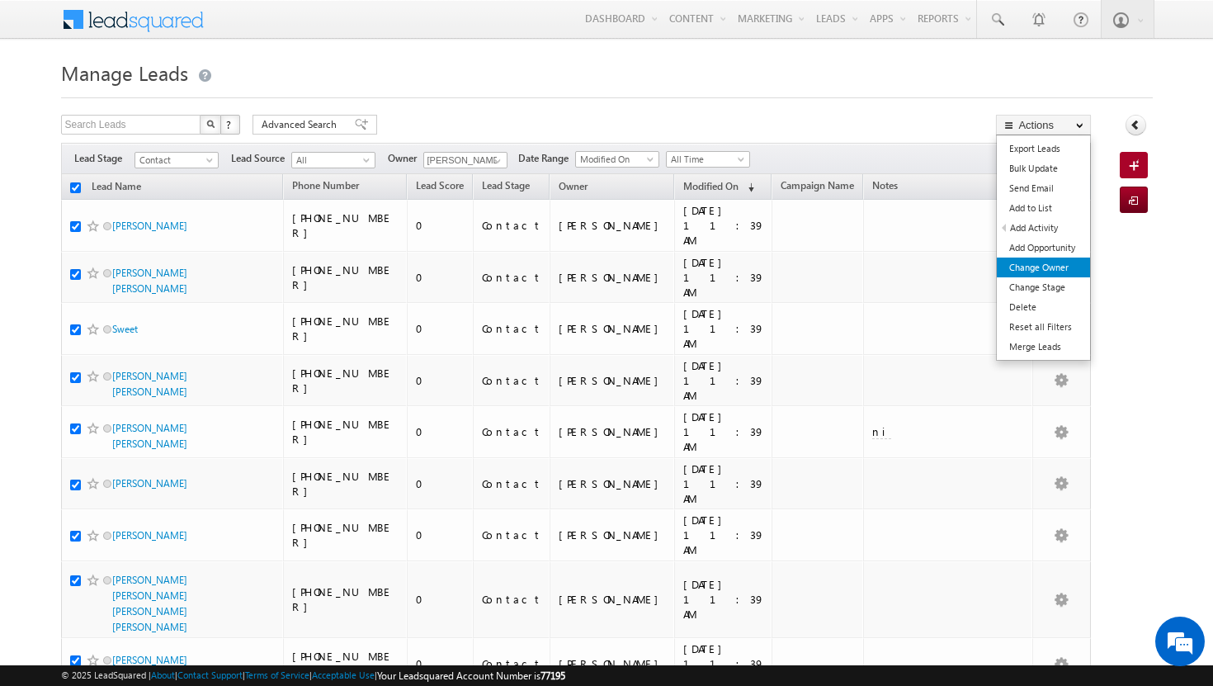
click at [1059, 265] on link "Change Owner" at bounding box center [1043, 268] width 93 height 20
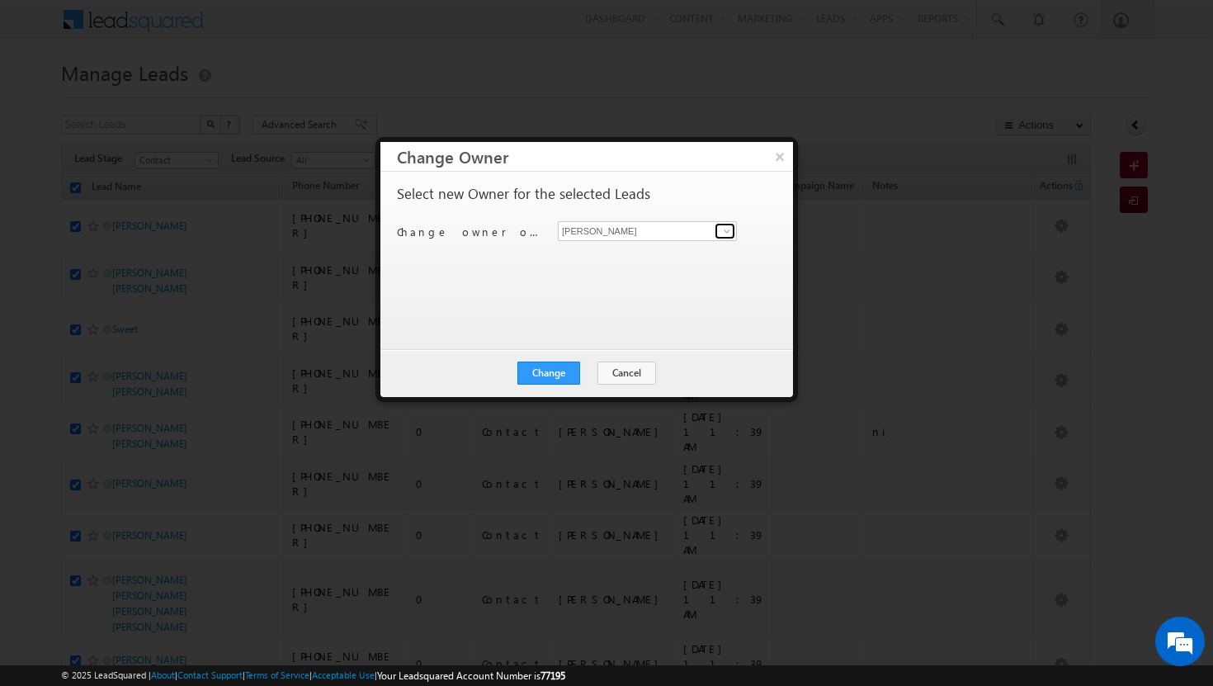
click at [729, 234] on span at bounding box center [727, 231] width 13 height 13
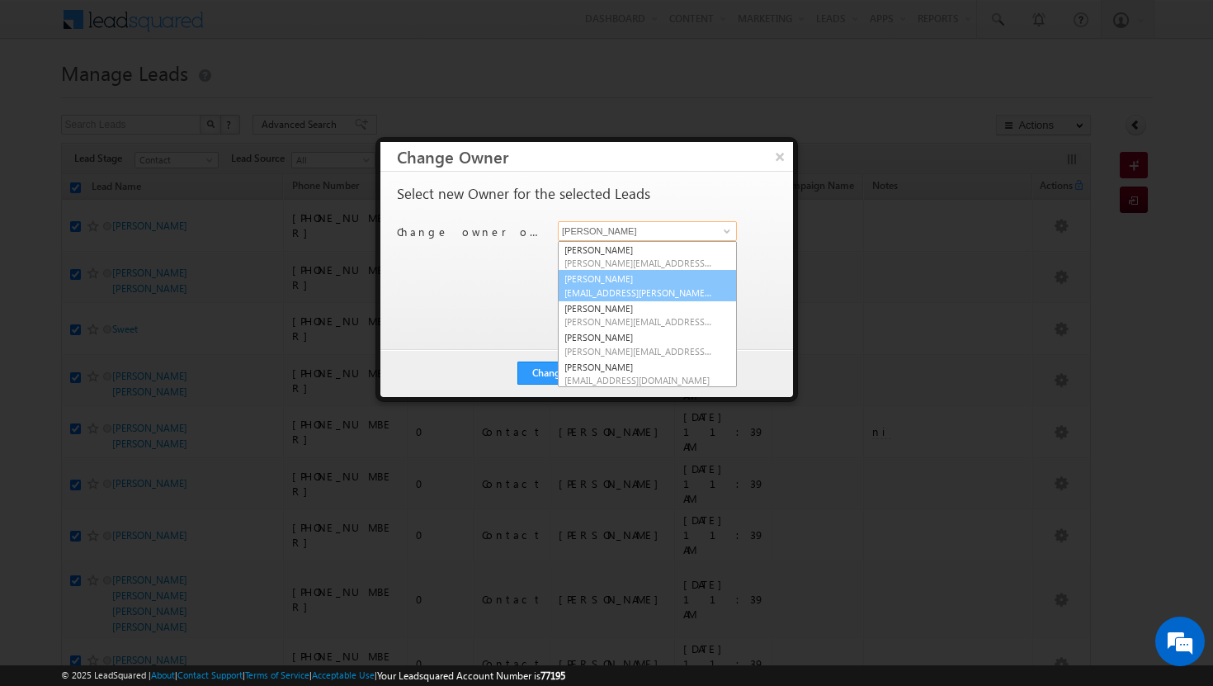
click at [692, 287] on span "[EMAIL_ADDRESS][PERSON_NAME][DOMAIN_NAME]" at bounding box center [639, 292] width 149 height 12
type input "[PERSON_NAME]"
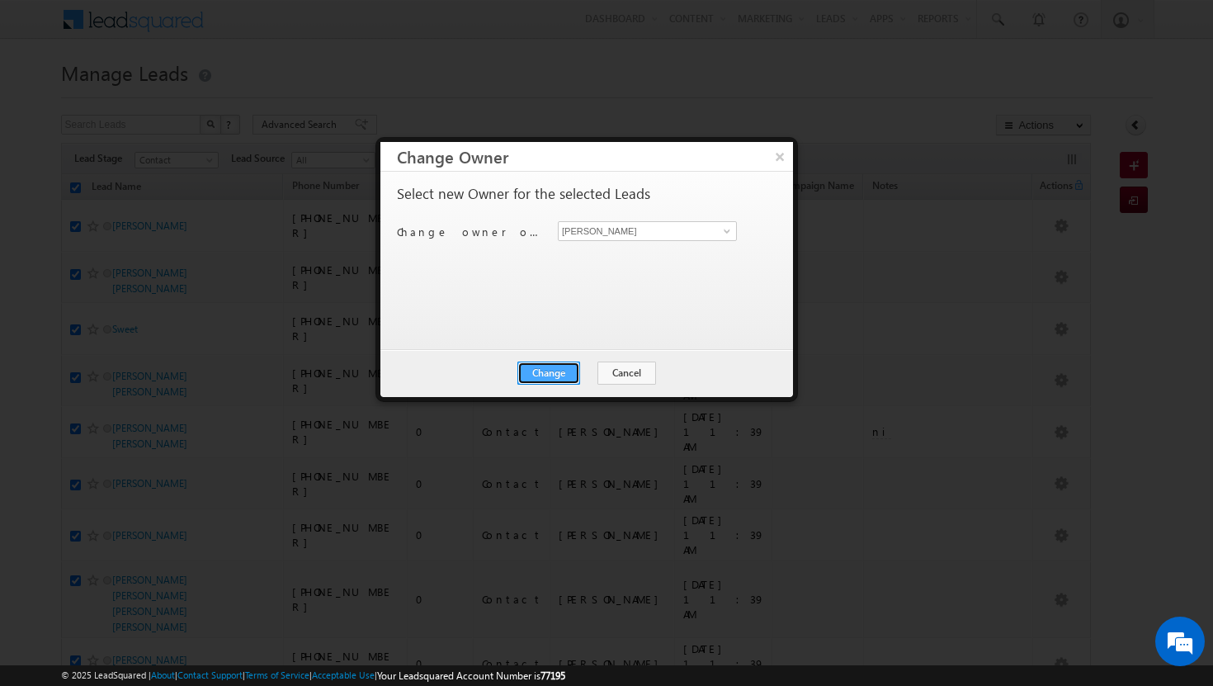
click at [561, 366] on button "Change" at bounding box center [549, 373] width 63 height 23
click at [581, 370] on button "Close" at bounding box center [589, 373] width 53 height 23
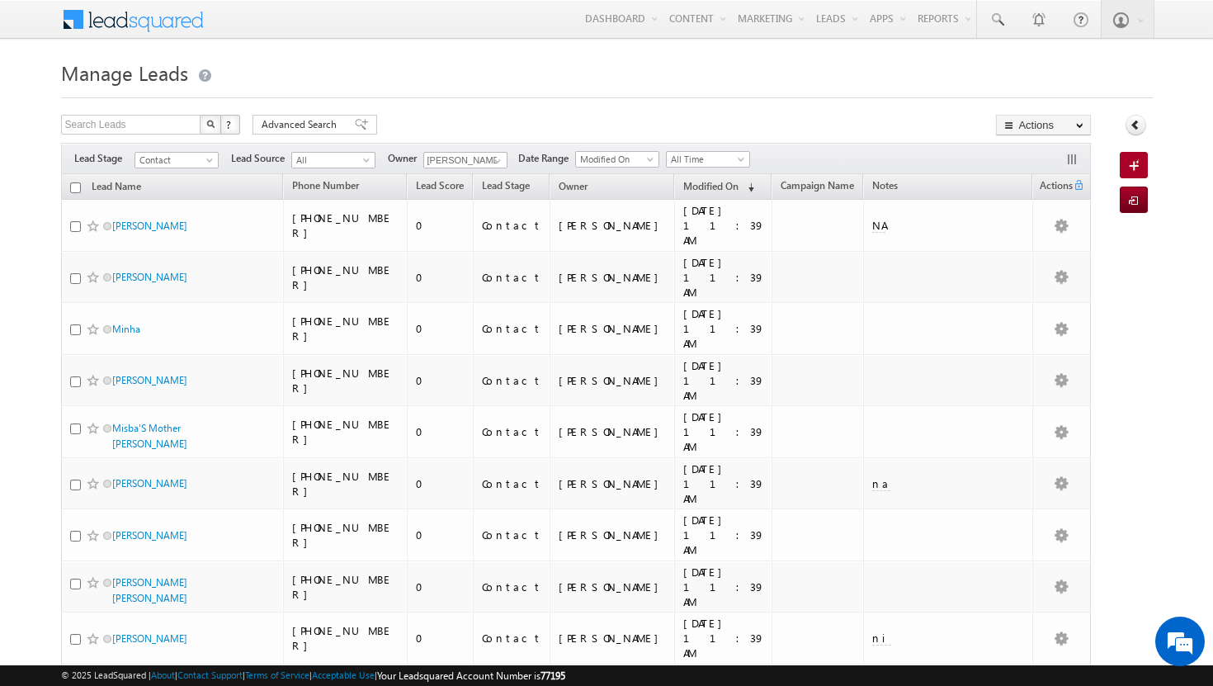
click at [76, 190] on input "checkbox" at bounding box center [75, 187] width 11 height 11
checkbox input "true"
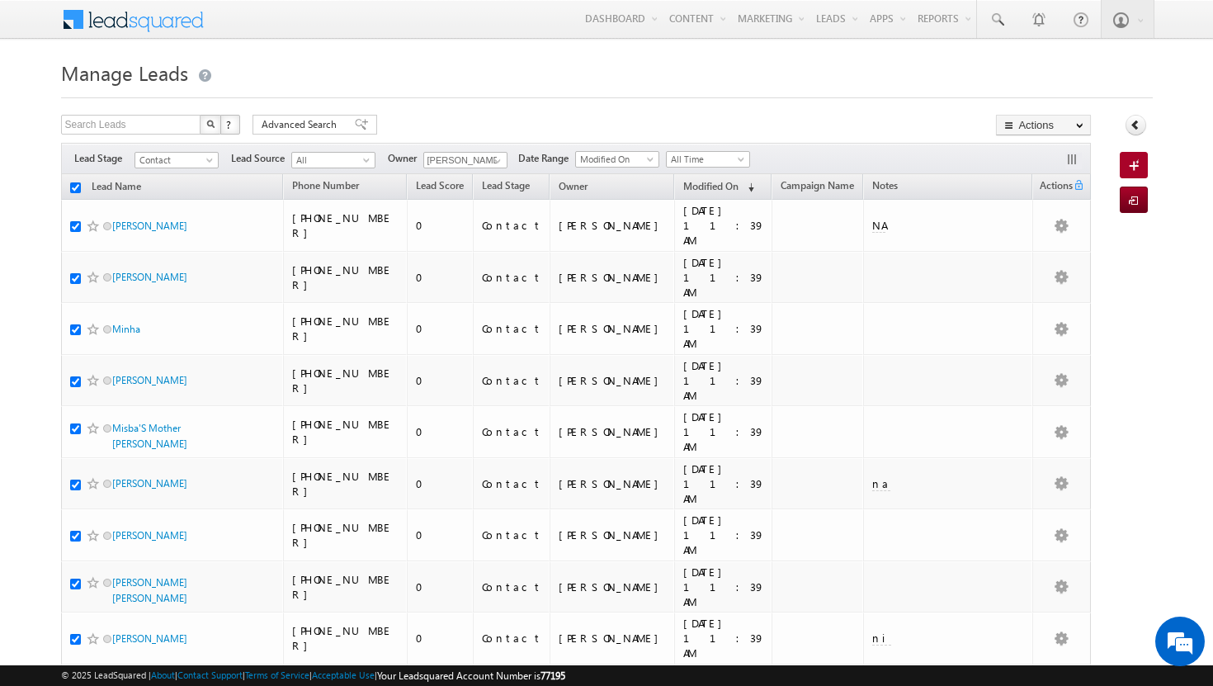
checkbox input "true"
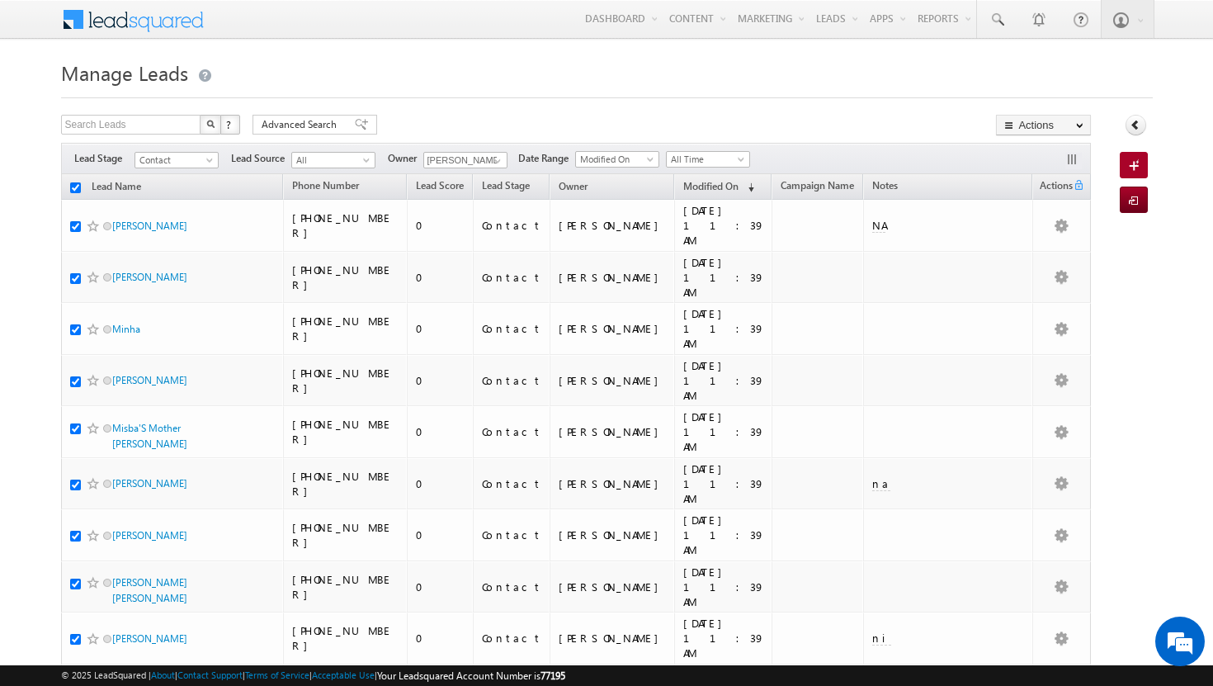
checkbox input "true"
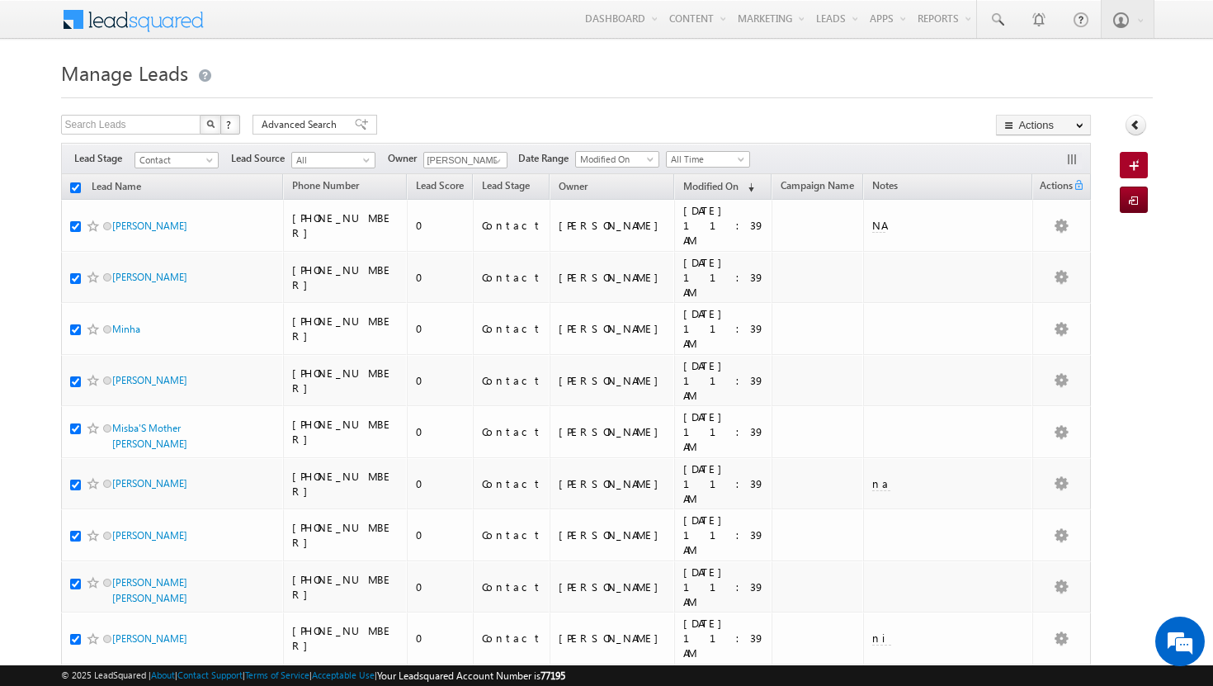
checkbox input "true"
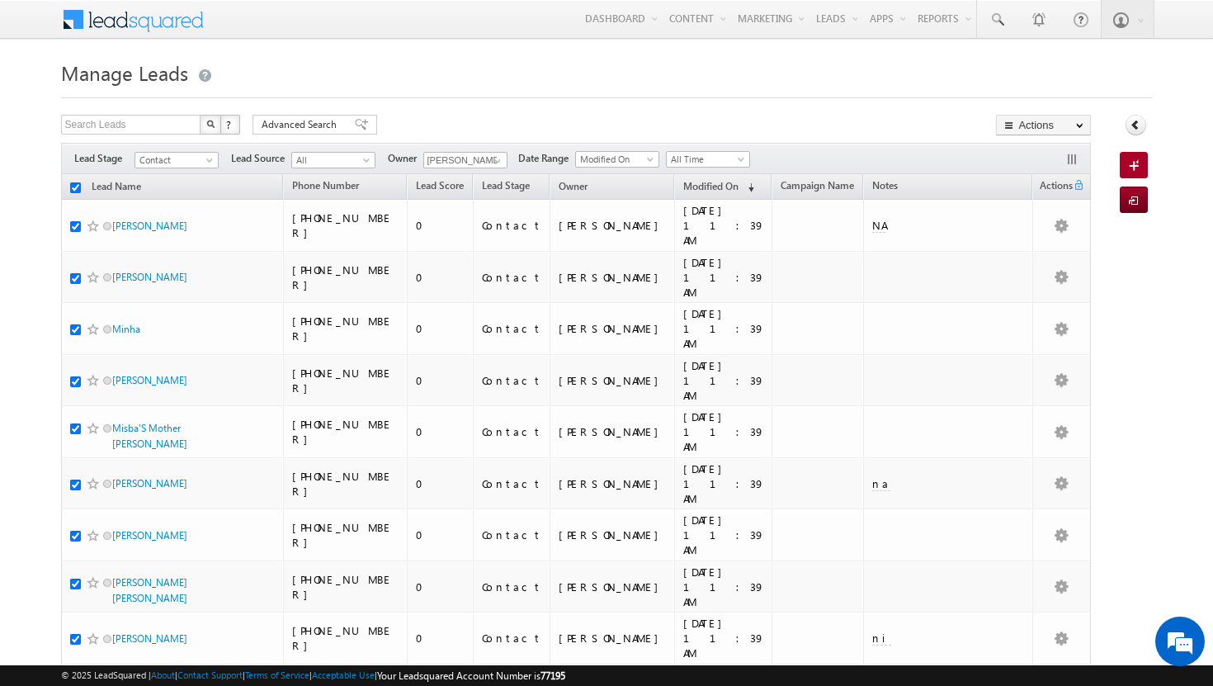
checkbox input "true"
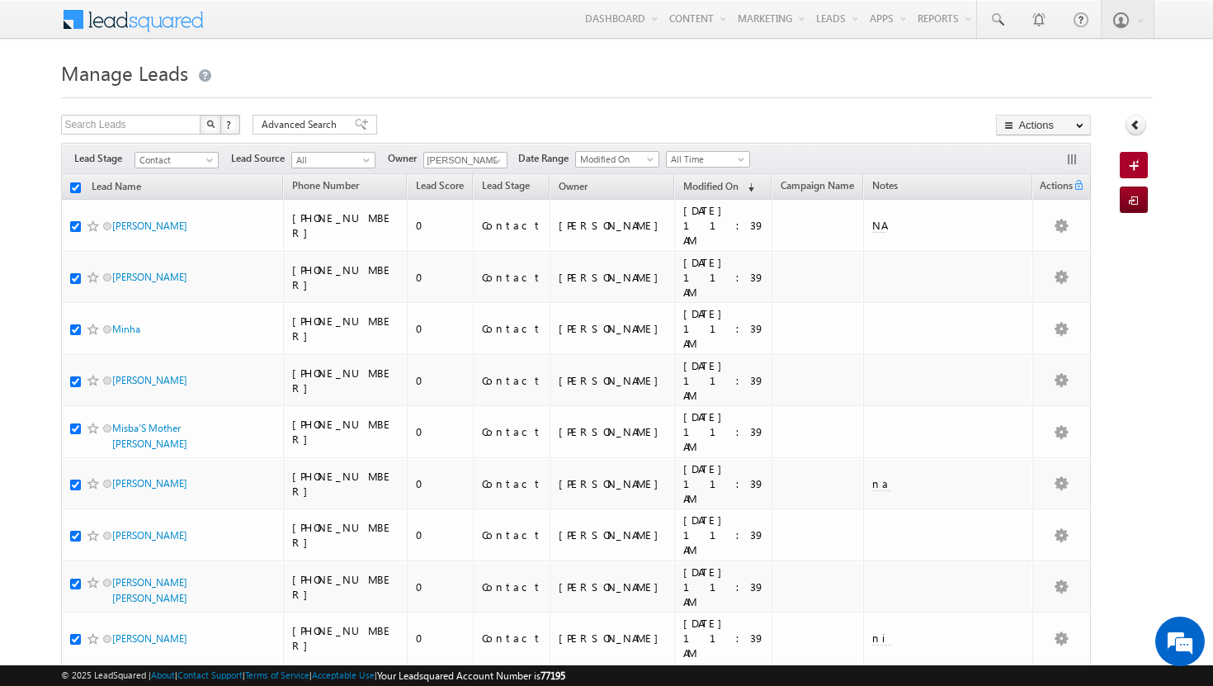
checkbox input "true"
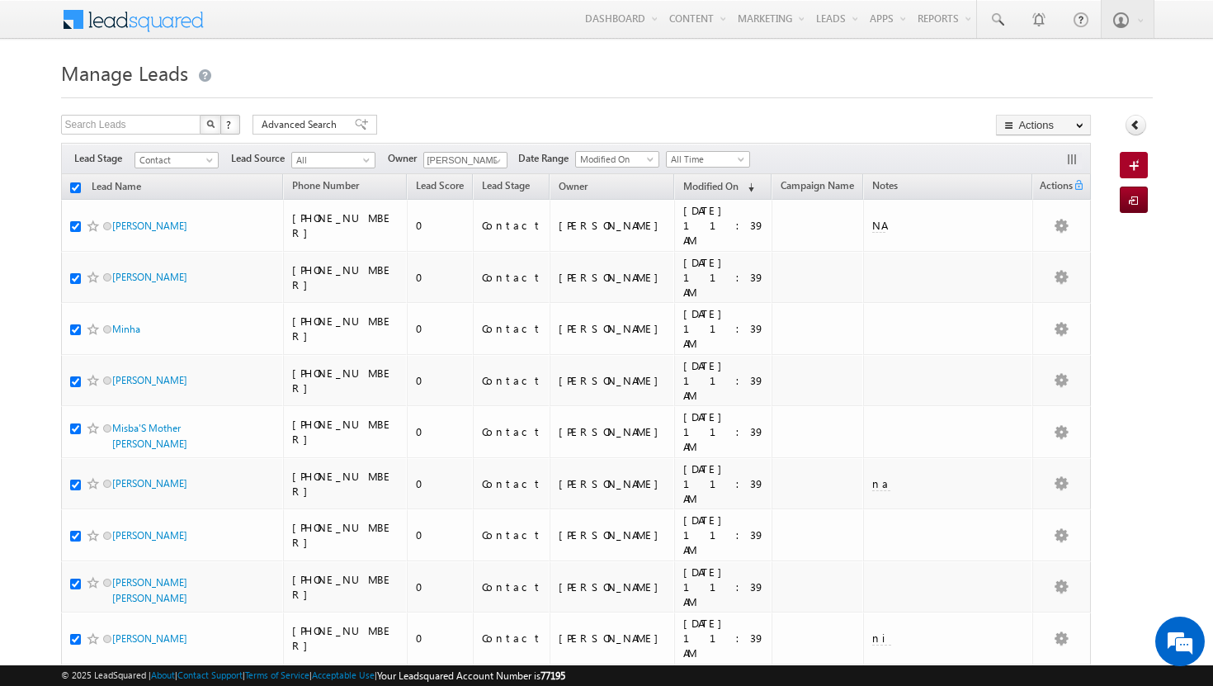
checkbox input "true"
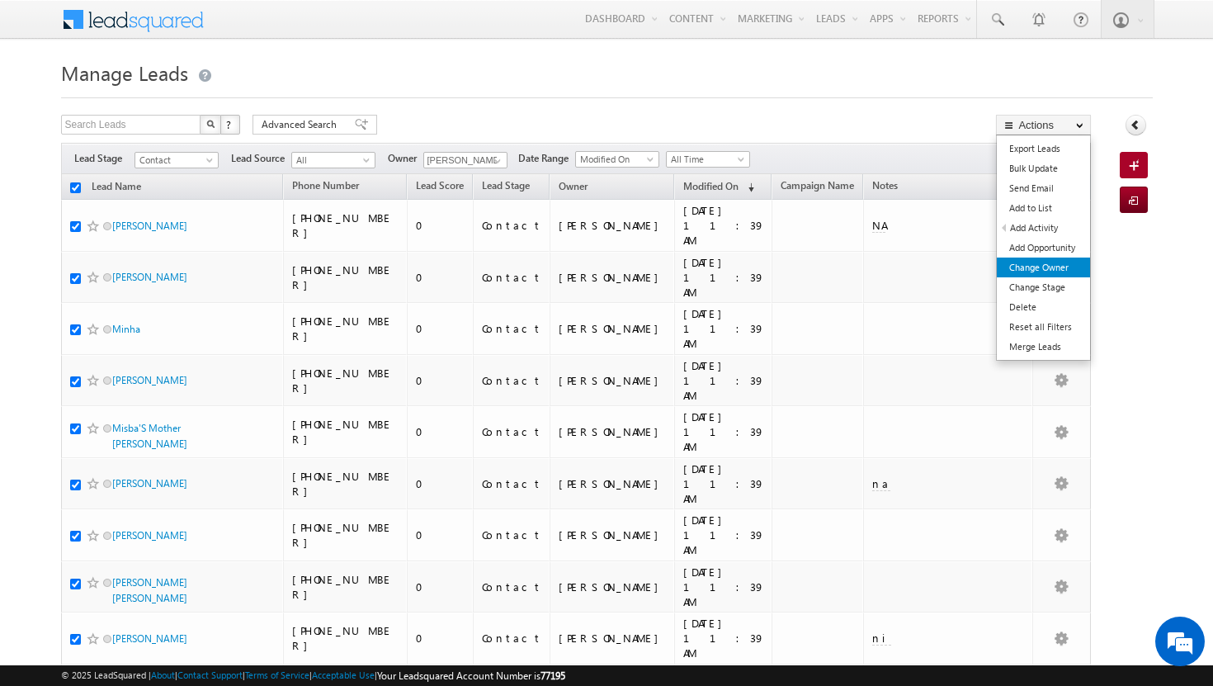
click at [1047, 267] on link "Change Owner" at bounding box center [1043, 268] width 93 height 20
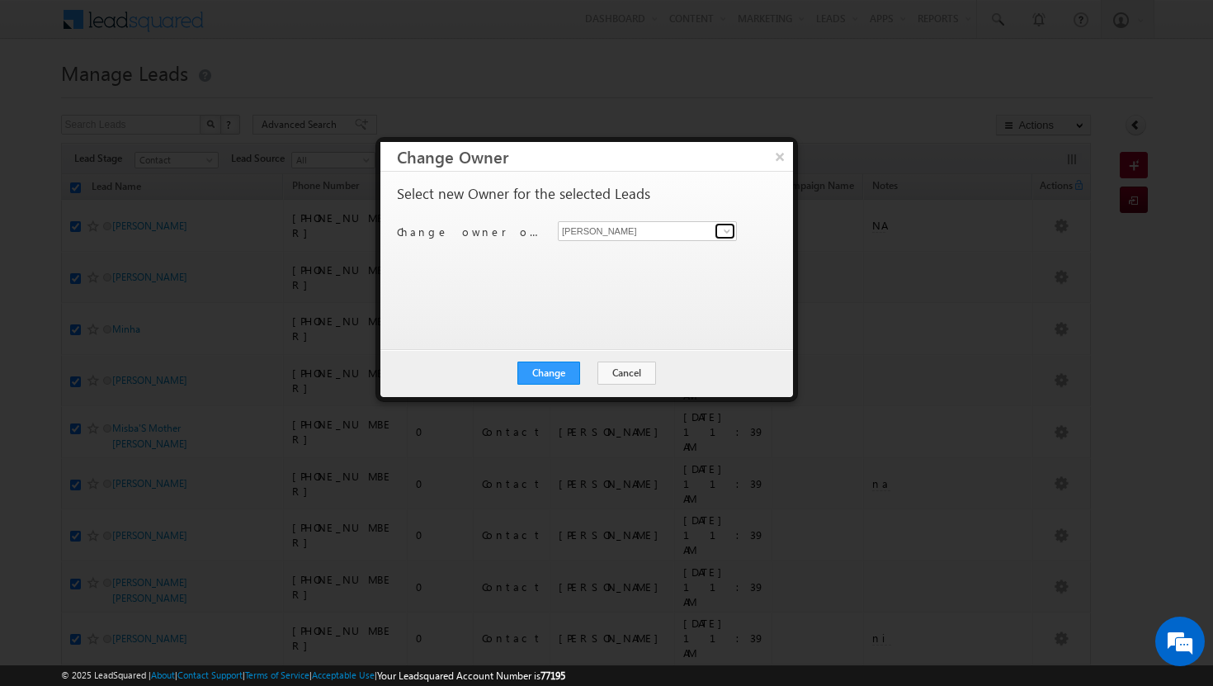
click at [726, 232] on span at bounding box center [727, 231] width 13 height 13
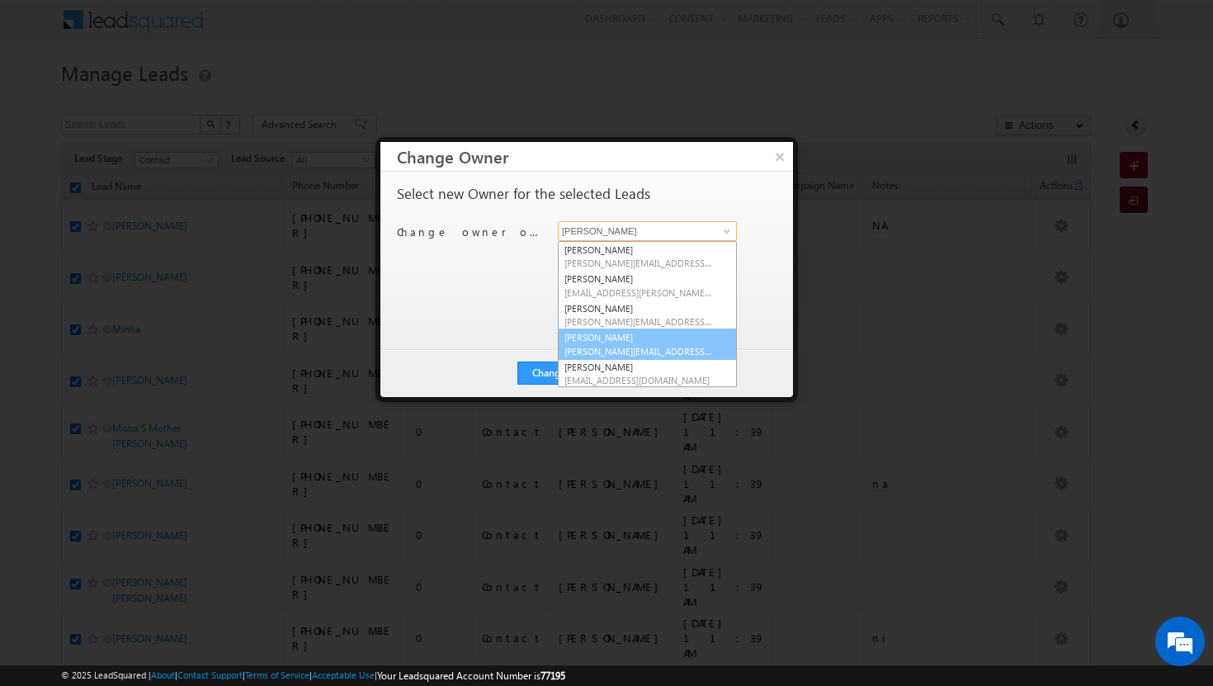
scroll to position [82, 0]
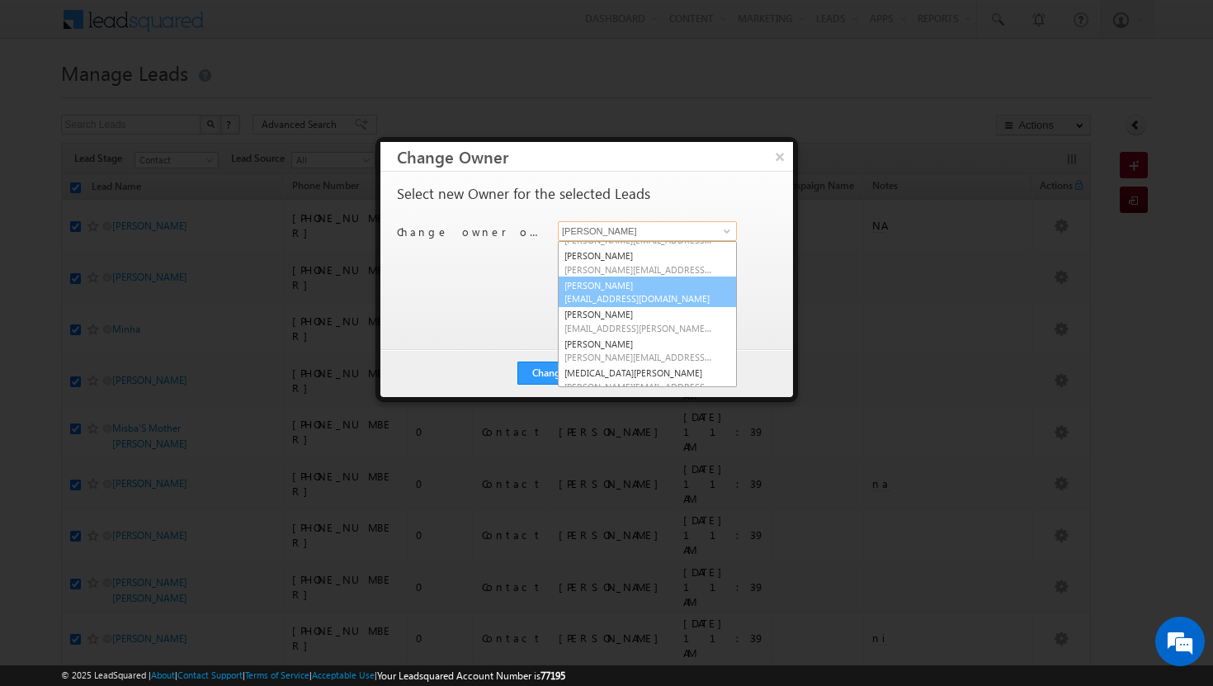
click at [643, 294] on span "[EMAIL_ADDRESS][DOMAIN_NAME]" at bounding box center [639, 298] width 149 height 12
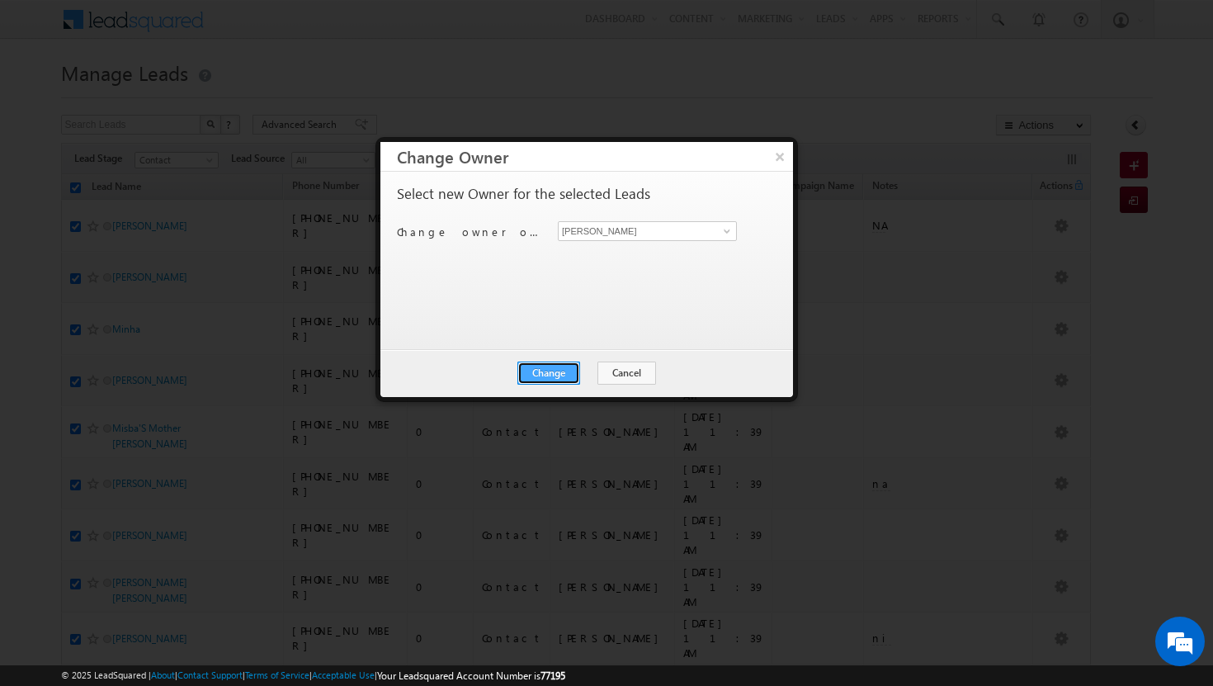
click at [561, 381] on button "Change" at bounding box center [549, 373] width 63 height 23
click at [578, 371] on button "Close" at bounding box center [589, 373] width 53 height 23
